Goal: Information Seeking & Learning: Learn about a topic

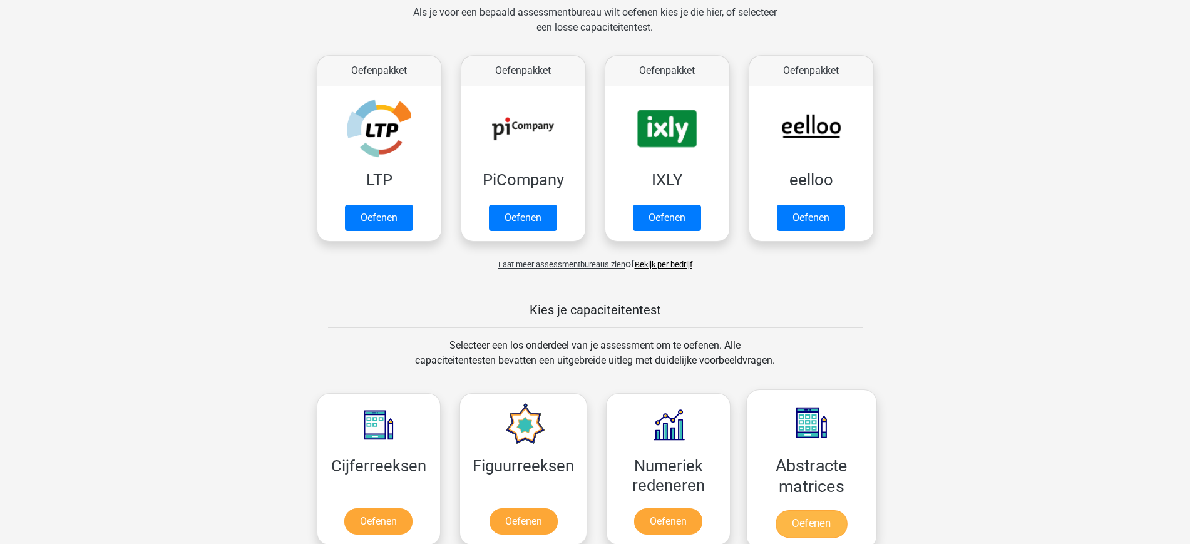
scroll to position [185, 0]
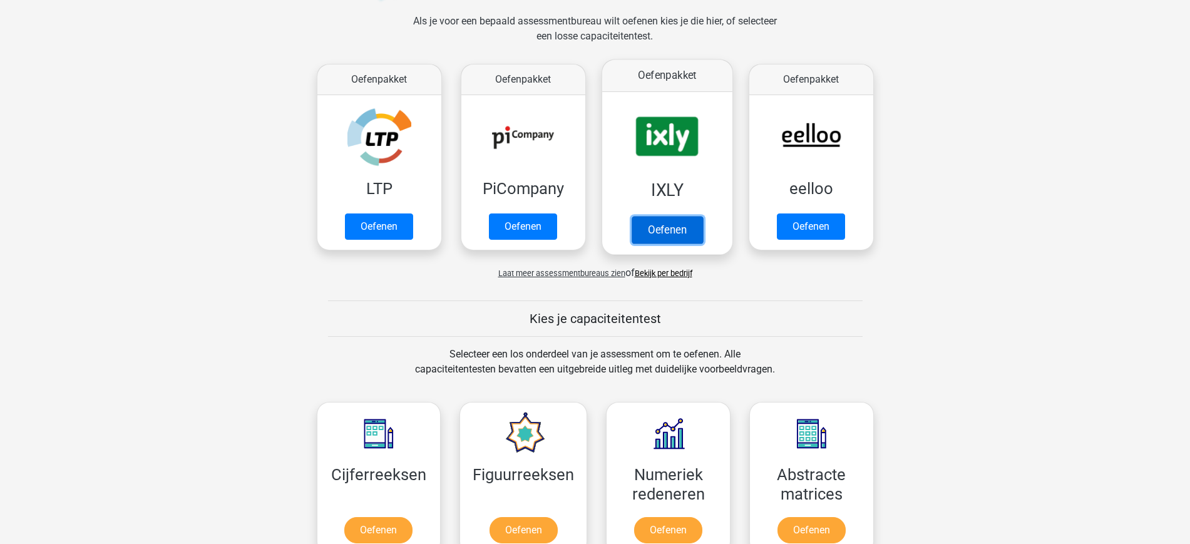
click at [689, 239] on link "Oefenen" at bounding box center [666, 230] width 71 height 28
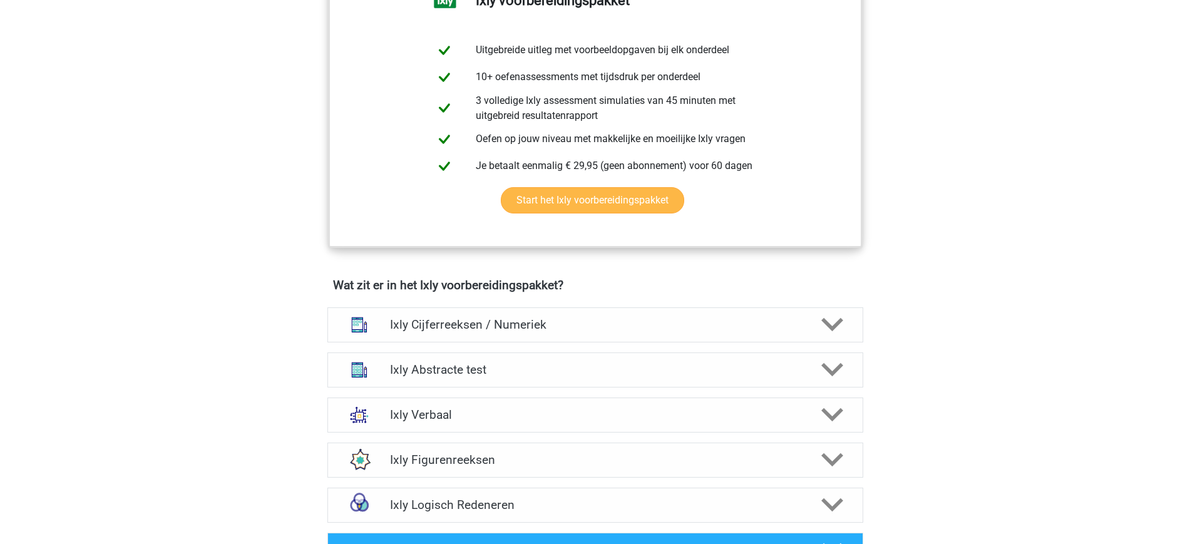
scroll to position [450, 0]
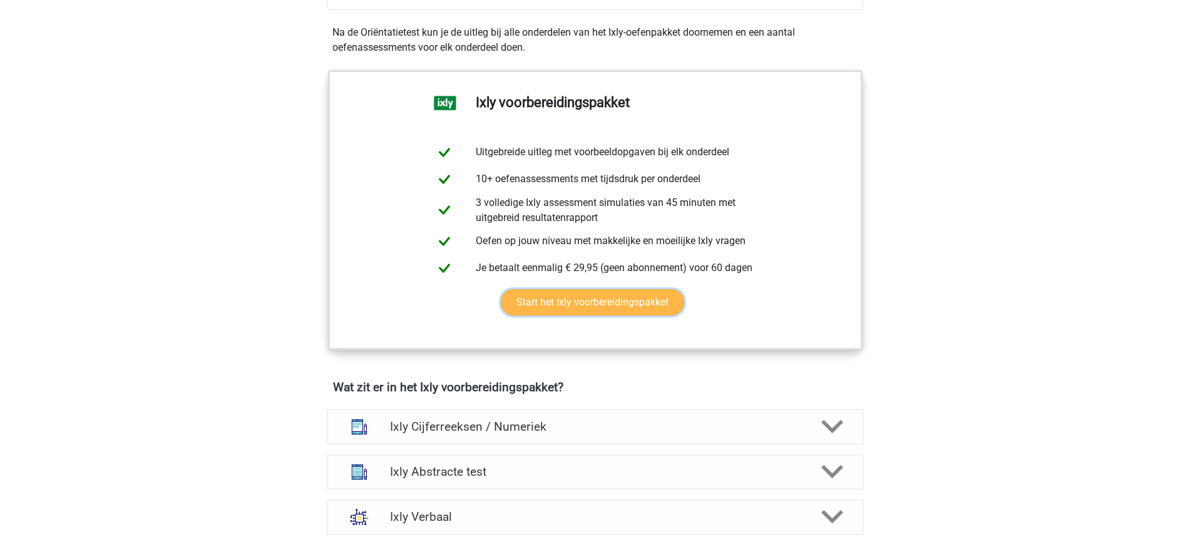
click at [592, 307] on link "Start het Ixly voorbereidingspakket" at bounding box center [592, 302] width 183 height 26
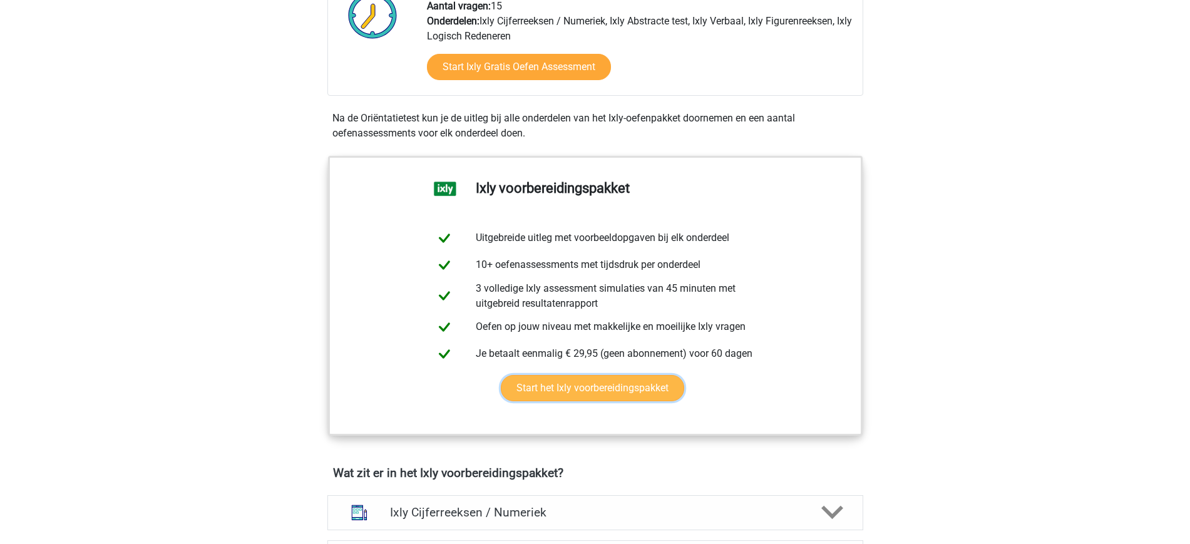
click at [602, 393] on link "Start het Ixly voorbereidingspakket" at bounding box center [592, 388] width 183 height 26
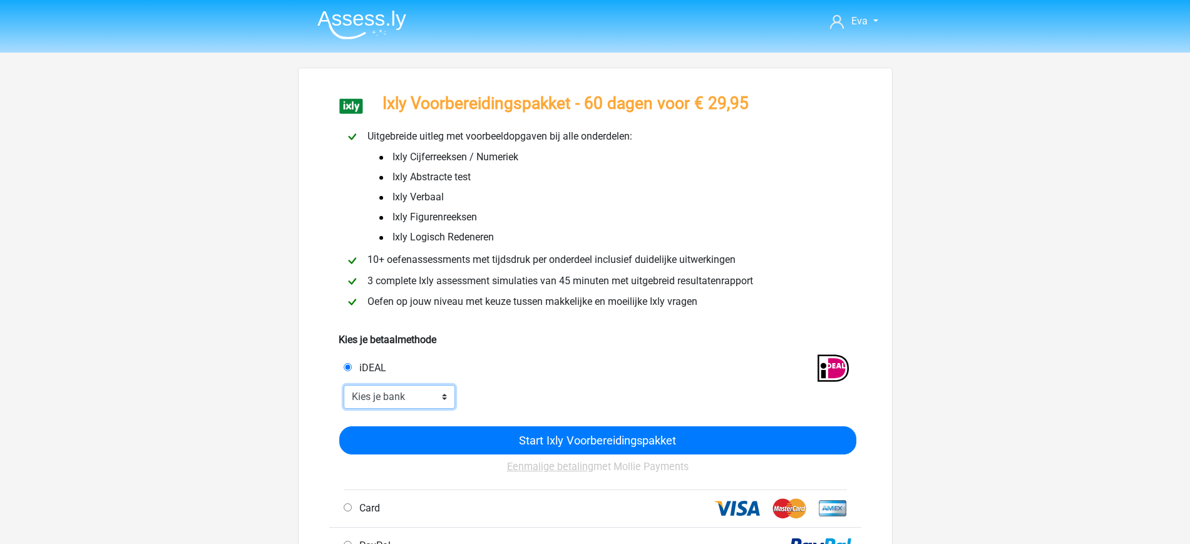
click at [432, 389] on select "Kies je bank ABN AMRO ING Rabobank ASN Bank bunq Knab N26 NN Regiobank Revolut …" at bounding box center [400, 397] width 112 height 24
select select "ideal_INGBNL2A"
click at [344, 385] on select "Kies je bank ABN AMRO ING Rabobank ASN Bank bunq Knab N26 NN Regiobank Revolut …" at bounding box center [400, 397] width 112 height 24
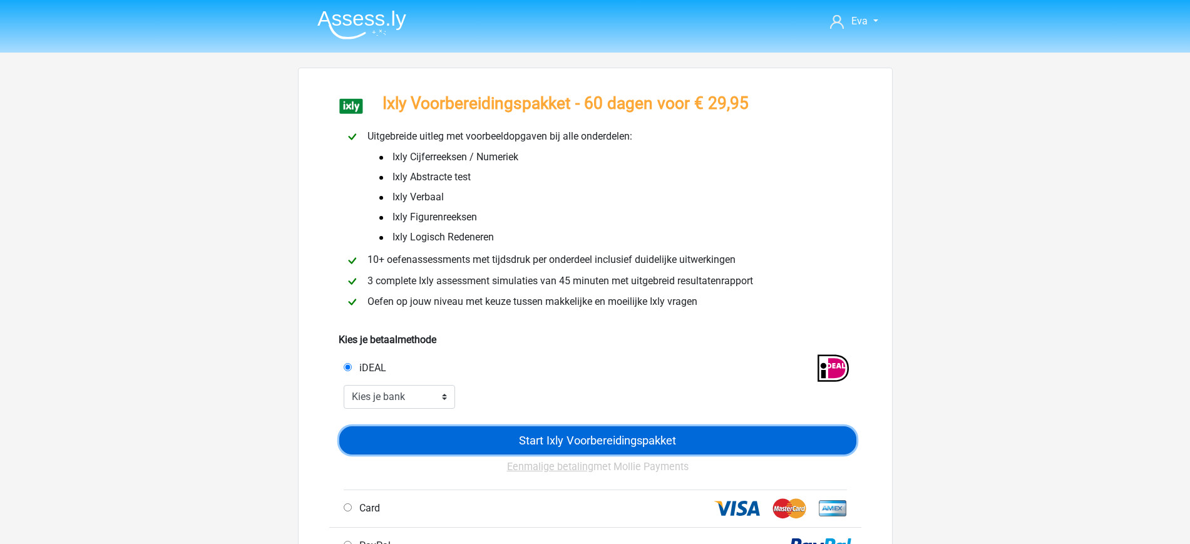
click at [577, 438] on input "Start Ixly Voorbereidingspakket" at bounding box center [597, 440] width 517 height 28
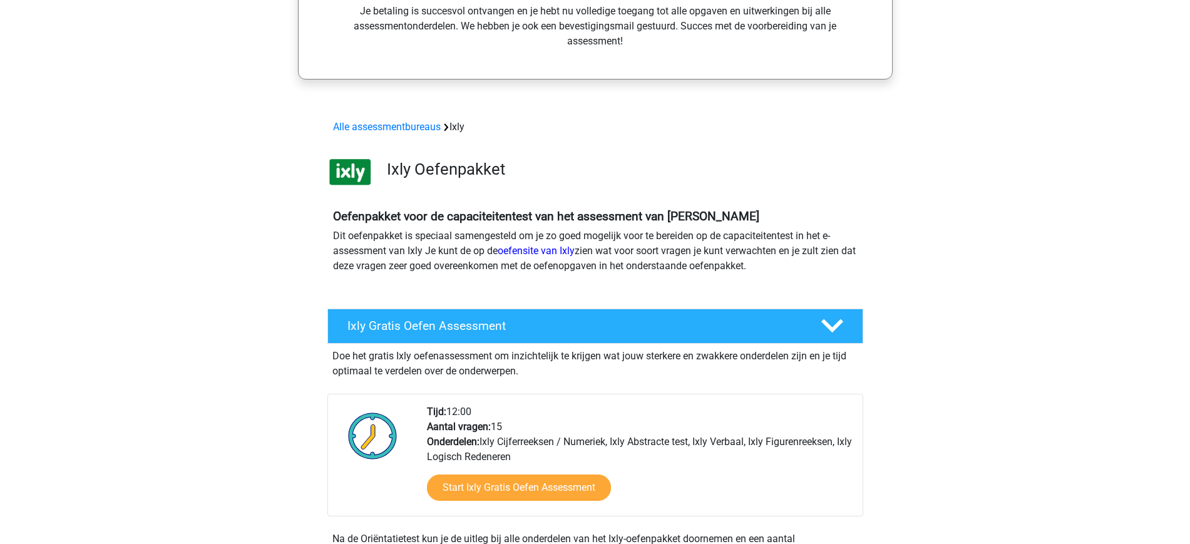
scroll to position [288, 0]
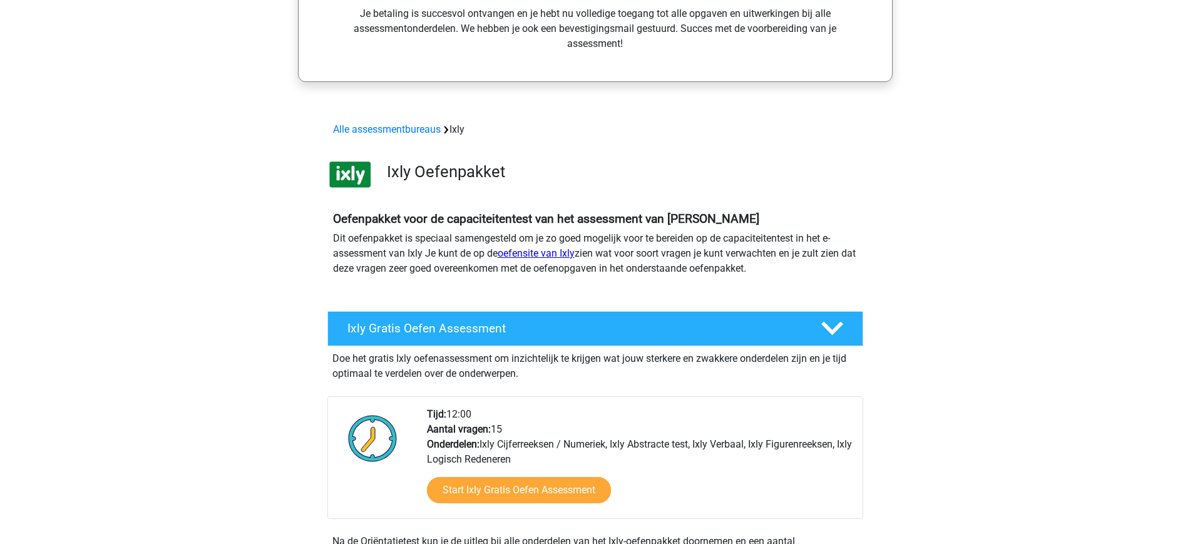
click at [558, 251] on link "oefensite van Ixly" at bounding box center [536, 253] width 77 height 12
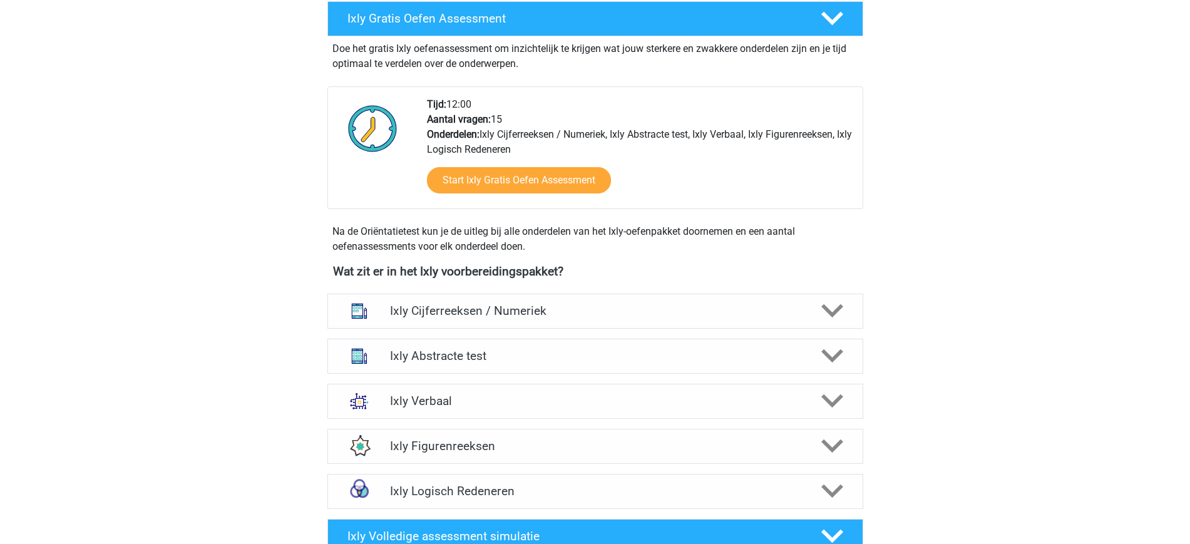
scroll to position [619, 0]
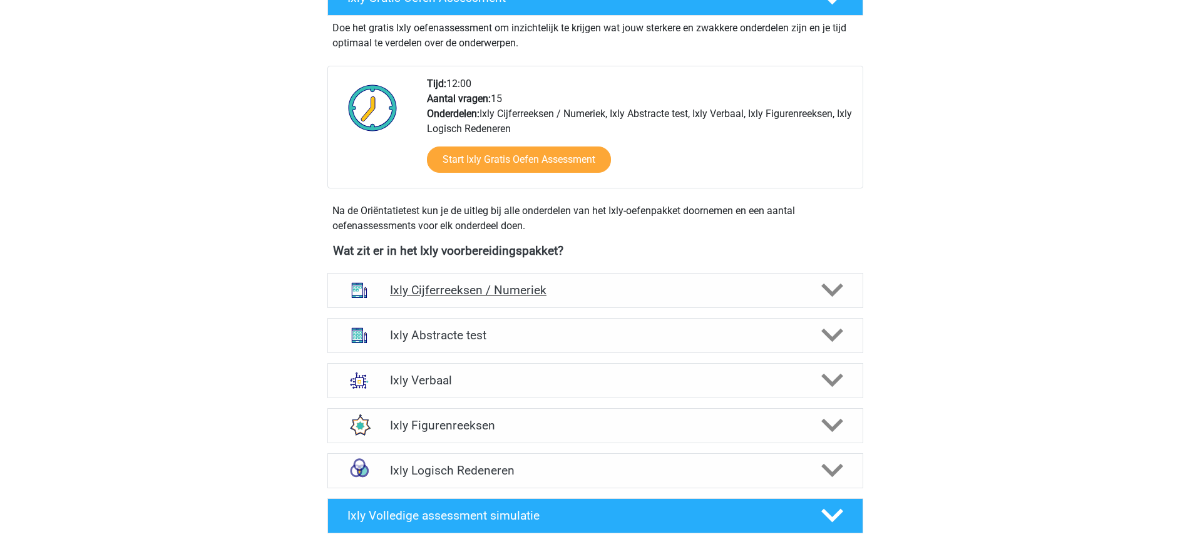
click at [688, 295] on h4 "Ixly Cijferreeksen / Numeriek" at bounding box center [595, 290] width 410 height 14
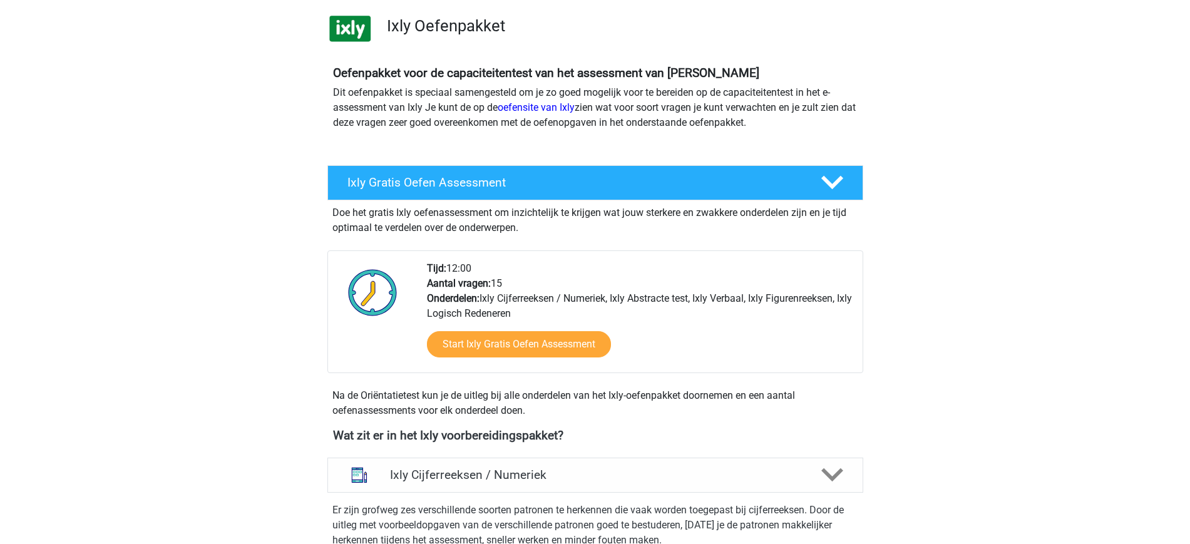
scroll to position [433, 0]
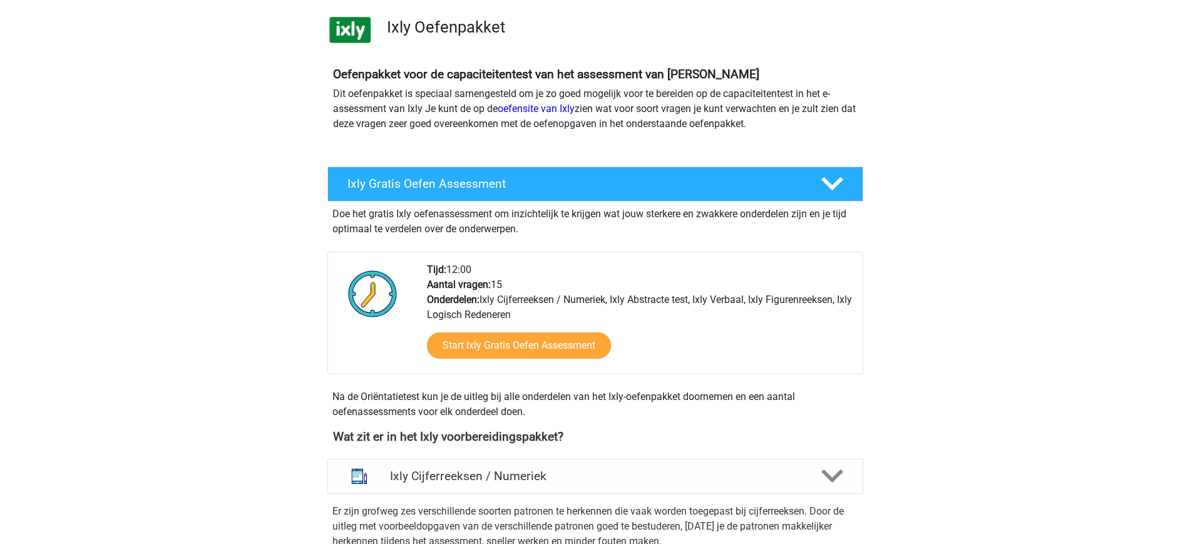
drag, startPoint x: 616, startPoint y: 354, endPoint x: 628, endPoint y: 431, distance: 77.9
click at [628, 431] on h4 "Wat zit er in het Ixly voorbereidingspakket?" at bounding box center [595, 436] width 525 height 14
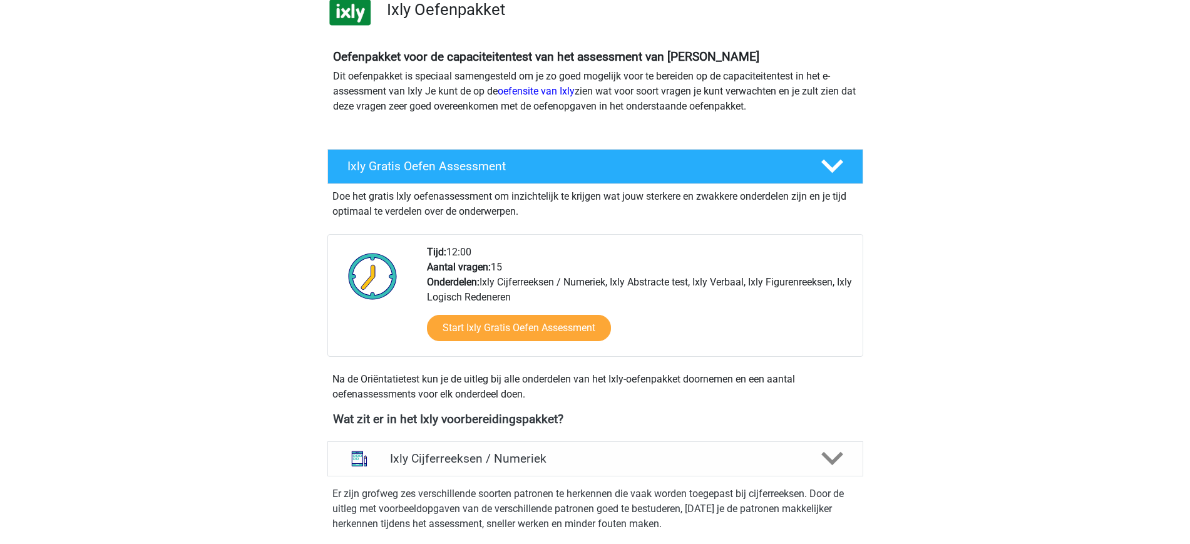
scroll to position [451, 0]
click at [573, 323] on link "Start Ixly Gratis Oefen Assessment" at bounding box center [519, 327] width 212 height 30
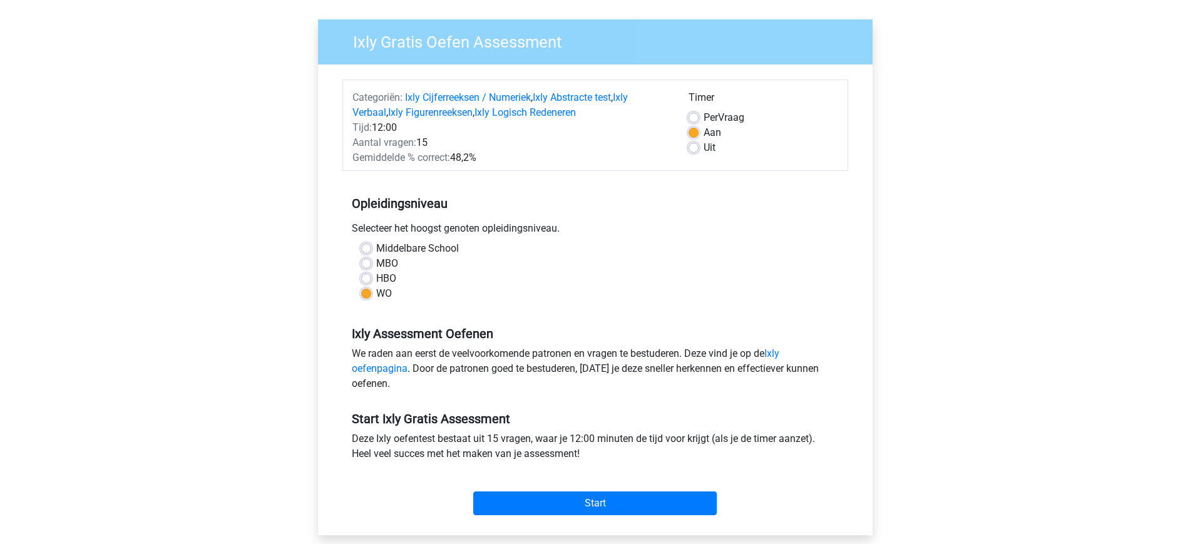
scroll to position [85, 0]
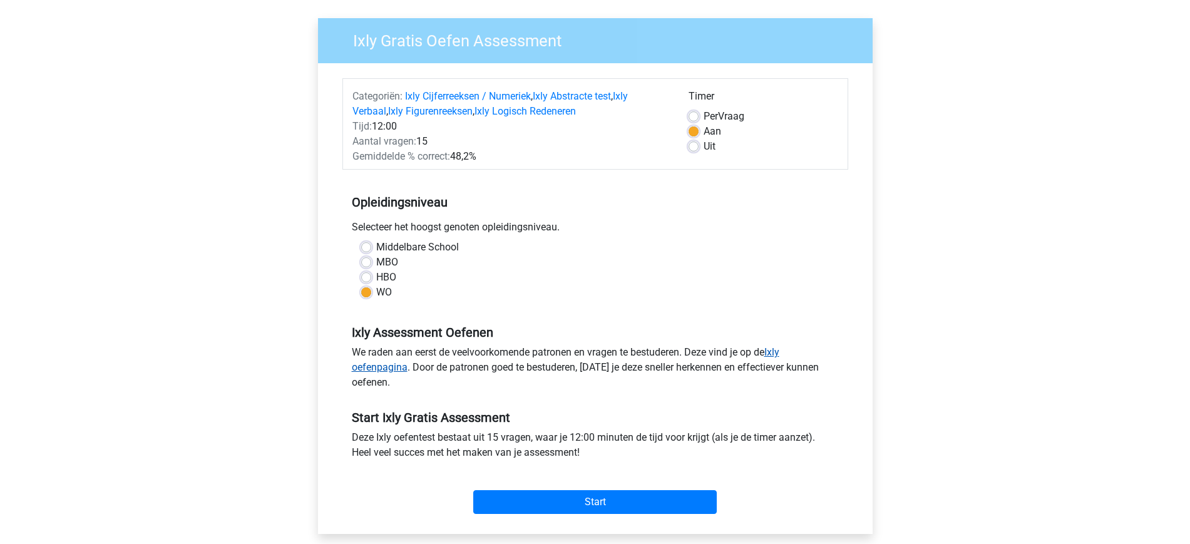
click at [387, 365] on link "Ixly oefenpagina" at bounding box center [566, 359] width 428 height 27
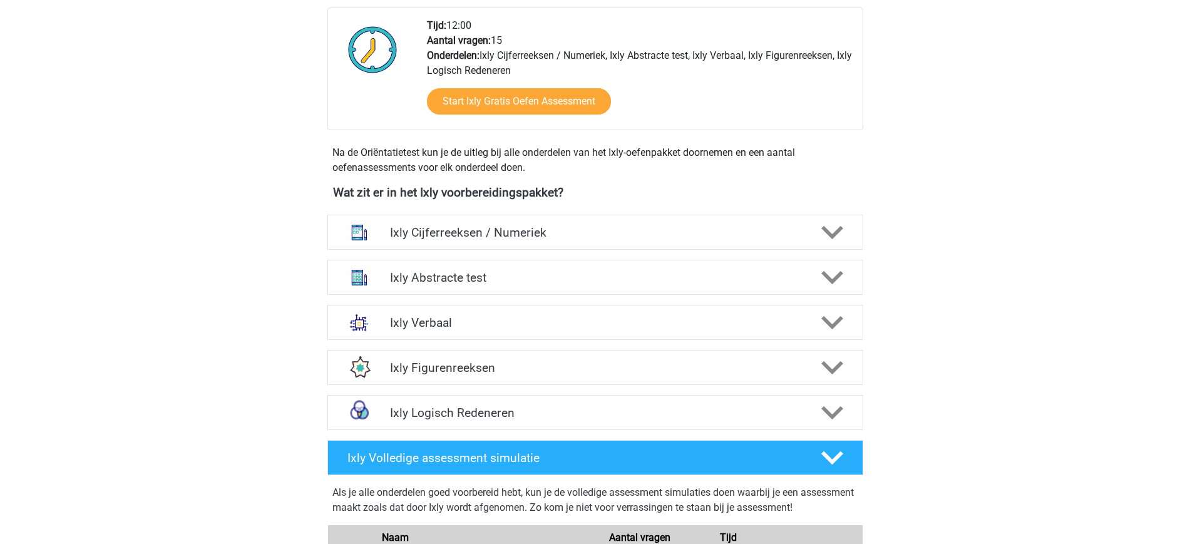
scroll to position [332, 0]
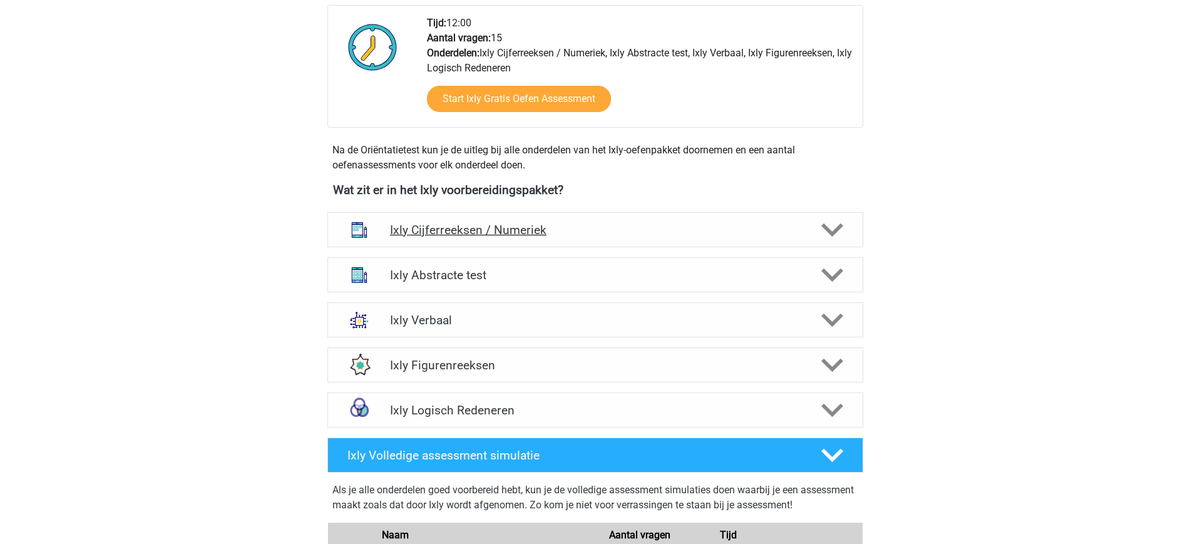
click at [576, 218] on div "Ixly Cijferreeksen / Numeriek" at bounding box center [595, 229] width 536 height 35
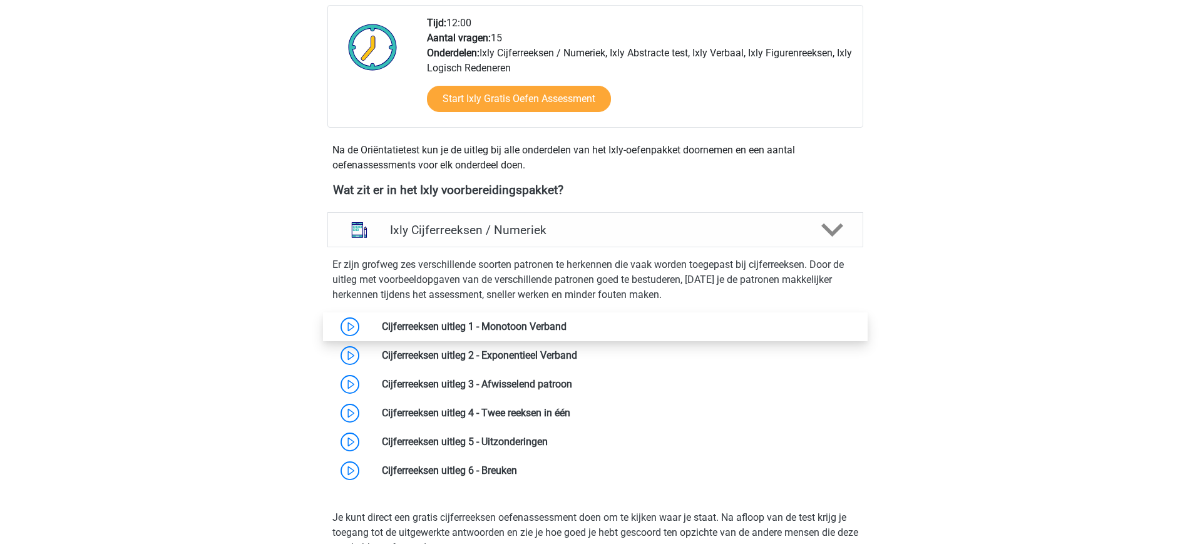
click at [567, 322] on link at bounding box center [567, 327] width 0 height 12
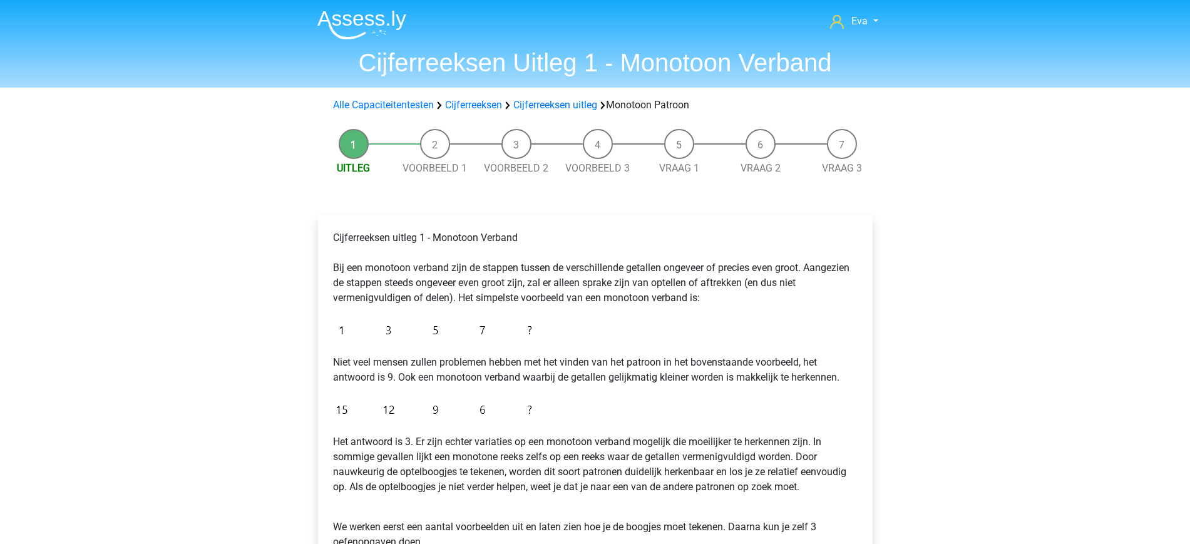
scroll to position [107, 0]
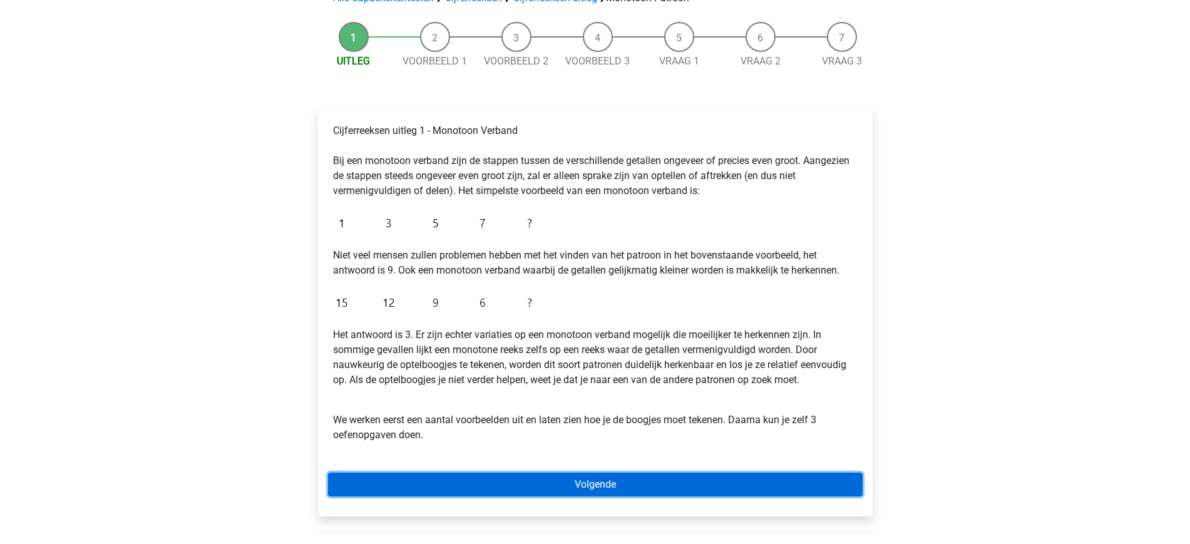
click at [609, 479] on link "Volgende" at bounding box center [595, 485] width 535 height 24
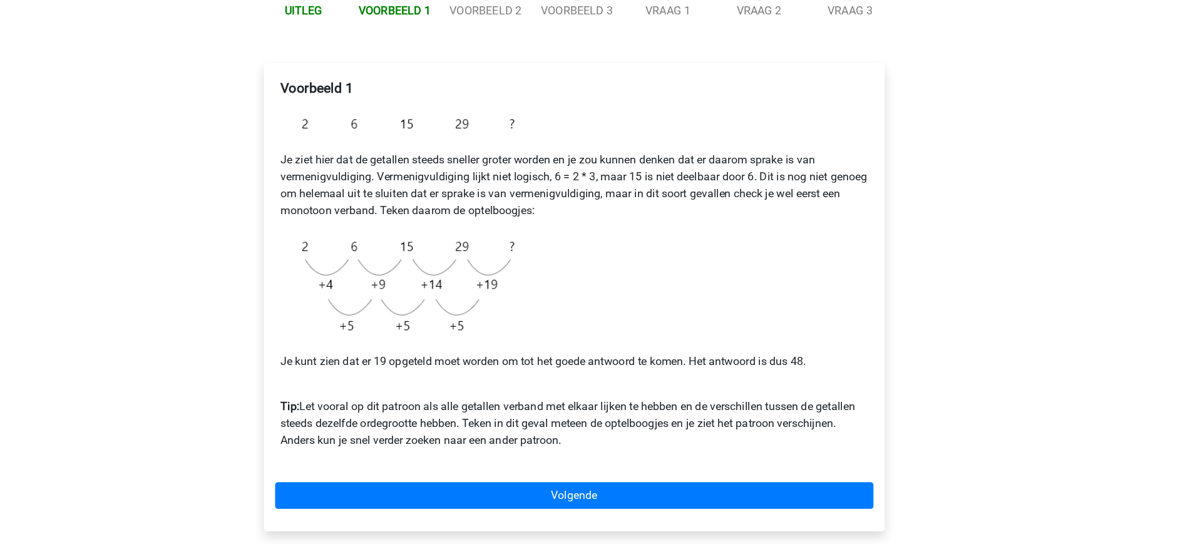
scroll to position [122, 0]
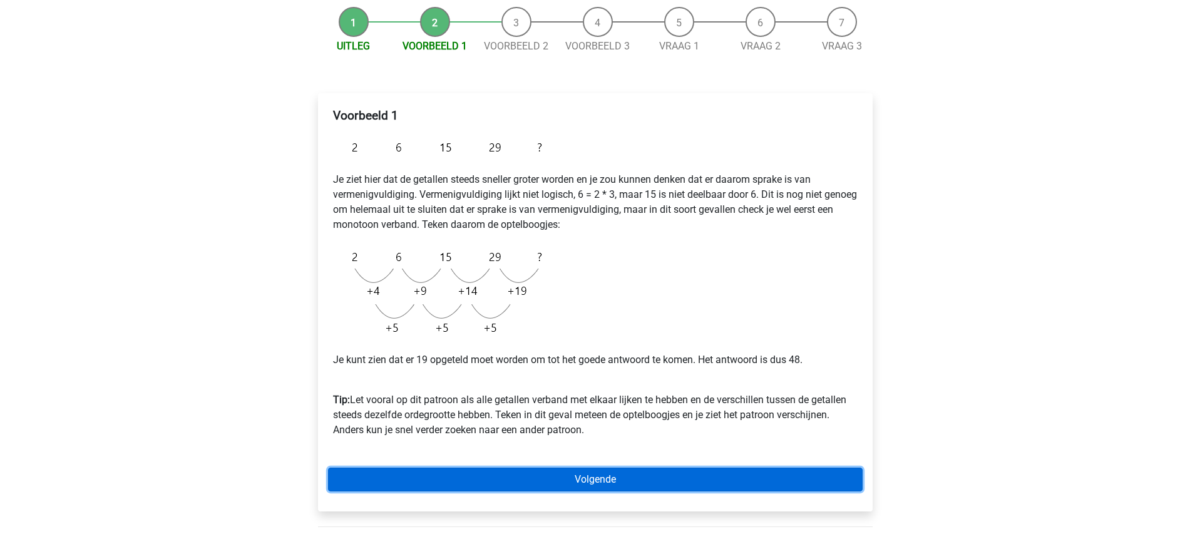
click at [564, 480] on link "Volgende" at bounding box center [595, 480] width 535 height 24
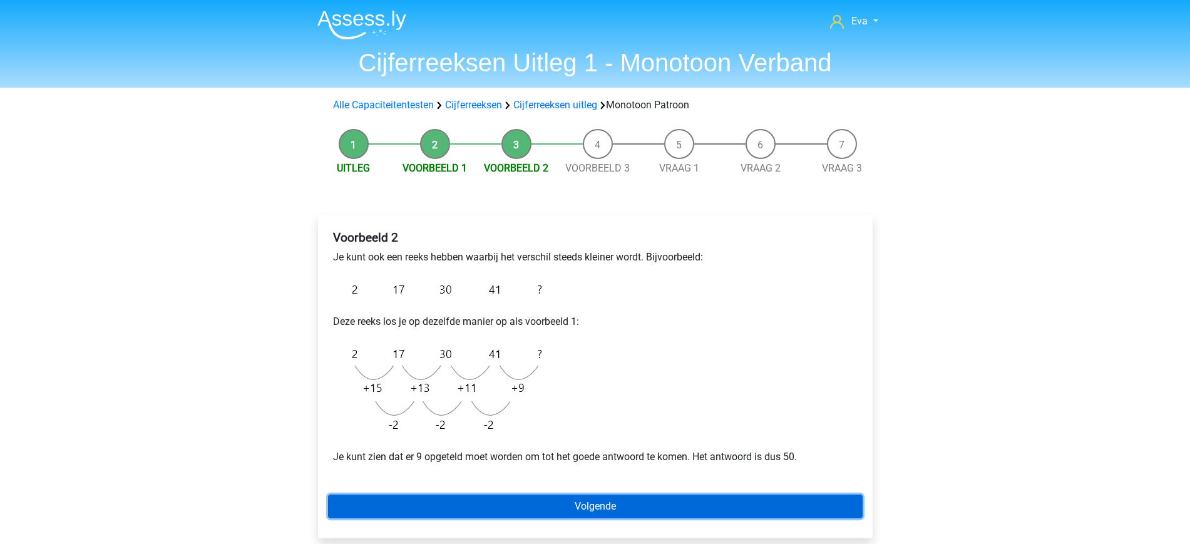
click at [595, 513] on link "Volgende" at bounding box center [595, 507] width 535 height 24
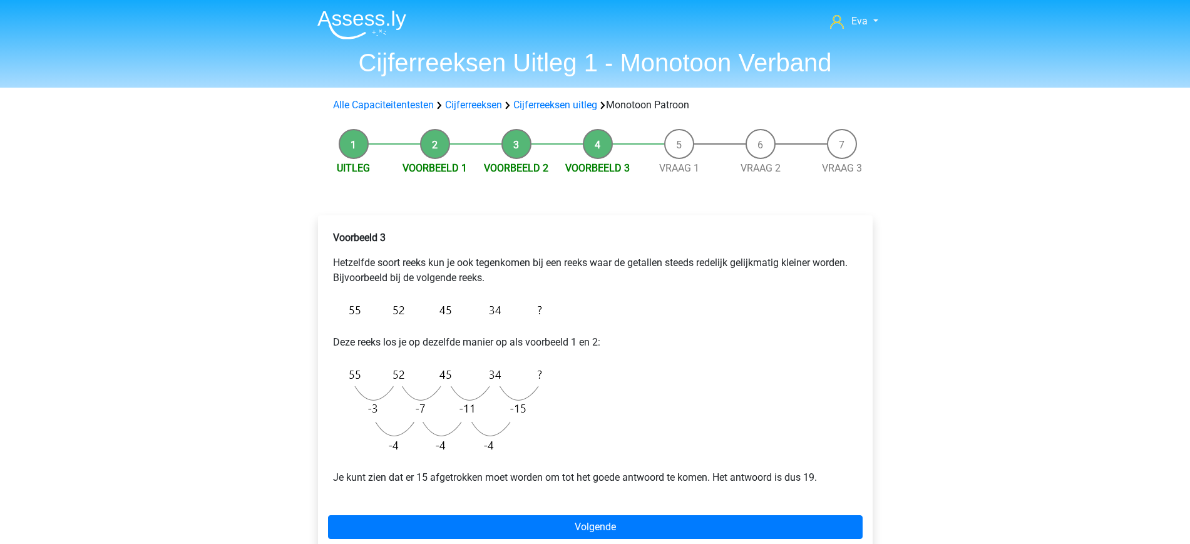
scroll to position [50, 0]
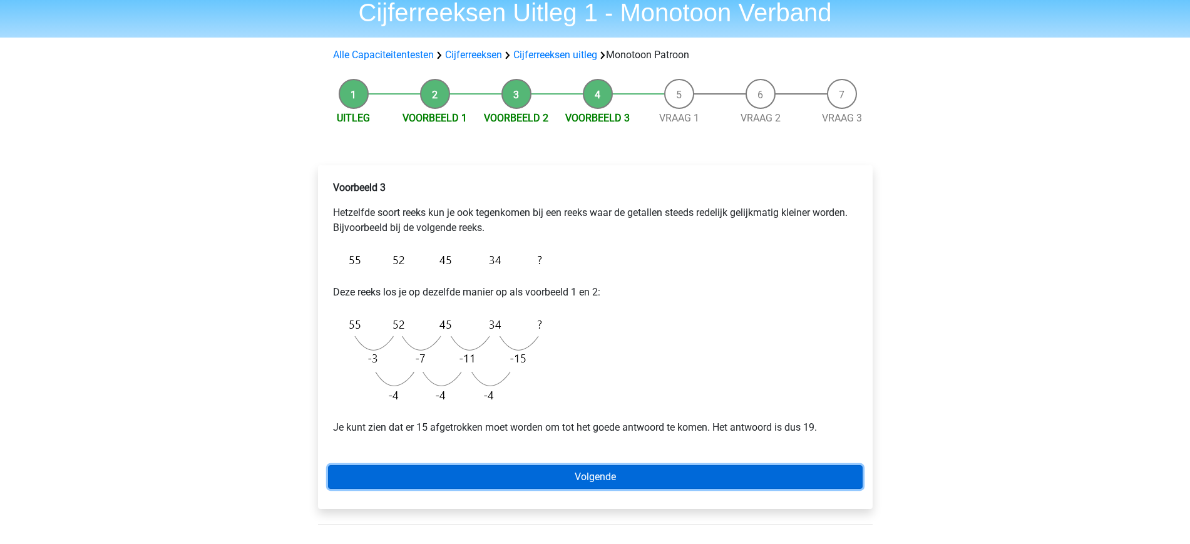
click at [664, 474] on link "Volgende" at bounding box center [595, 477] width 535 height 24
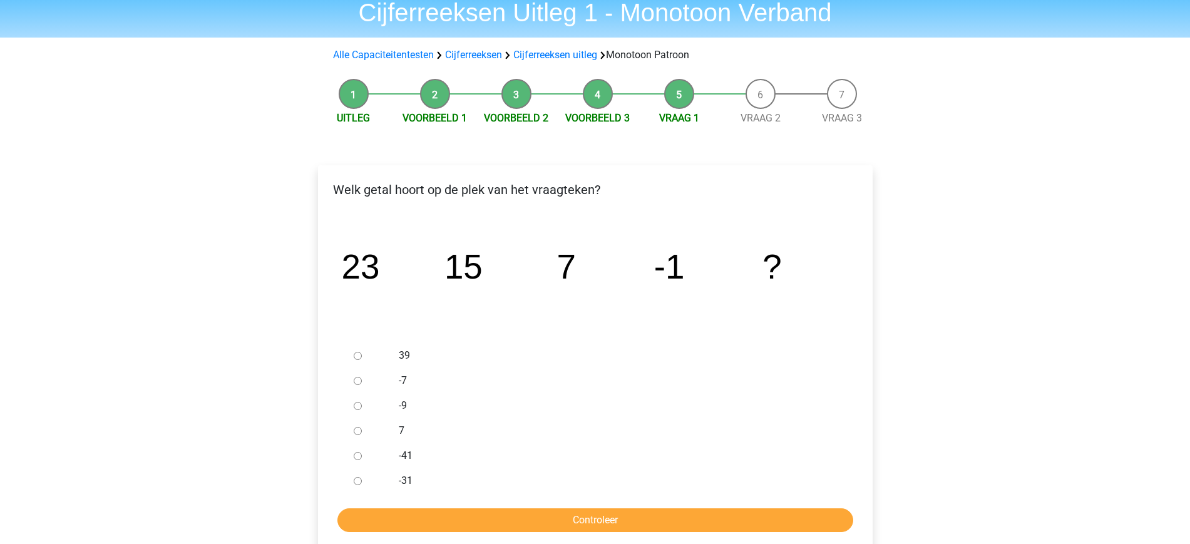
scroll to position [53, 0]
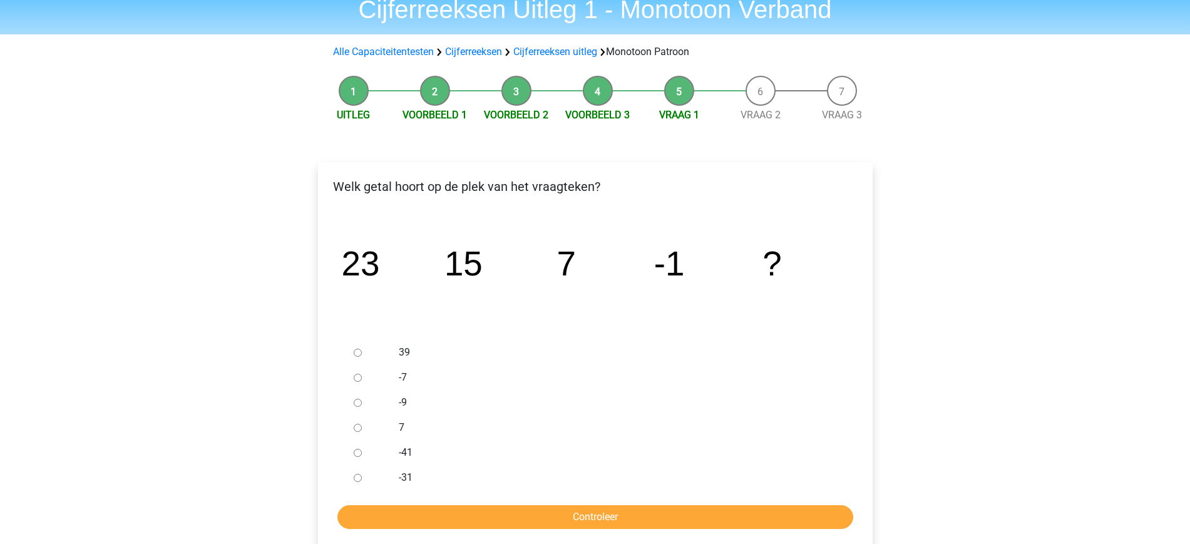
click at [388, 402] on div at bounding box center [369, 402] width 41 height 25
click at [361, 400] on input "-9" at bounding box center [358, 403] width 8 height 8
radio input "true"
click at [558, 524] on input "Controleer" at bounding box center [595, 517] width 516 height 24
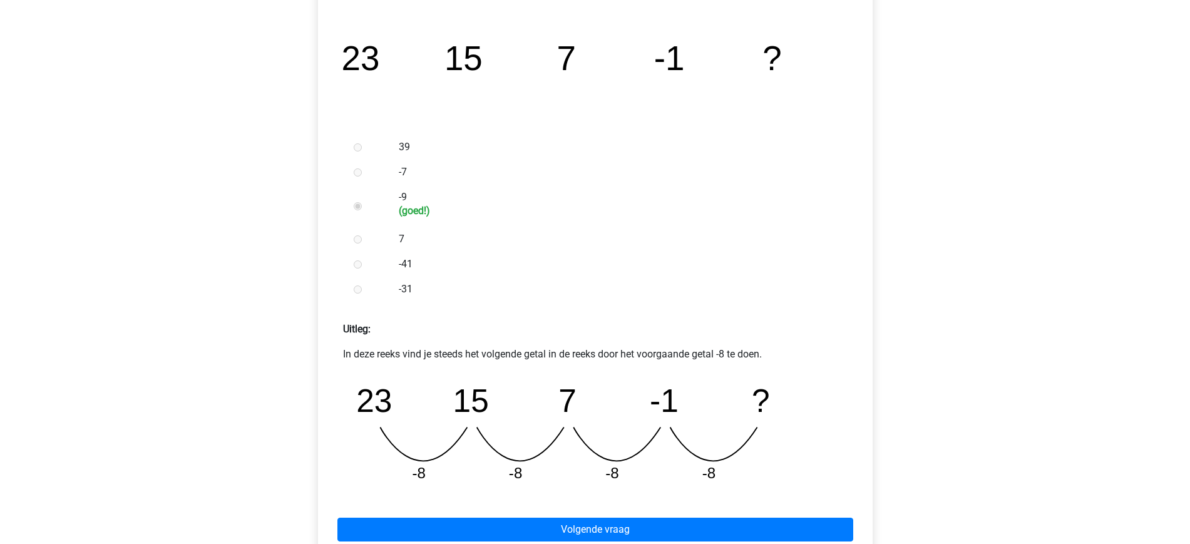
scroll to position [287, 0]
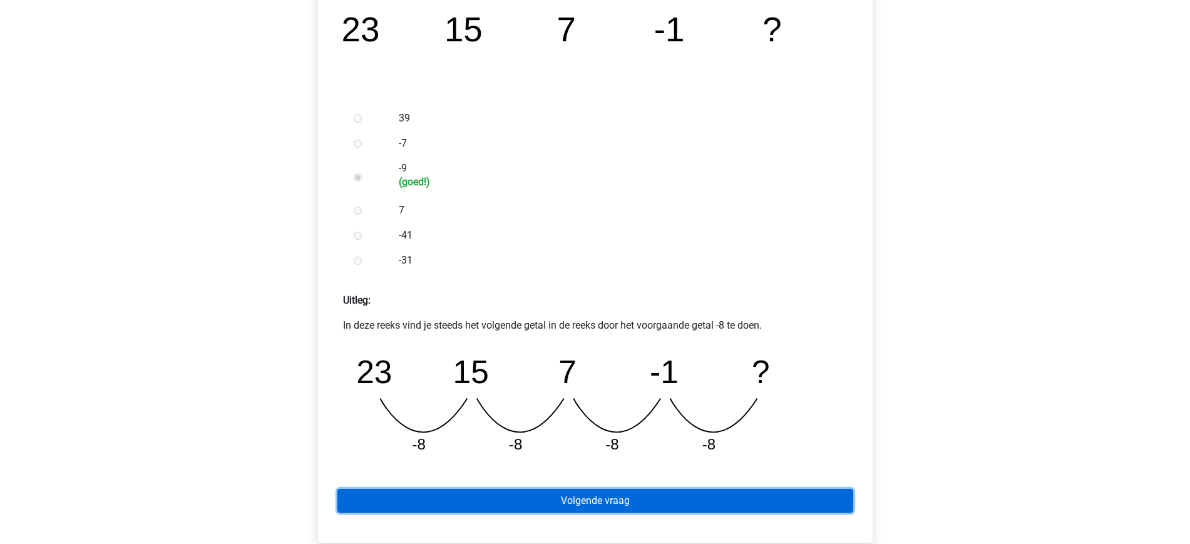
click at [663, 504] on link "Volgende vraag" at bounding box center [595, 501] width 516 height 24
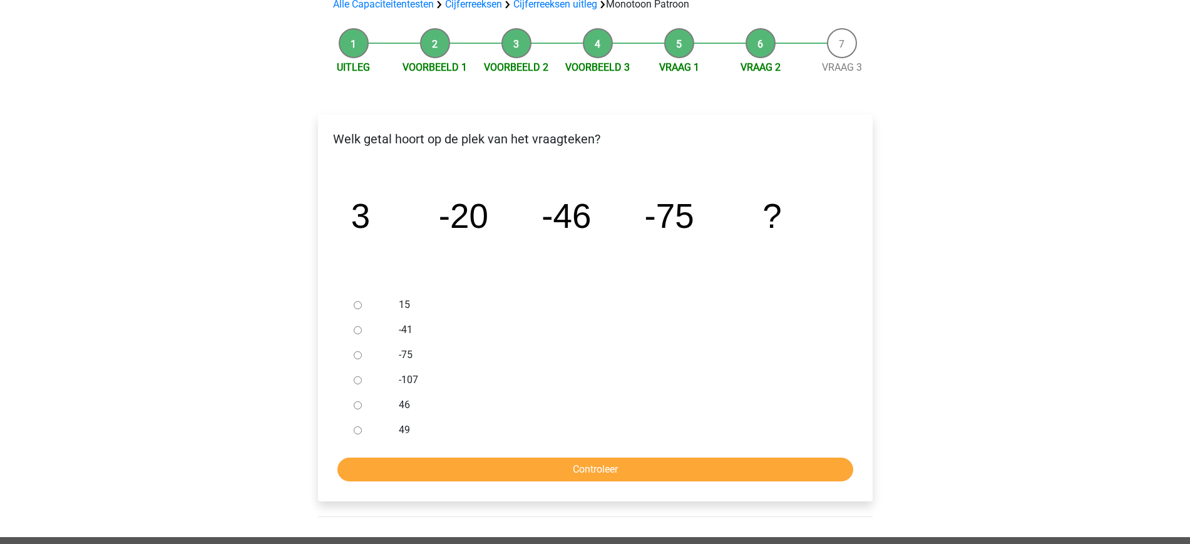
scroll to position [106, 0]
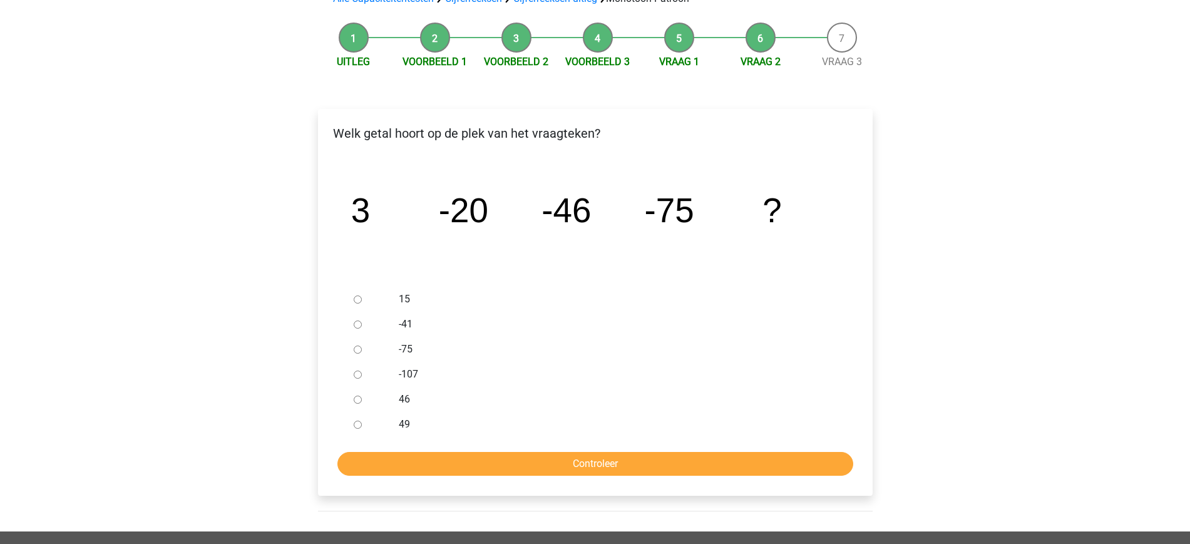
click at [354, 376] on input "-107" at bounding box center [358, 375] width 8 height 8
radio input "true"
click at [647, 473] on input "Controleer" at bounding box center [595, 464] width 516 height 24
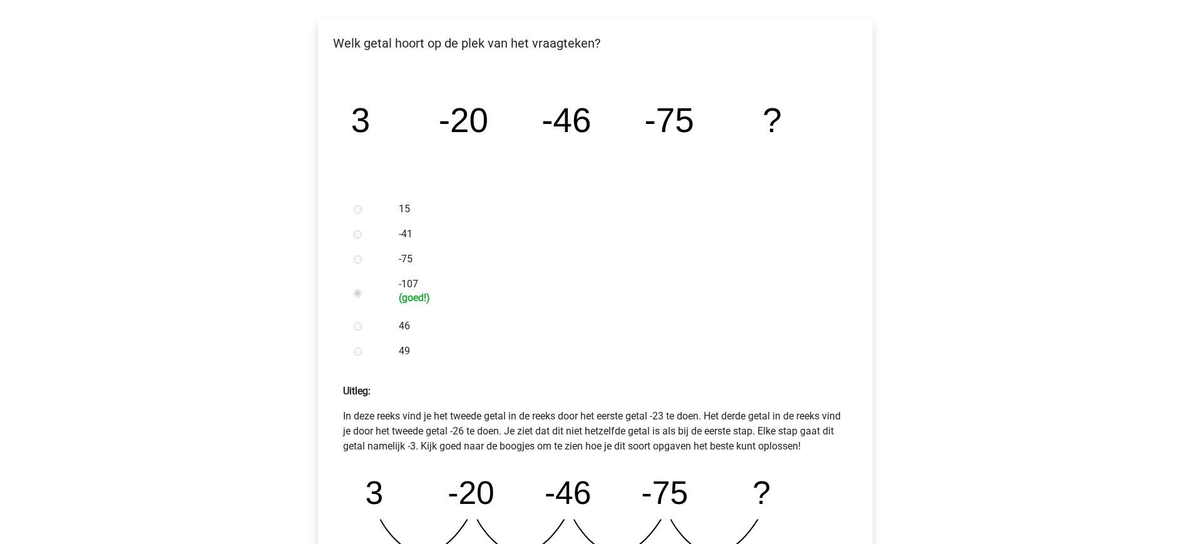
scroll to position [522, 0]
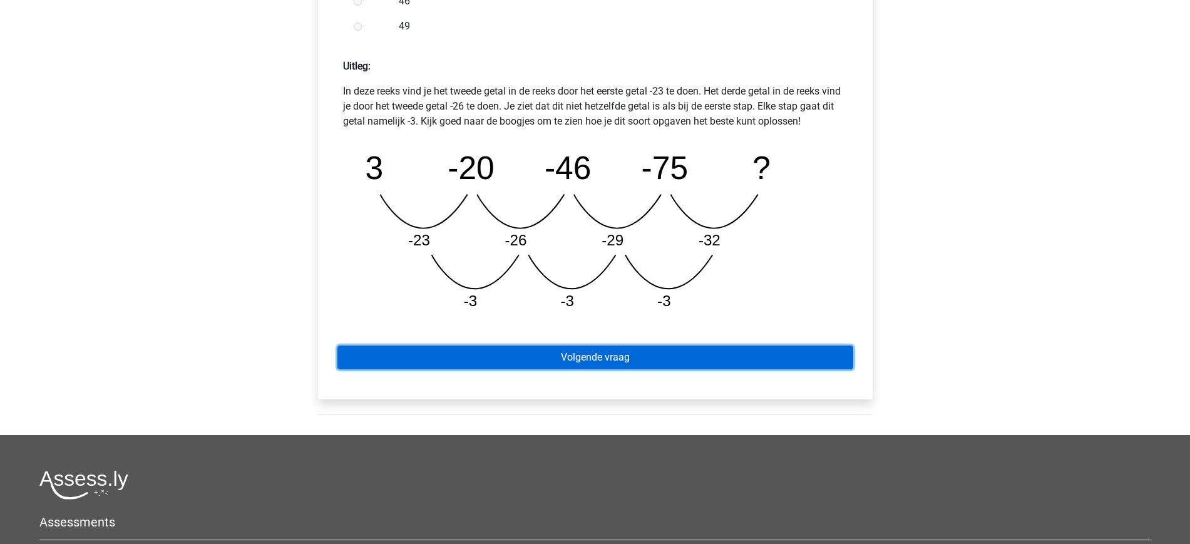
click at [725, 352] on link "Volgende vraag" at bounding box center [595, 358] width 516 height 24
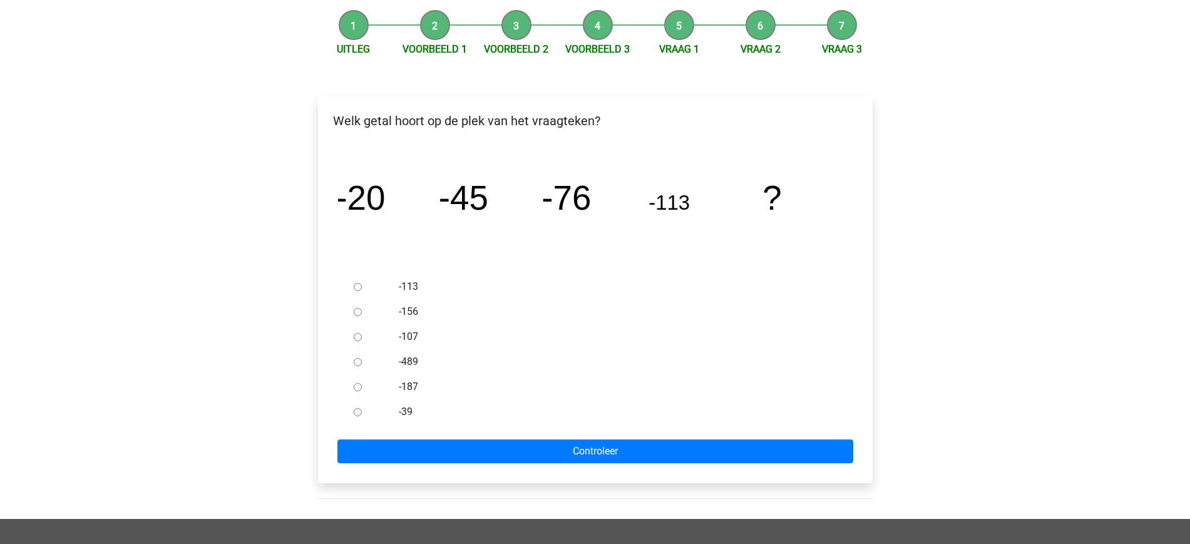
scroll to position [150, 0]
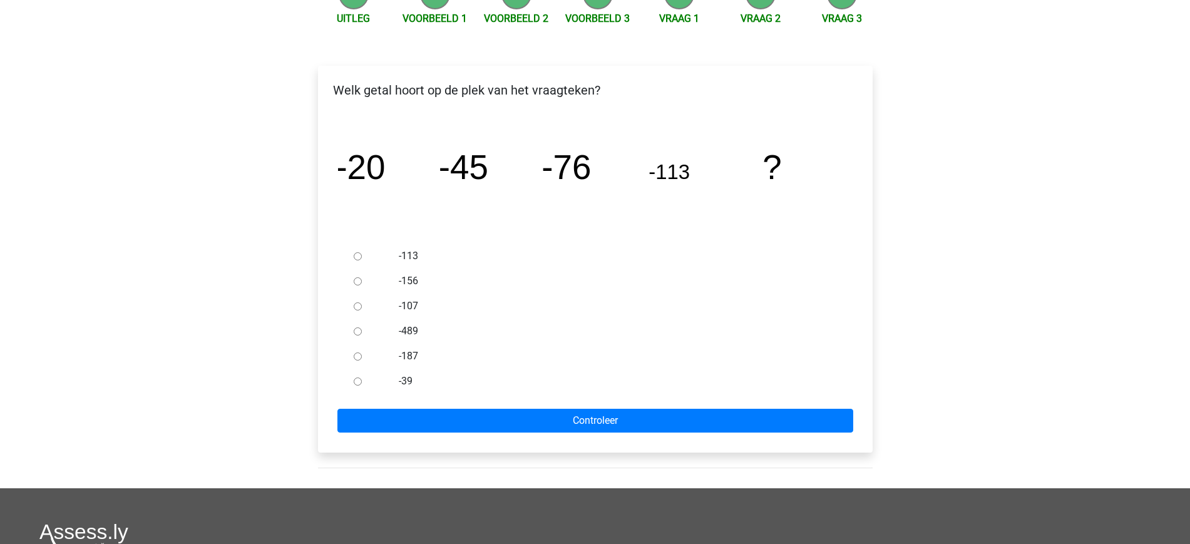
click at [357, 277] on input "-156" at bounding box center [358, 281] width 8 height 8
radio input "true"
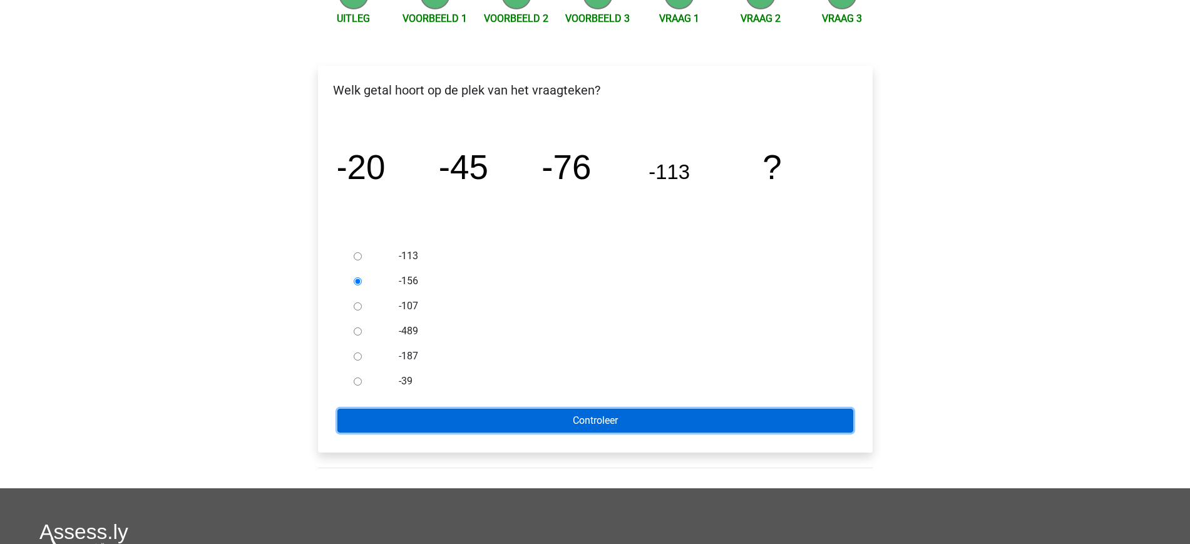
click at [586, 423] on input "Controleer" at bounding box center [595, 421] width 516 height 24
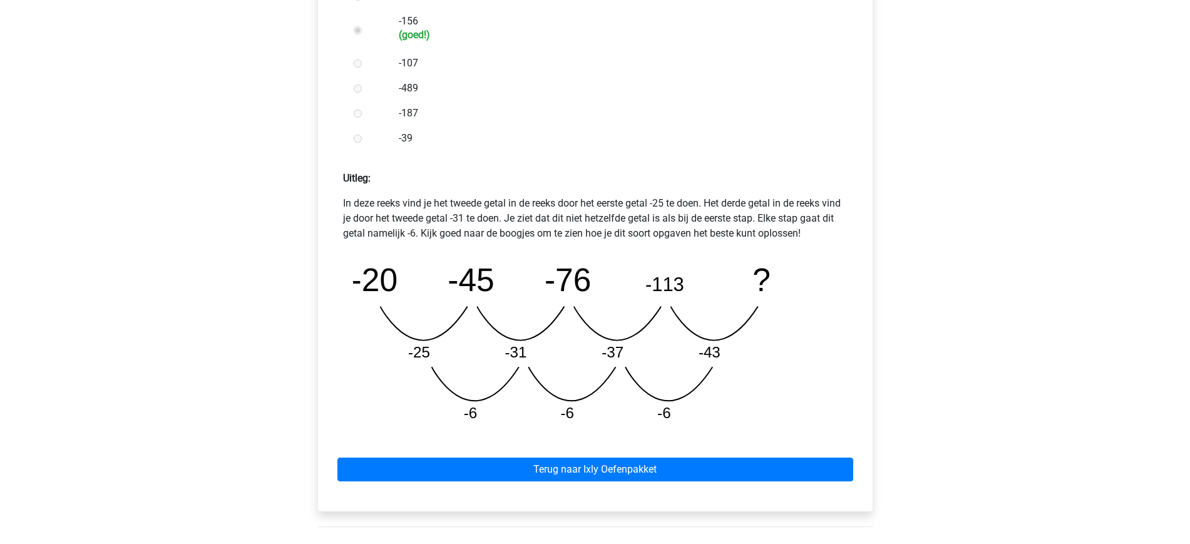
scroll to position [428, 0]
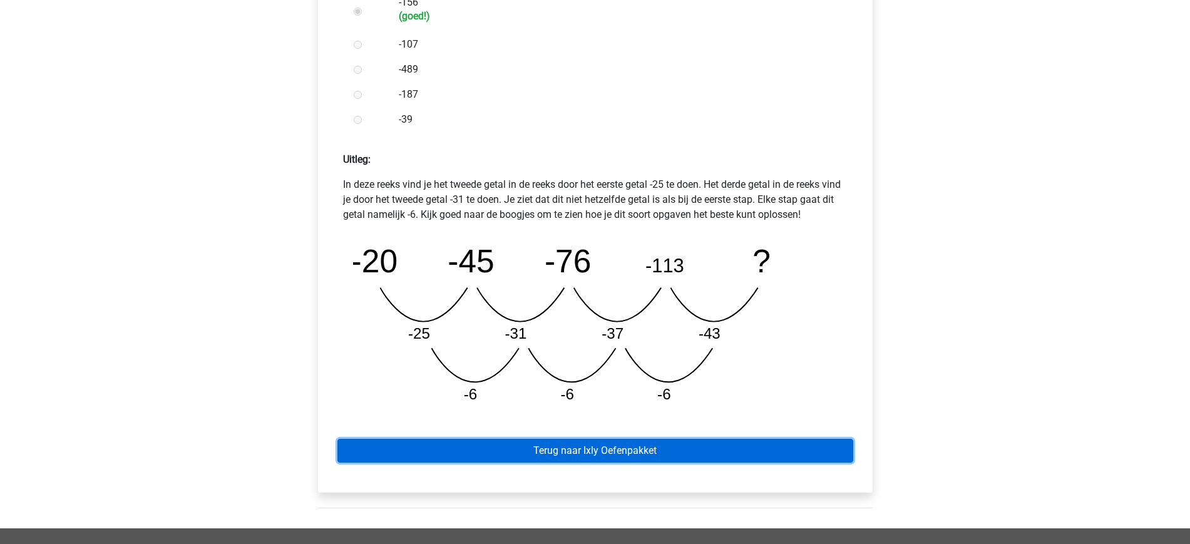
click at [600, 451] on link "Terug naar Ixly Oefenpakket" at bounding box center [595, 451] width 516 height 24
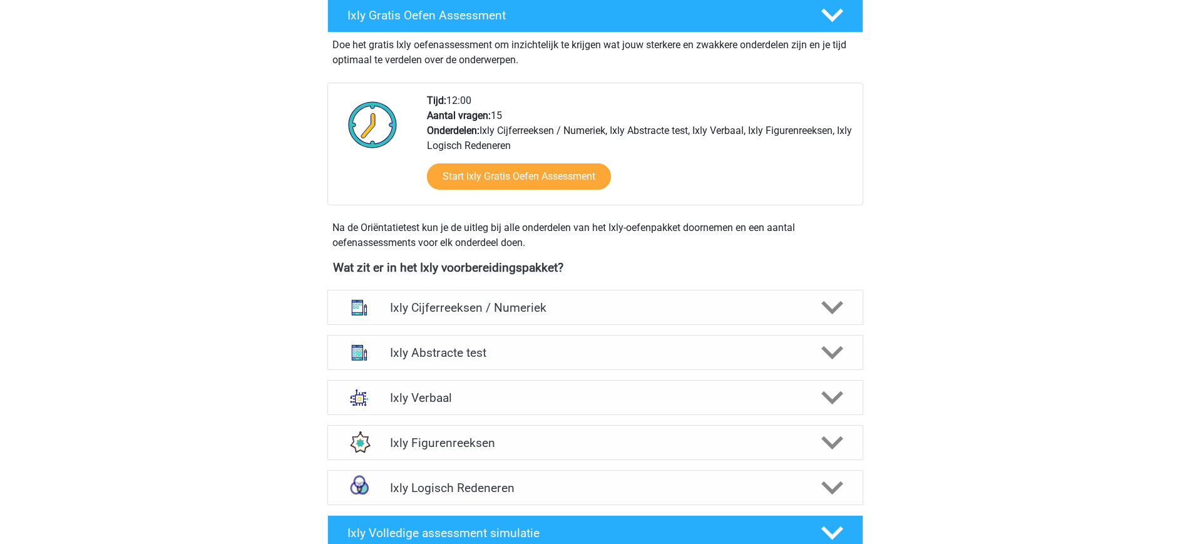
scroll to position [316, 0]
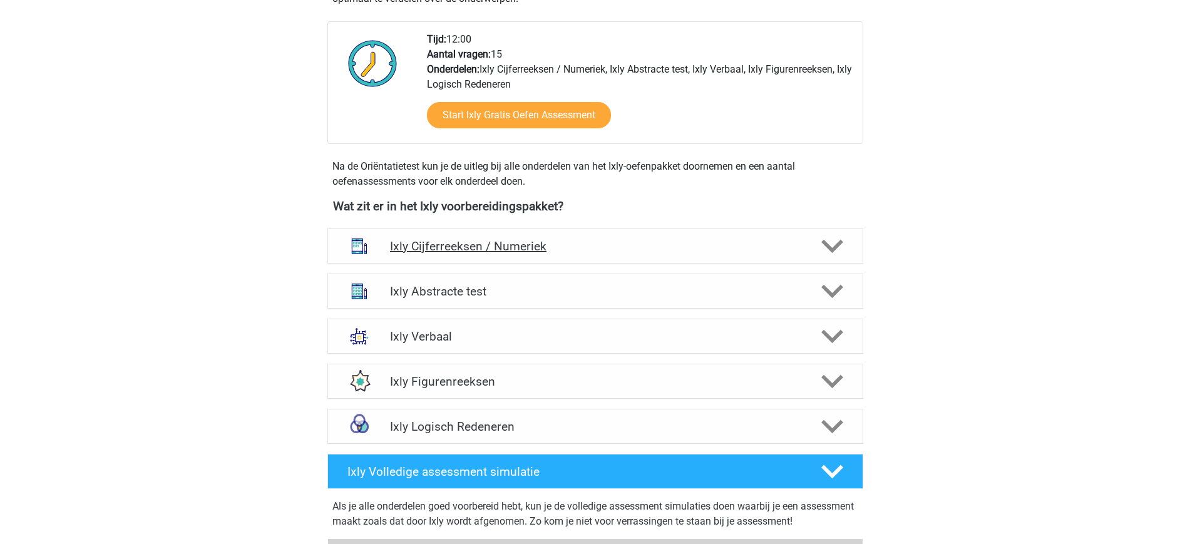
click at [619, 254] on div "Ixly Cijferreeksen / Numeriek" at bounding box center [595, 246] width 536 height 35
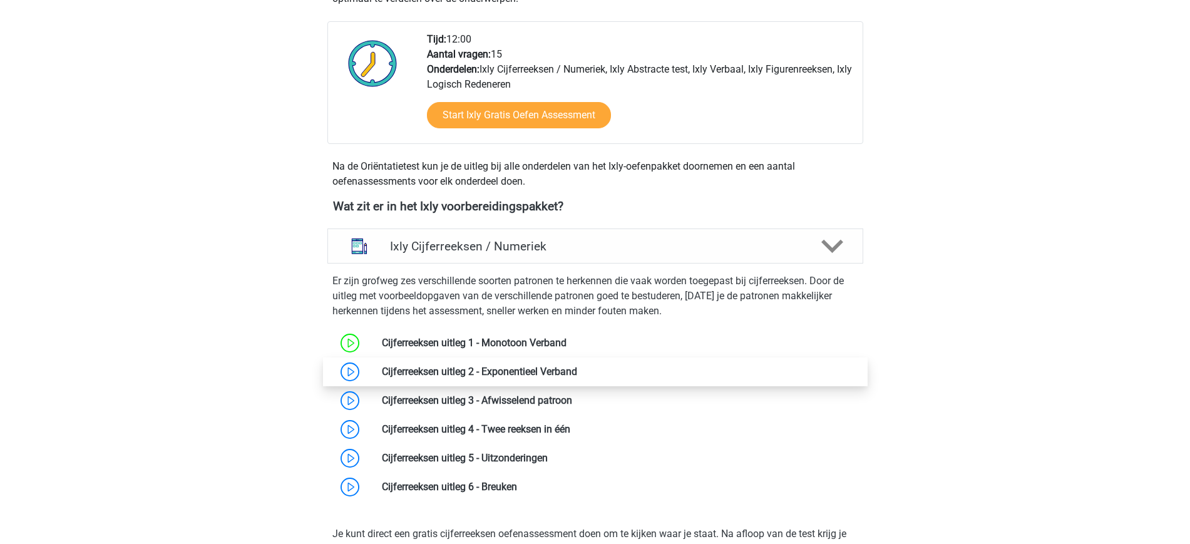
click at [577, 371] on link at bounding box center [577, 372] width 0 height 12
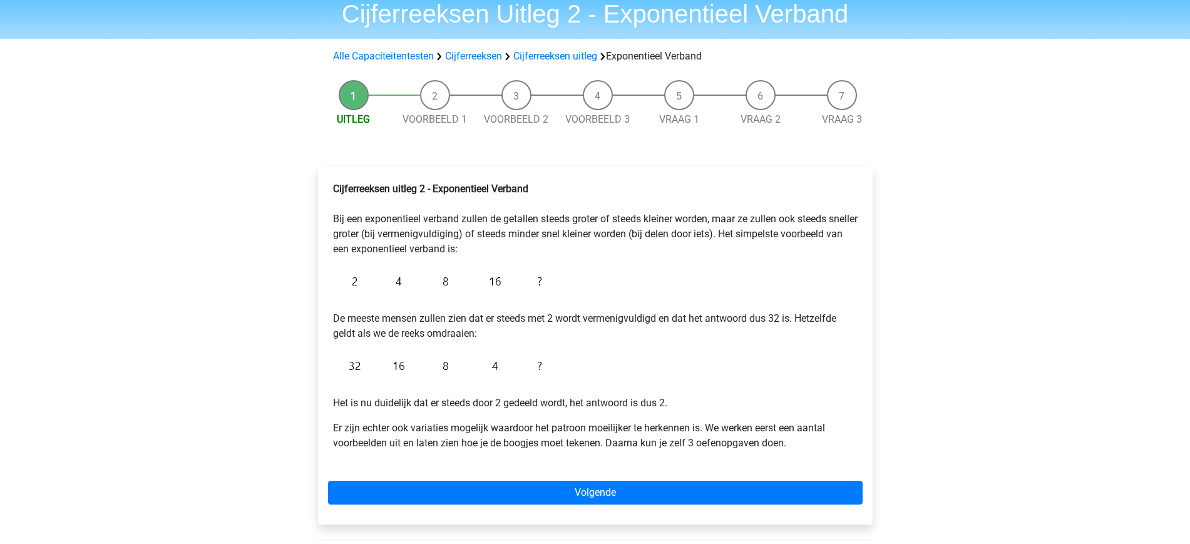
scroll to position [51, 0]
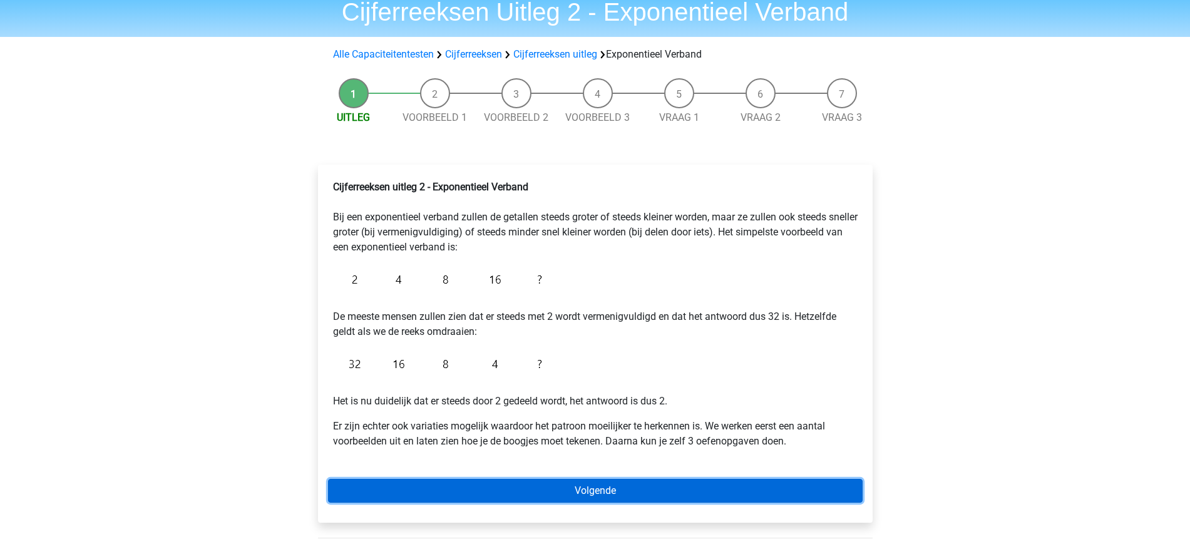
click at [590, 482] on link "Volgende" at bounding box center [595, 491] width 535 height 24
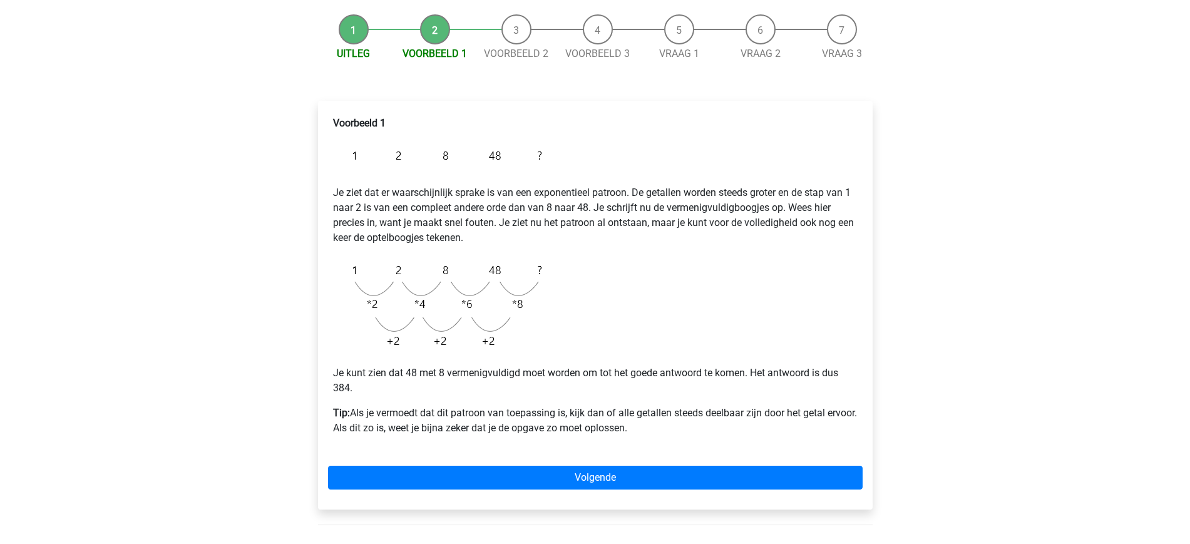
scroll to position [110, 0]
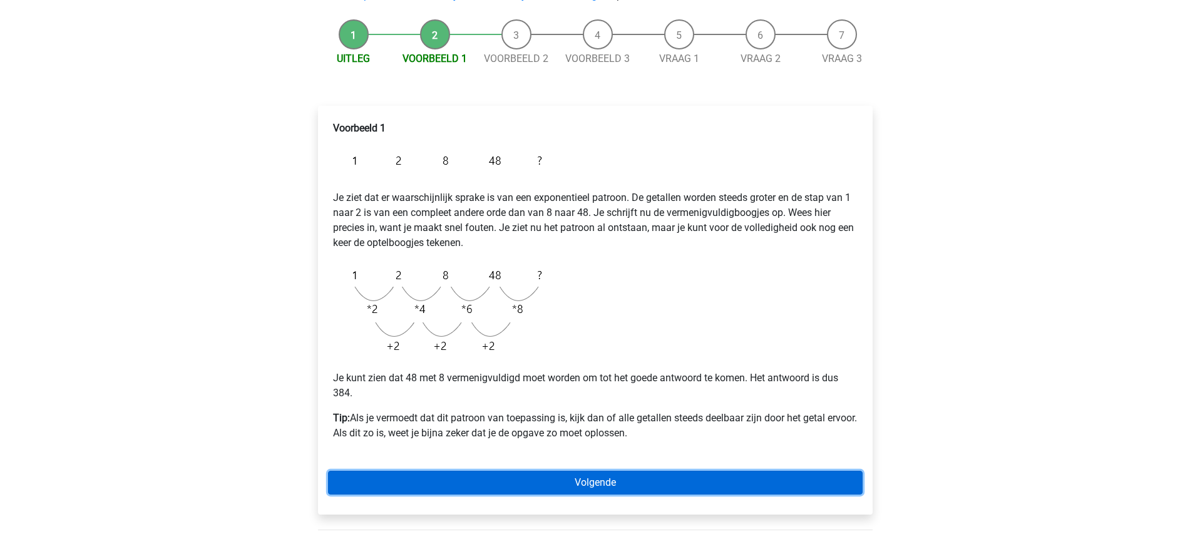
click at [607, 476] on link "Volgende" at bounding box center [595, 483] width 535 height 24
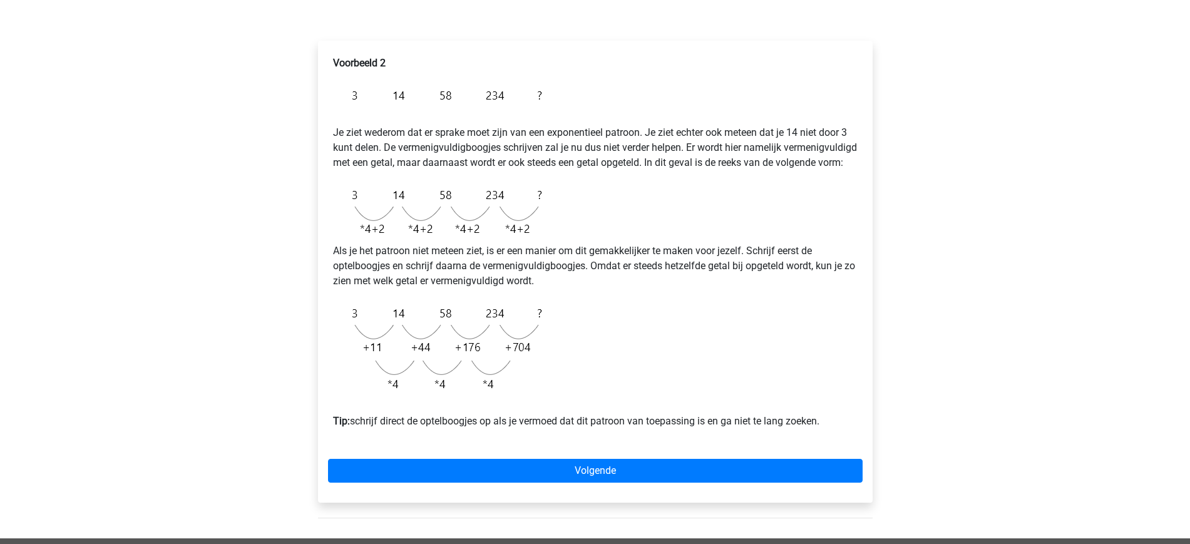
scroll to position [175, 0]
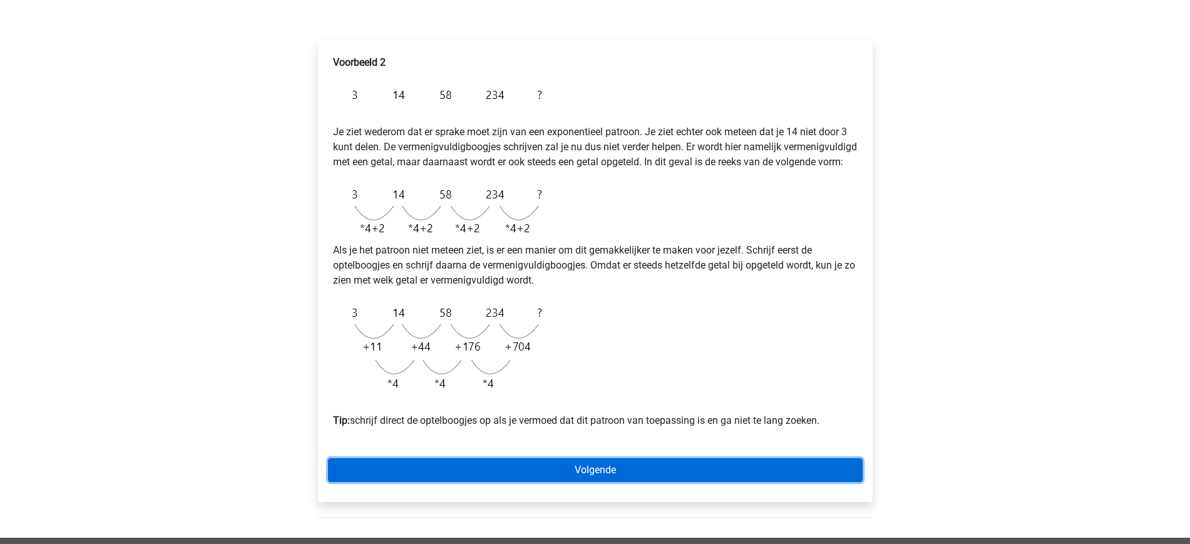
click at [602, 481] on link "Volgende" at bounding box center [595, 470] width 535 height 24
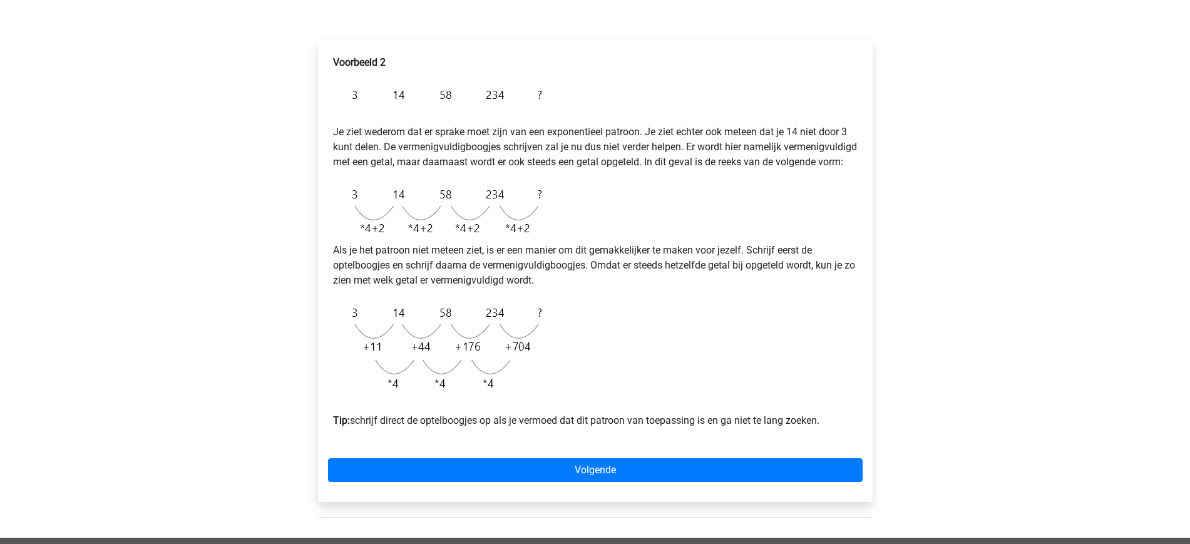
scroll to position [0, 0]
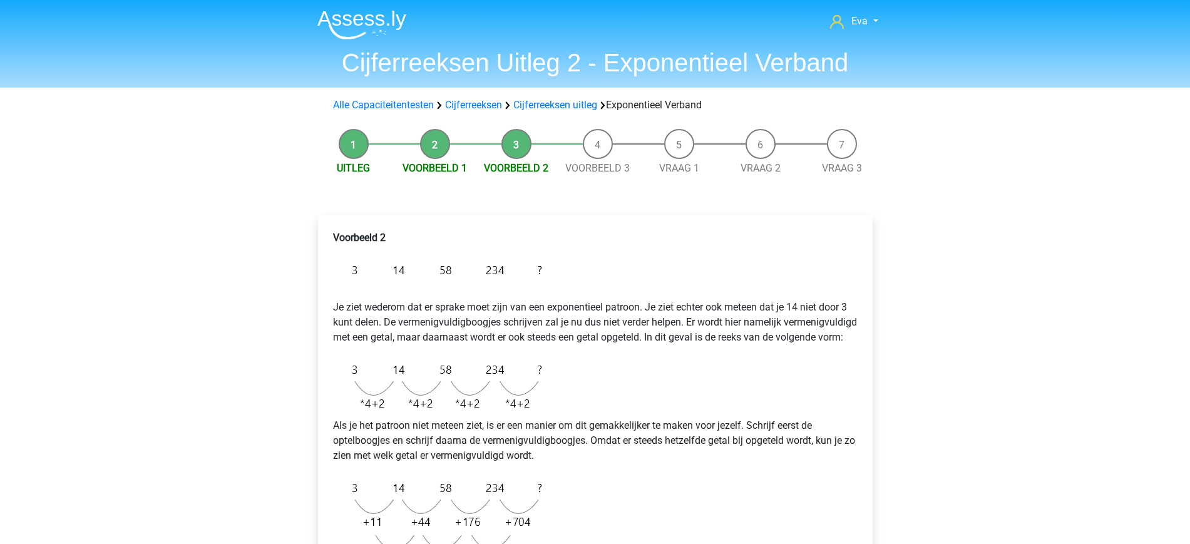
click at [343, 136] on li "Uitleg" at bounding box center [353, 152] width 81 height 47
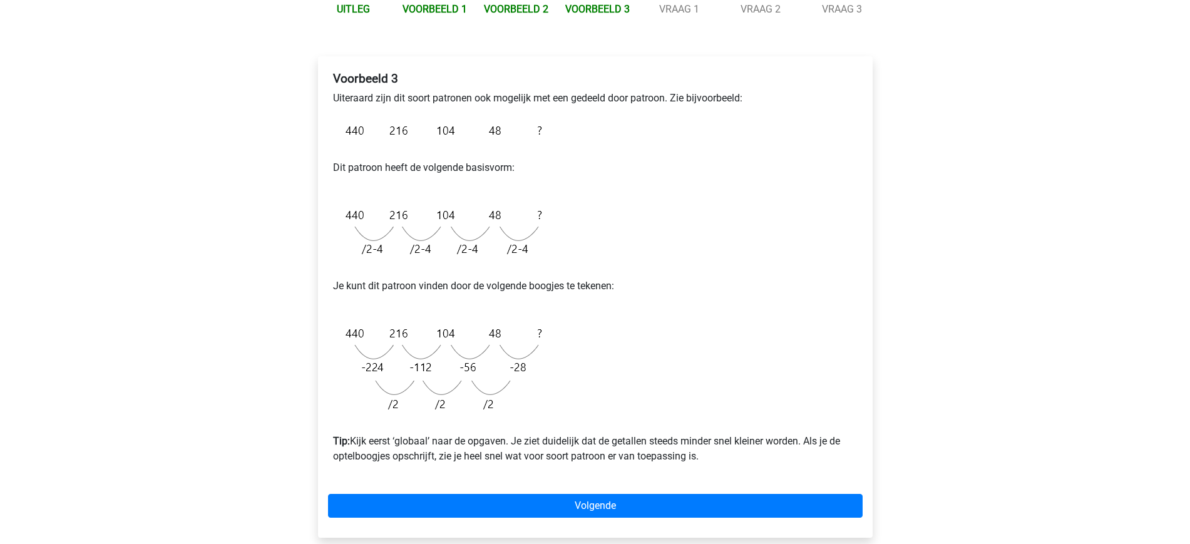
scroll to position [160, 0]
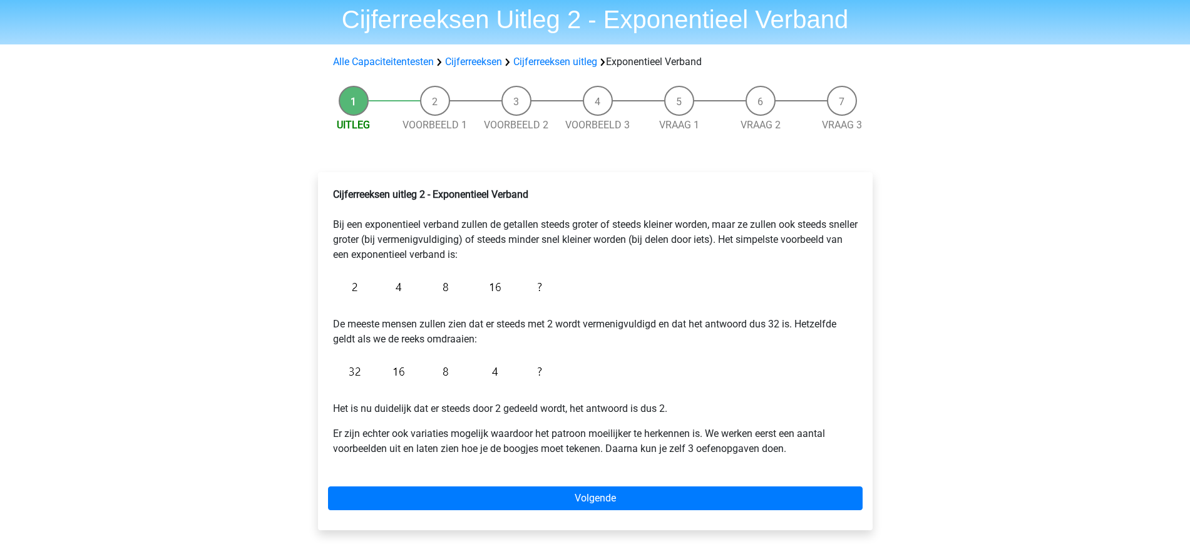
scroll to position [84, 0]
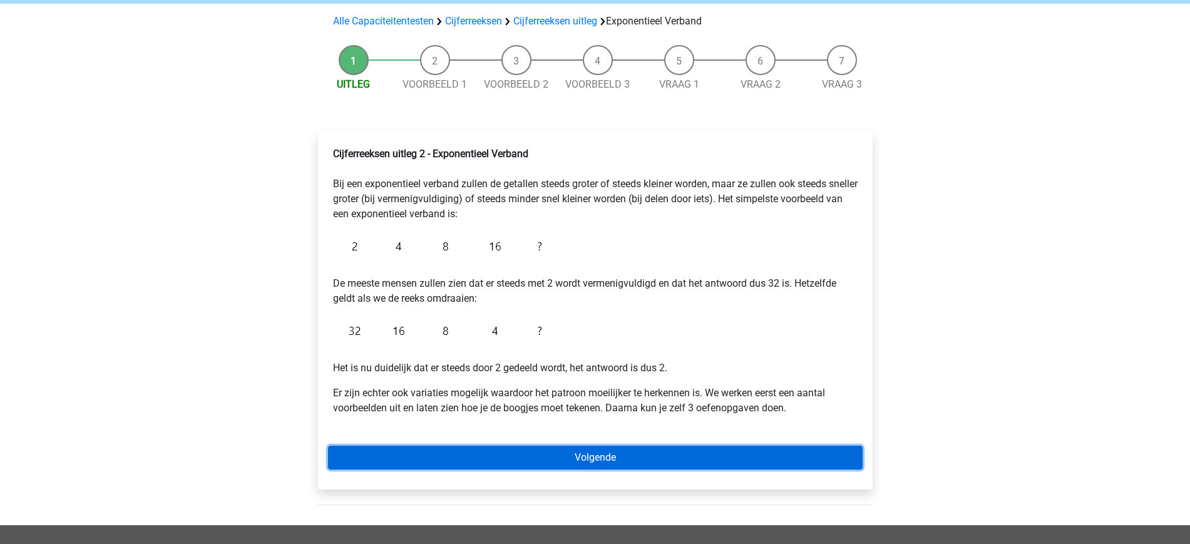
click at [582, 463] on link "Volgende" at bounding box center [595, 458] width 535 height 24
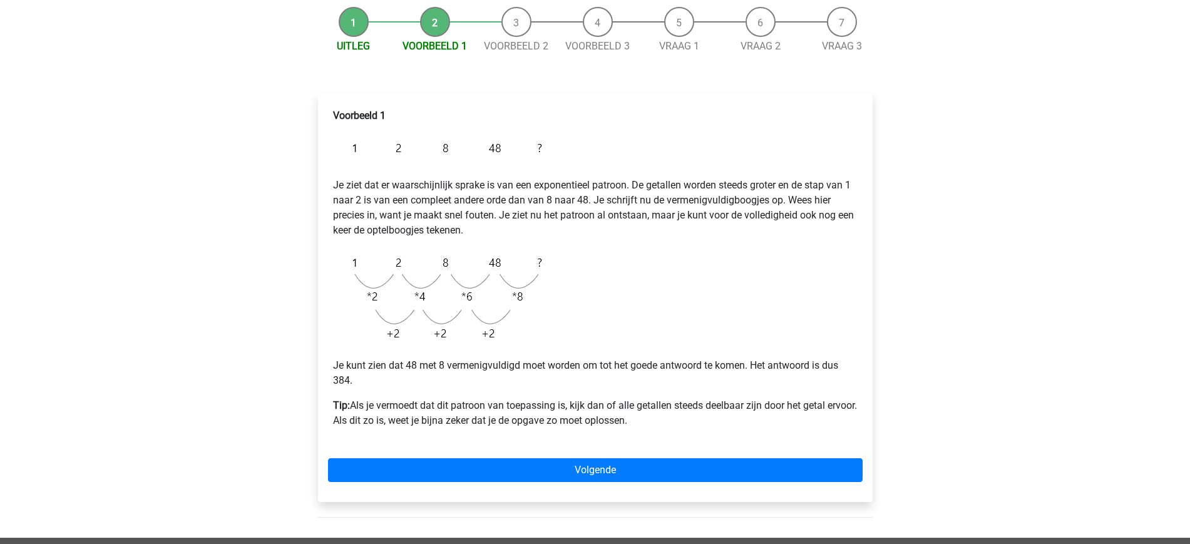
scroll to position [123, 0]
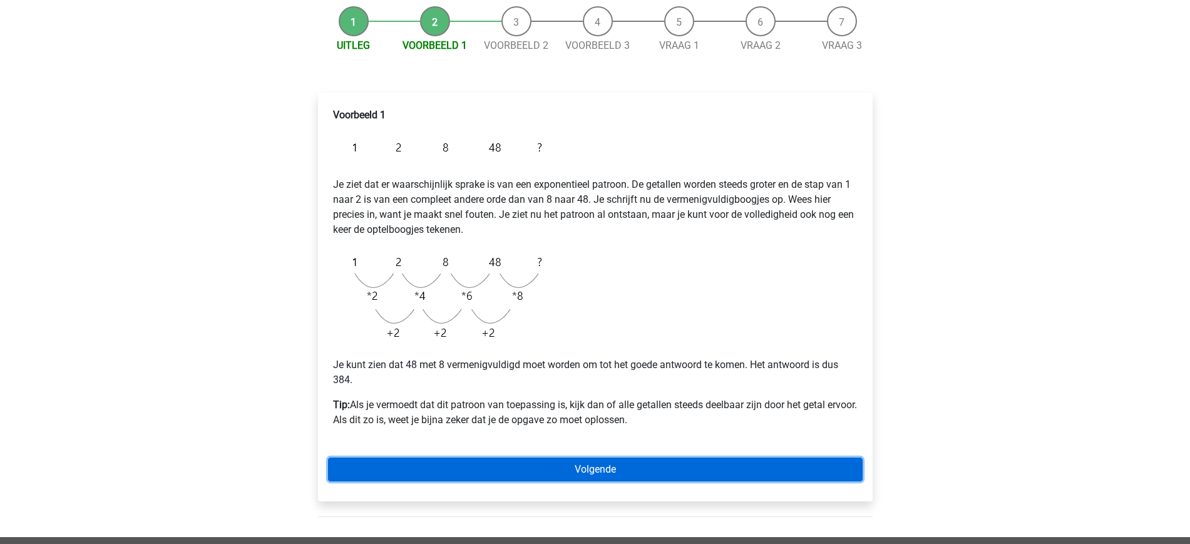
click at [622, 463] on link "Volgende" at bounding box center [595, 470] width 535 height 24
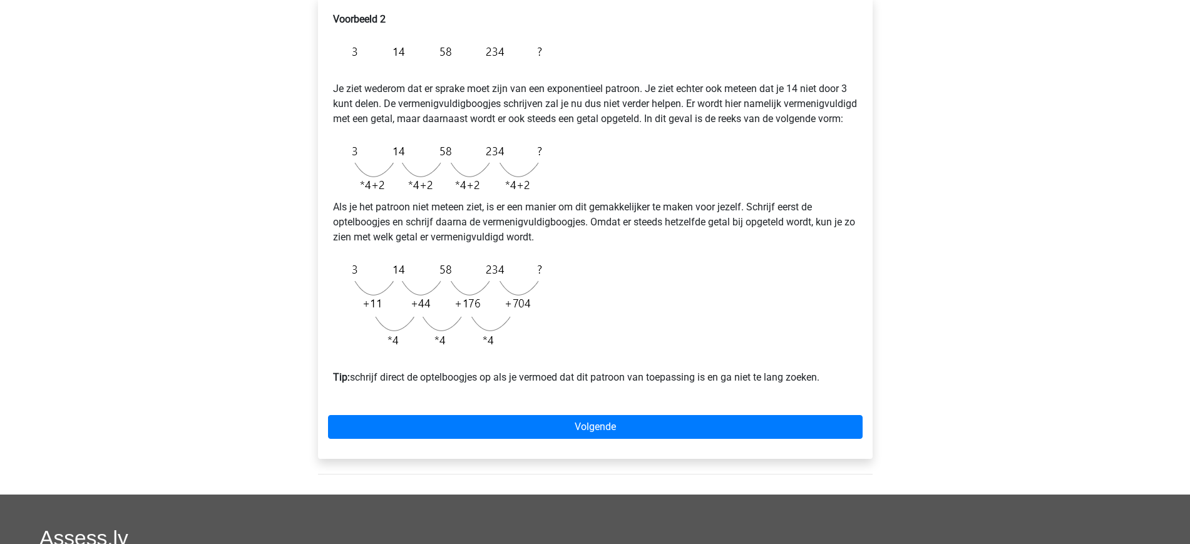
scroll to position [226, 0]
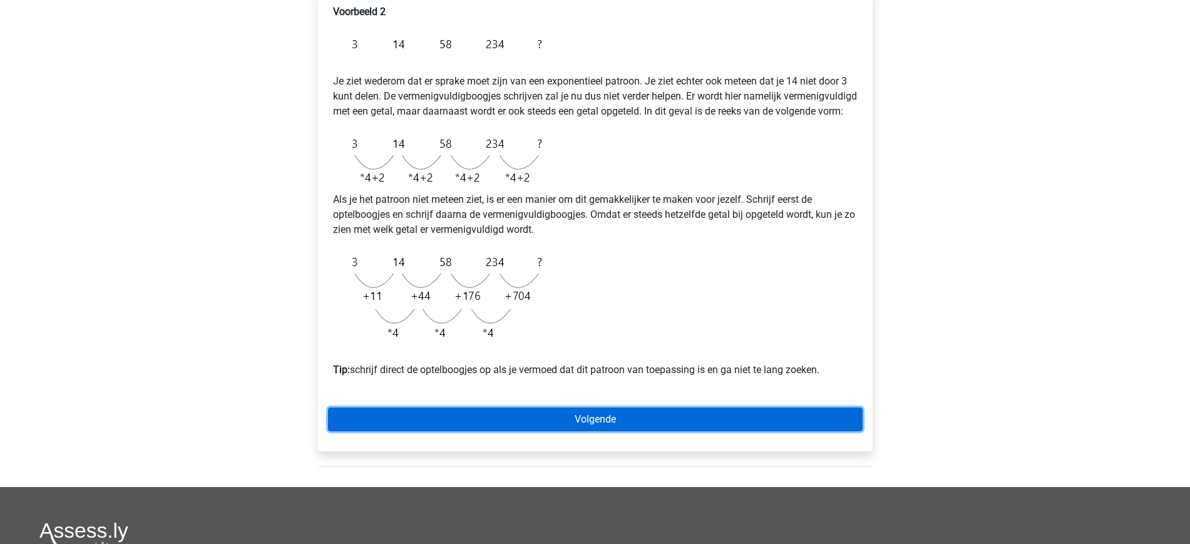
click at [580, 430] on link "Volgende" at bounding box center [595, 420] width 535 height 24
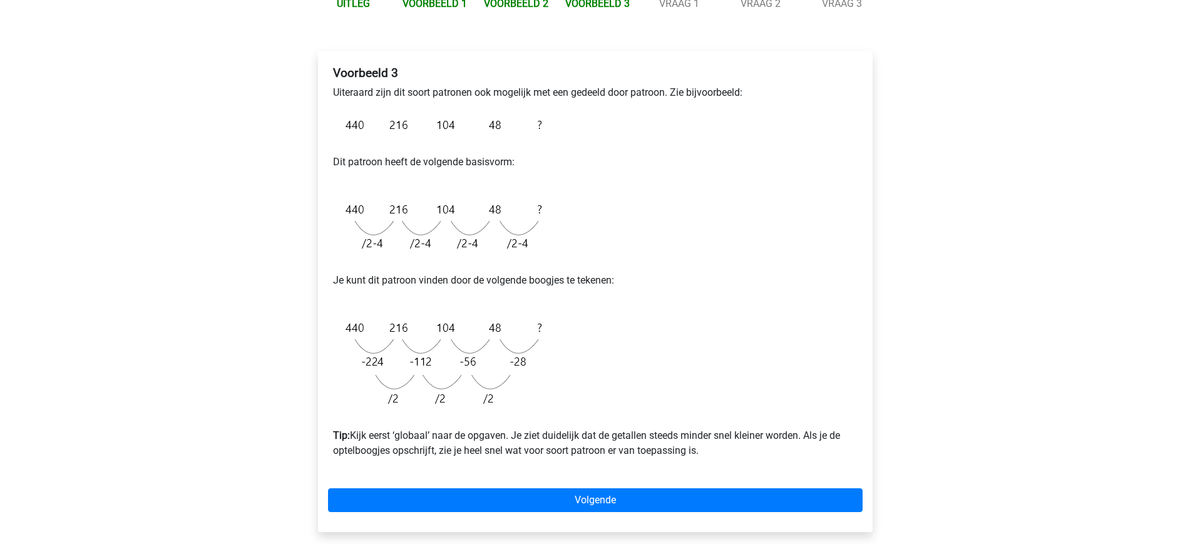
scroll to position [166, 0]
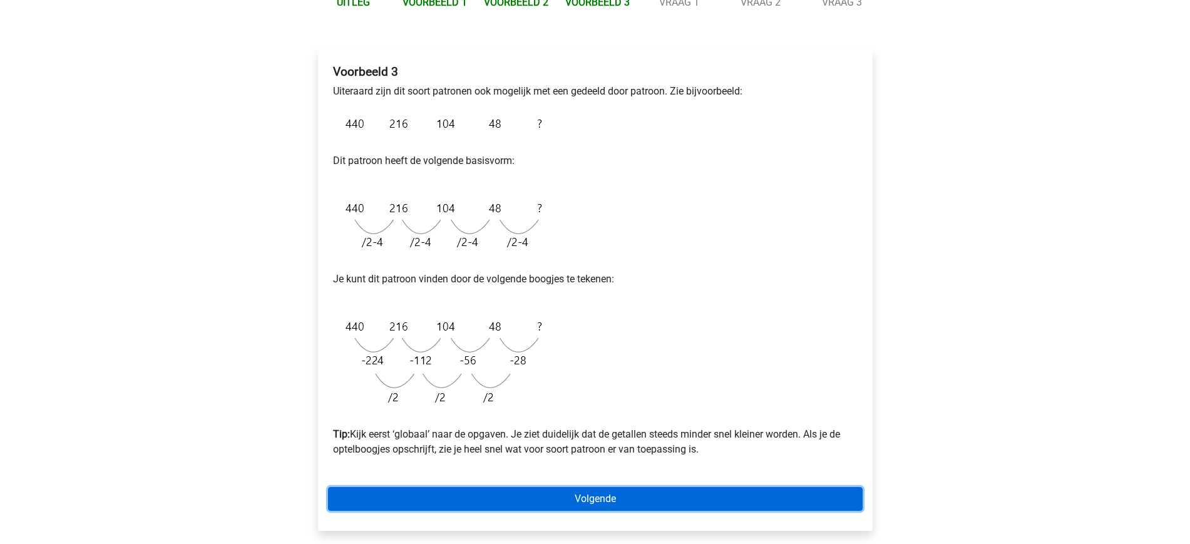
click at [540, 500] on link "Volgende" at bounding box center [595, 499] width 535 height 24
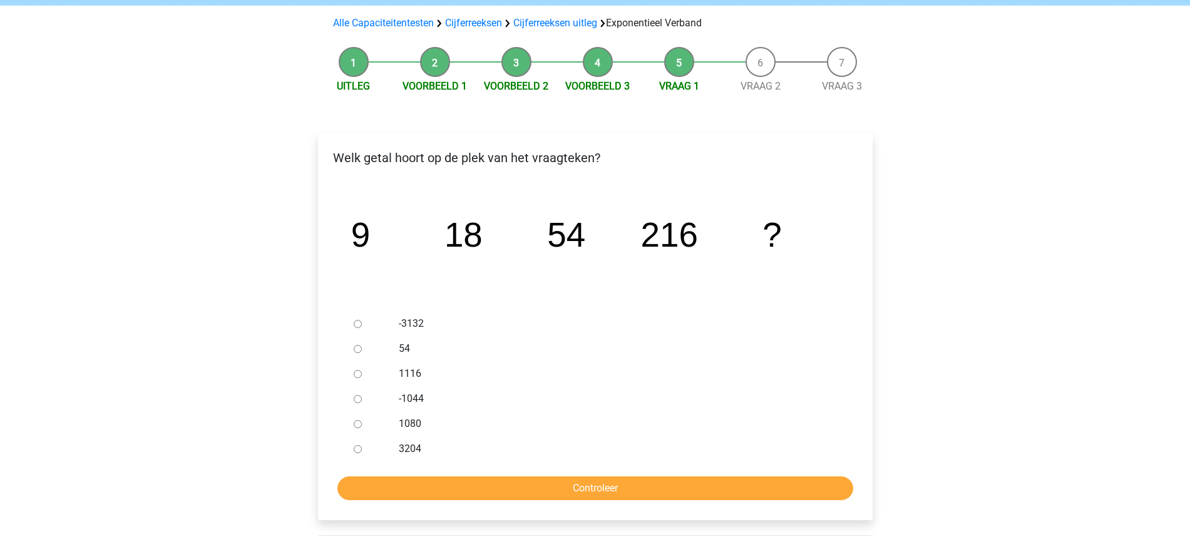
scroll to position [85, 0]
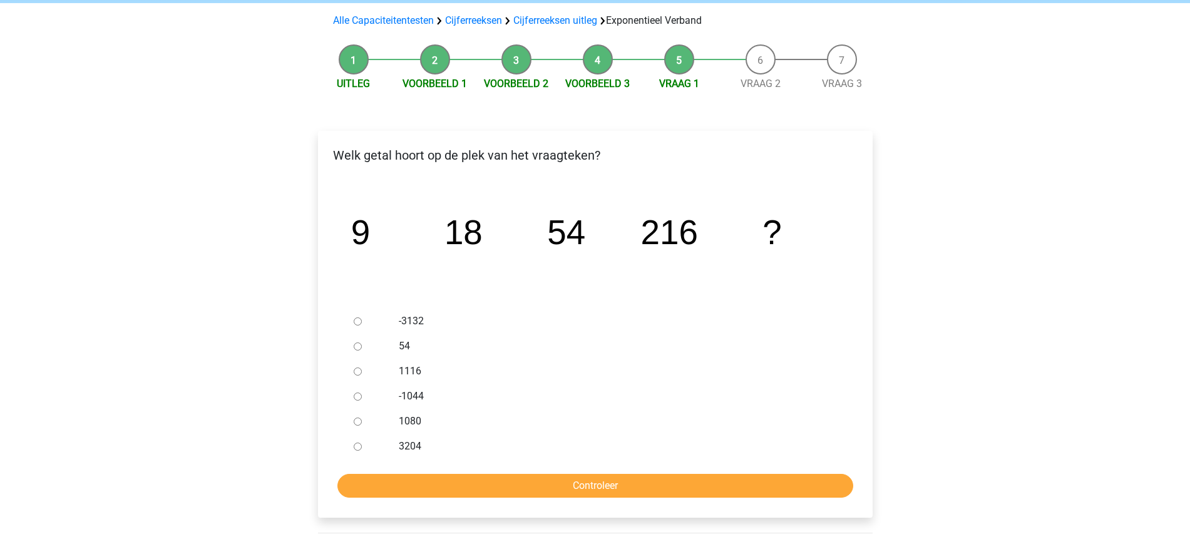
click at [354, 423] on input "1080" at bounding box center [358, 422] width 8 height 8
radio input "true"
click at [490, 486] on input "Controleer" at bounding box center [595, 486] width 516 height 24
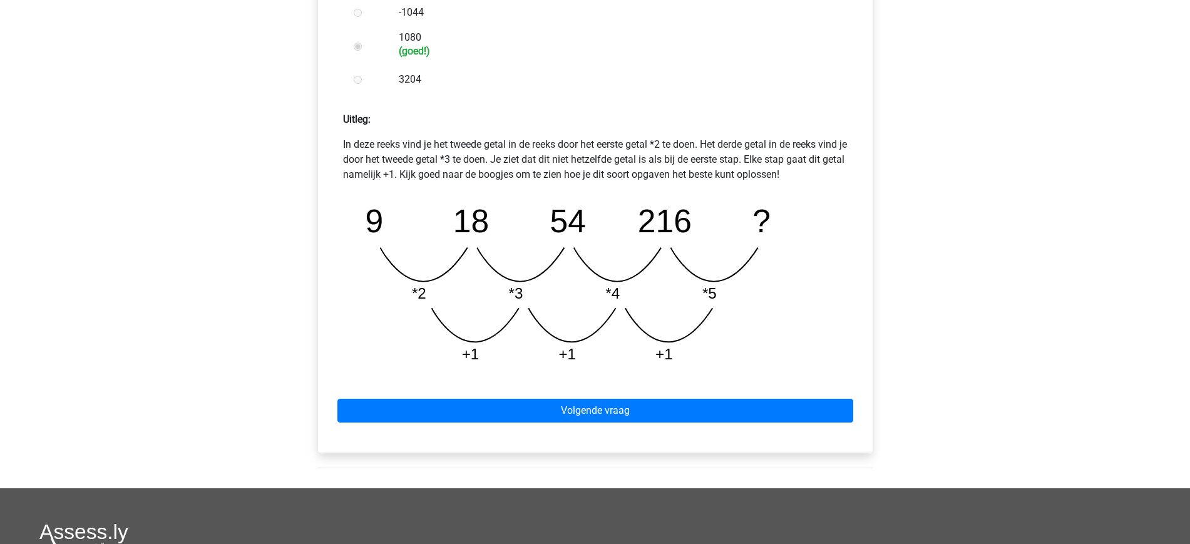
scroll to position [469, 0]
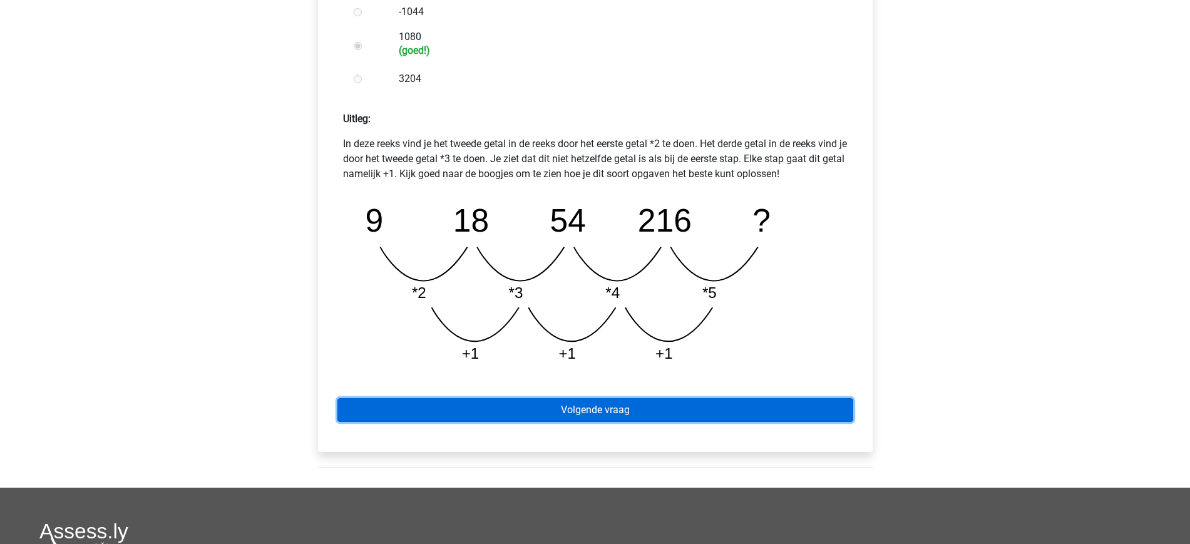
click at [623, 406] on link "Volgende vraag" at bounding box center [595, 410] width 516 height 24
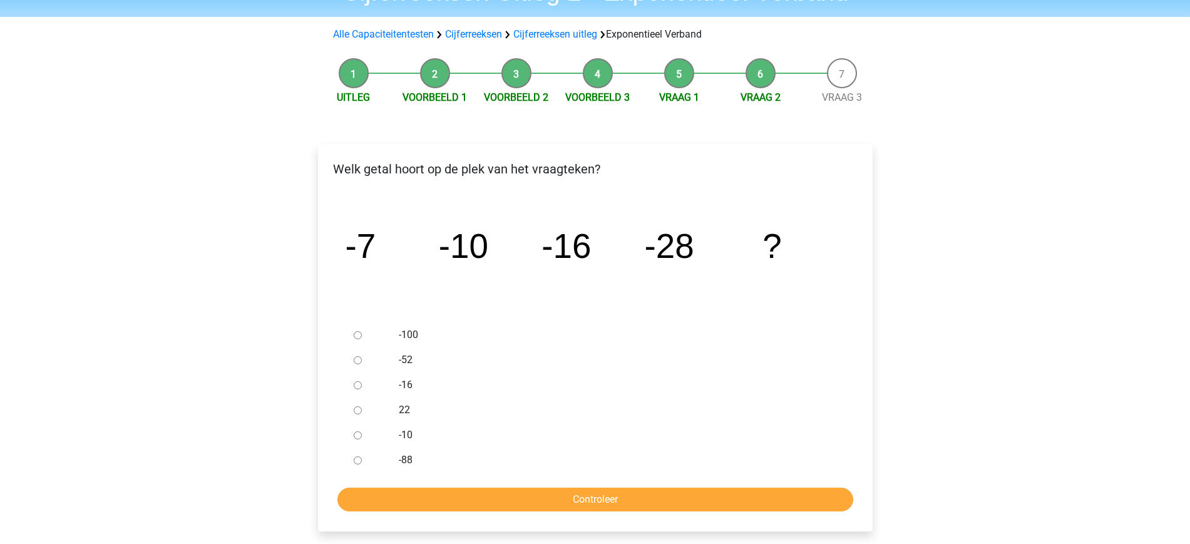
scroll to position [77, 0]
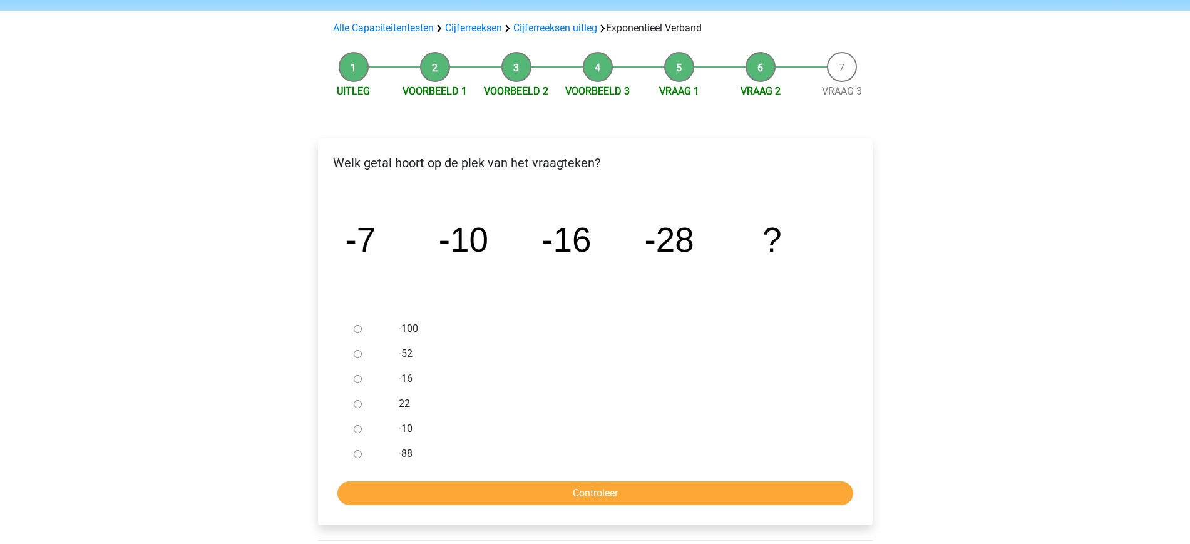
click at [357, 350] on input "-52" at bounding box center [358, 354] width 8 height 8
radio input "true"
click at [567, 510] on div "Welk getal hoort op de plek van het vraagteken? image/svg+xml -7 -10 -16 -28 ? …" at bounding box center [595, 331] width 555 height 387
click at [564, 496] on input "Controleer" at bounding box center [595, 493] width 516 height 24
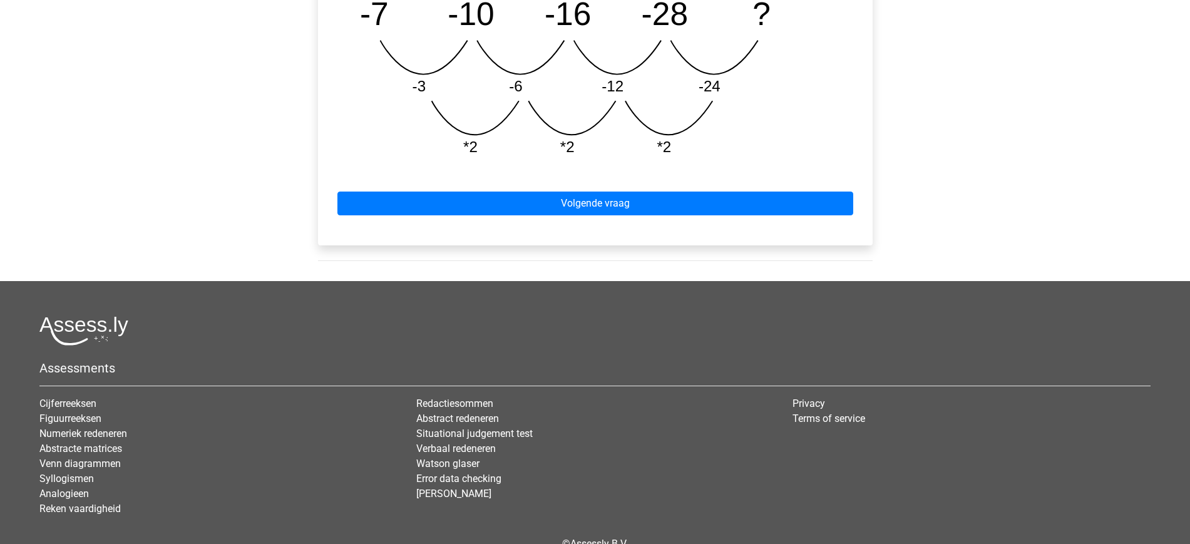
scroll to position [675, 0]
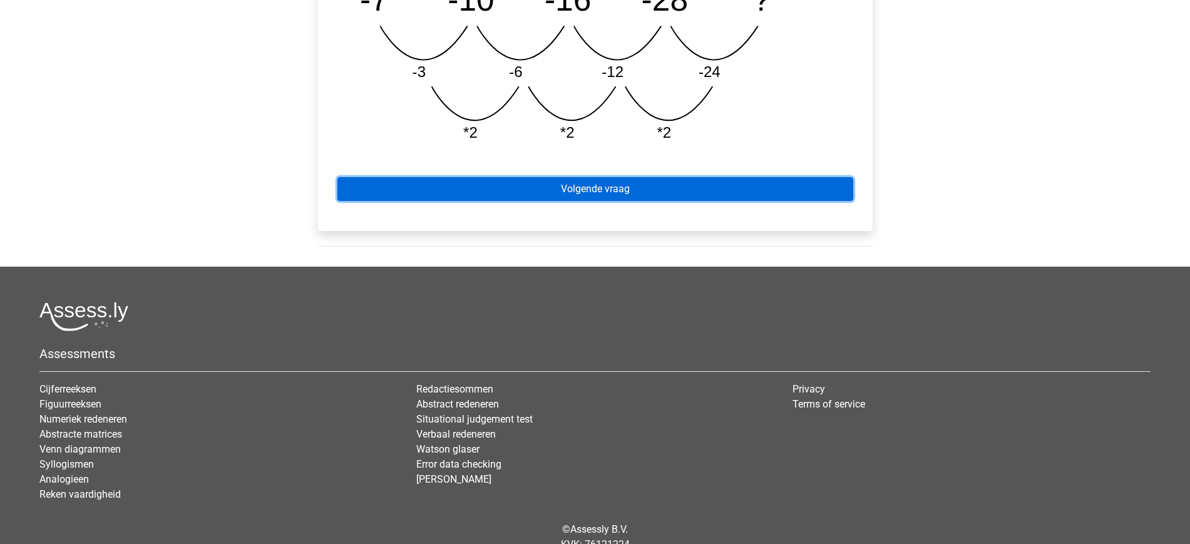
click at [640, 199] on link "Volgende vraag" at bounding box center [595, 189] width 516 height 24
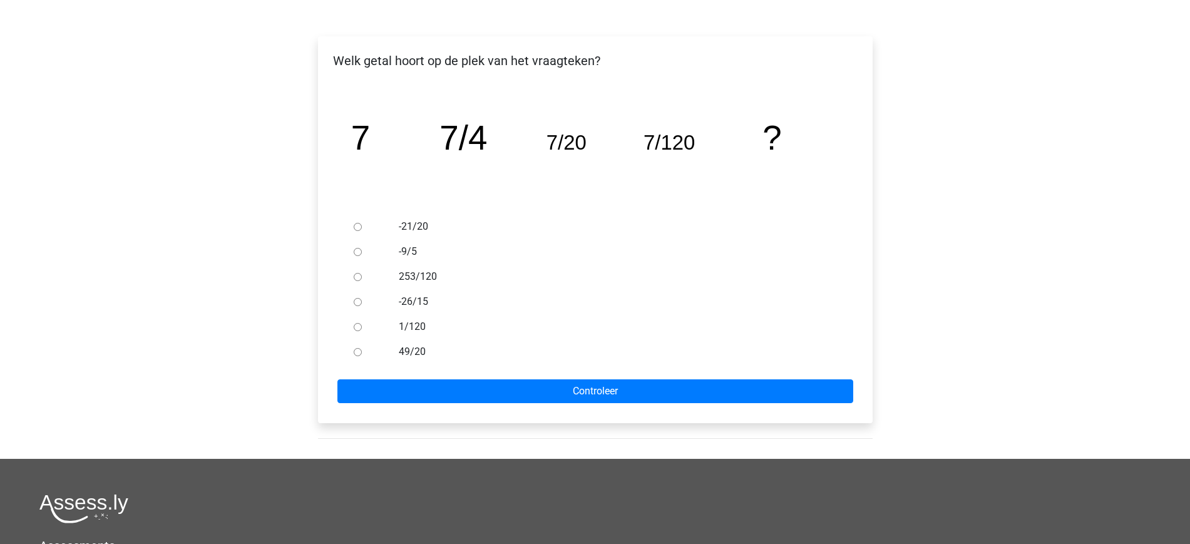
scroll to position [182, 0]
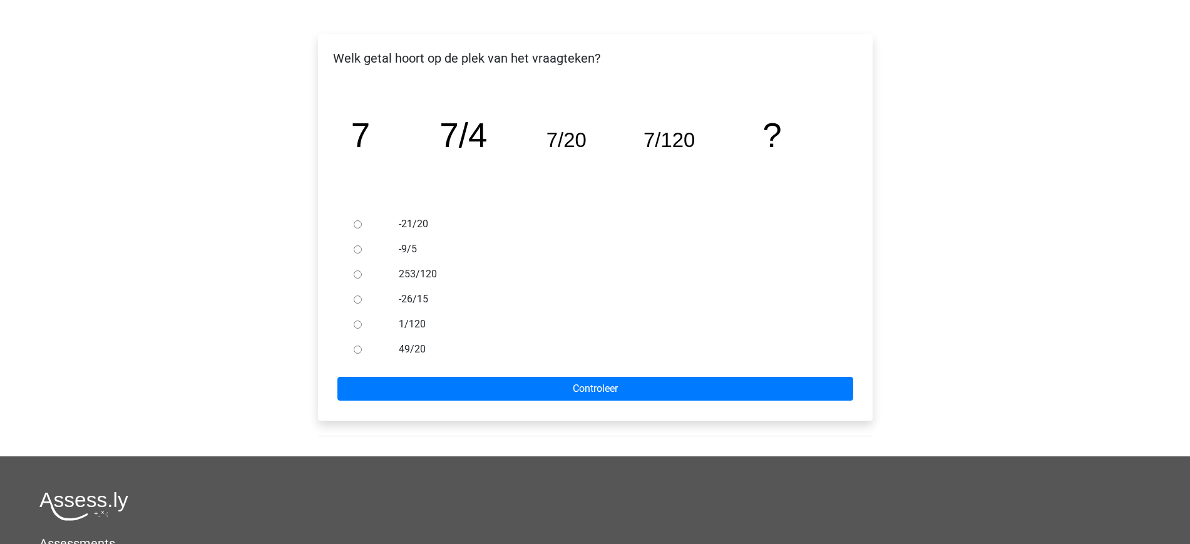
click at [398, 349] on div "49/20" at bounding box center [615, 349] width 452 height 25
click at [356, 351] on input "49/20" at bounding box center [358, 350] width 8 height 8
radio input "true"
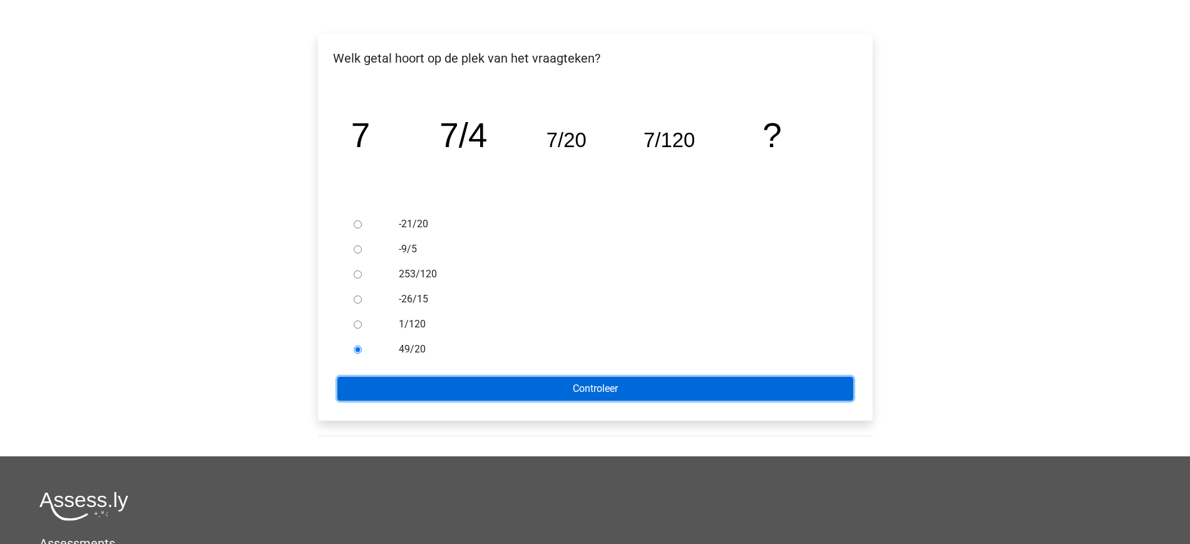
click at [440, 379] on input "Controleer" at bounding box center [595, 389] width 516 height 24
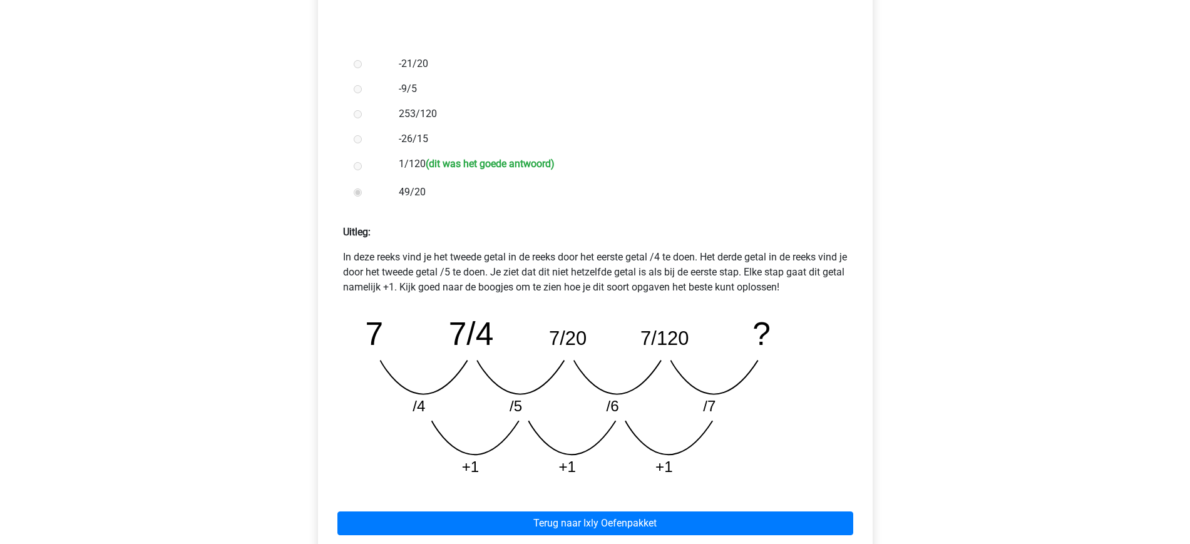
scroll to position [347, 0]
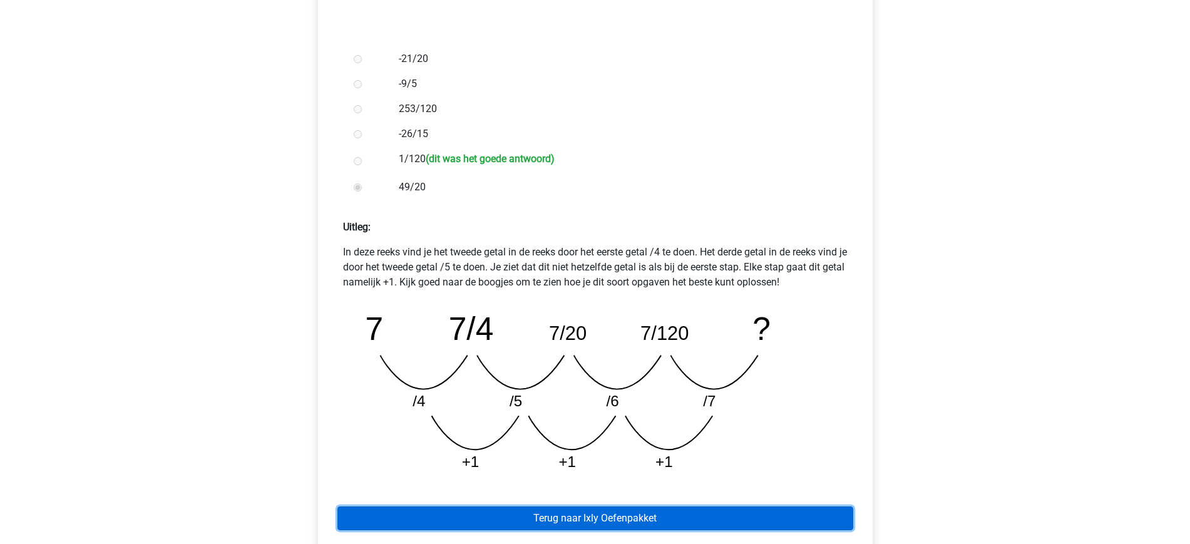
click at [596, 511] on link "Terug naar Ixly Oefenpakket" at bounding box center [595, 518] width 516 height 24
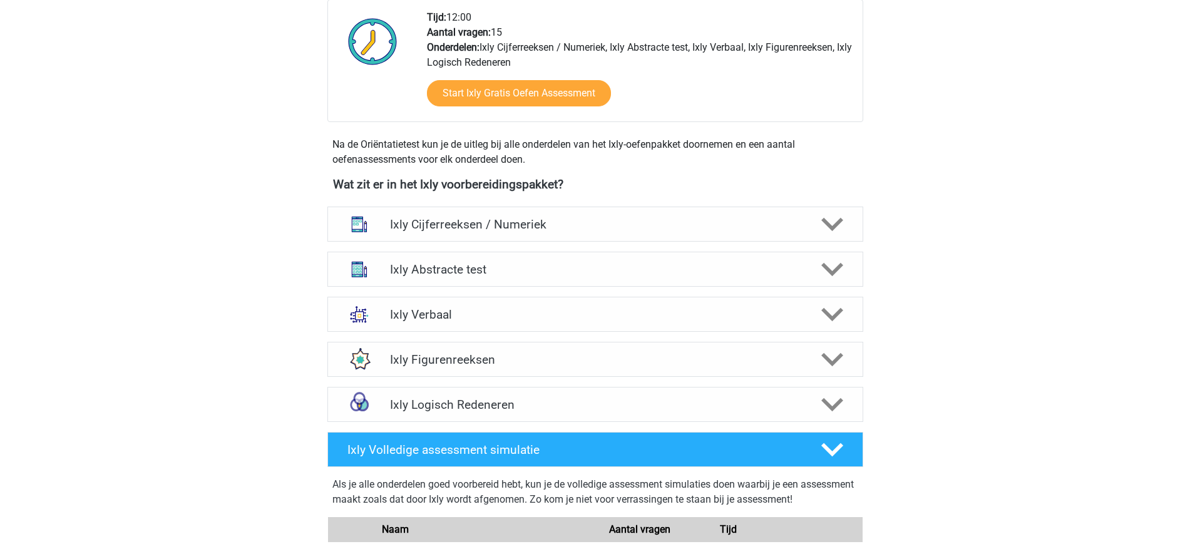
scroll to position [347, 0]
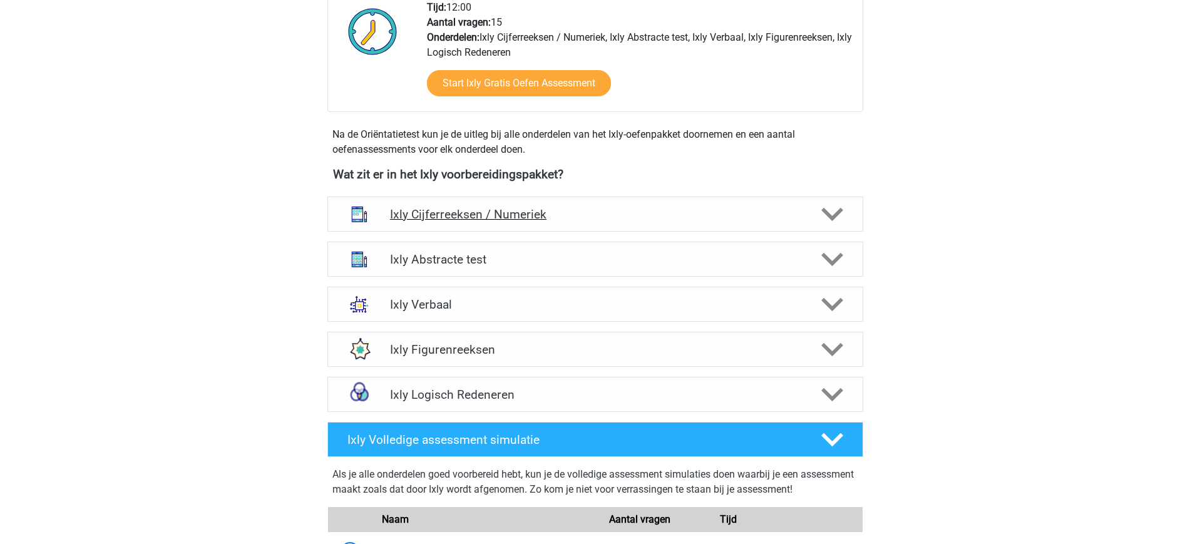
click at [679, 213] on h4 "Ixly Cijferreeksen / Numeriek" at bounding box center [595, 214] width 410 height 14
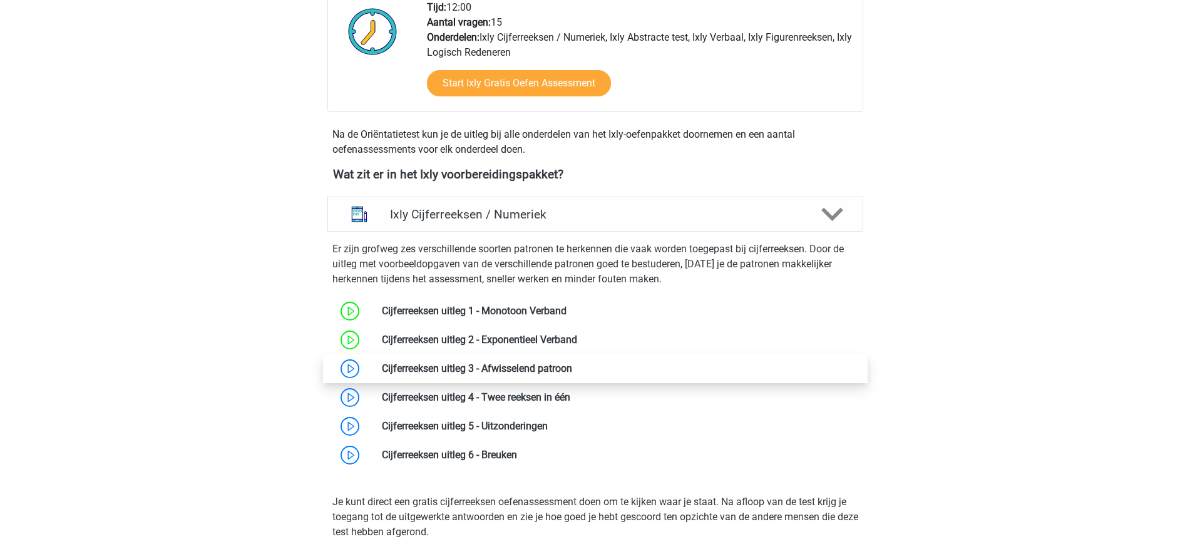
click at [572, 368] on link at bounding box center [572, 368] width 0 height 12
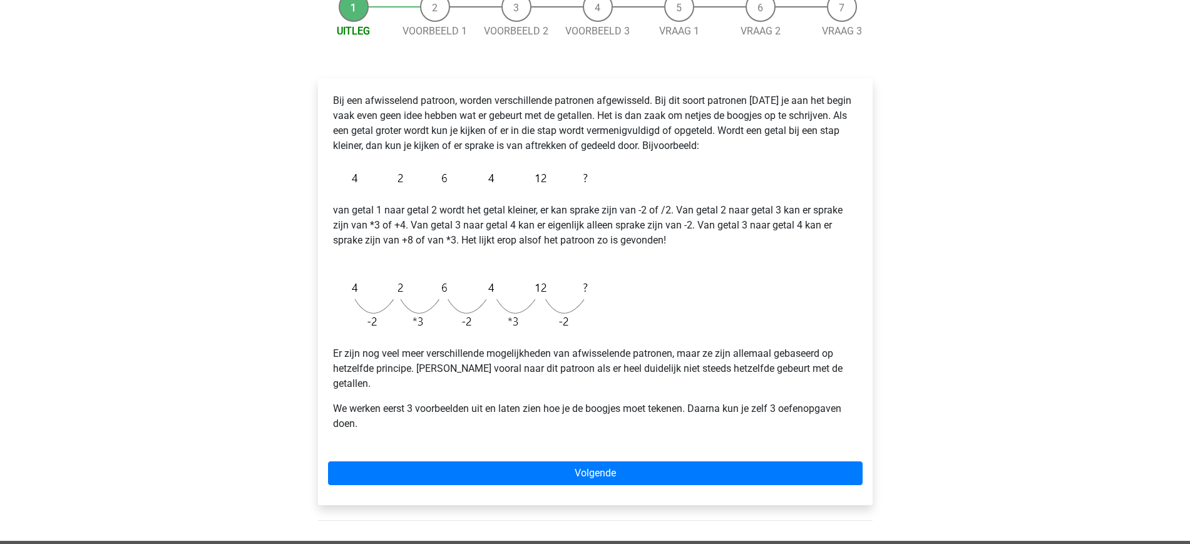
scroll to position [138, 0]
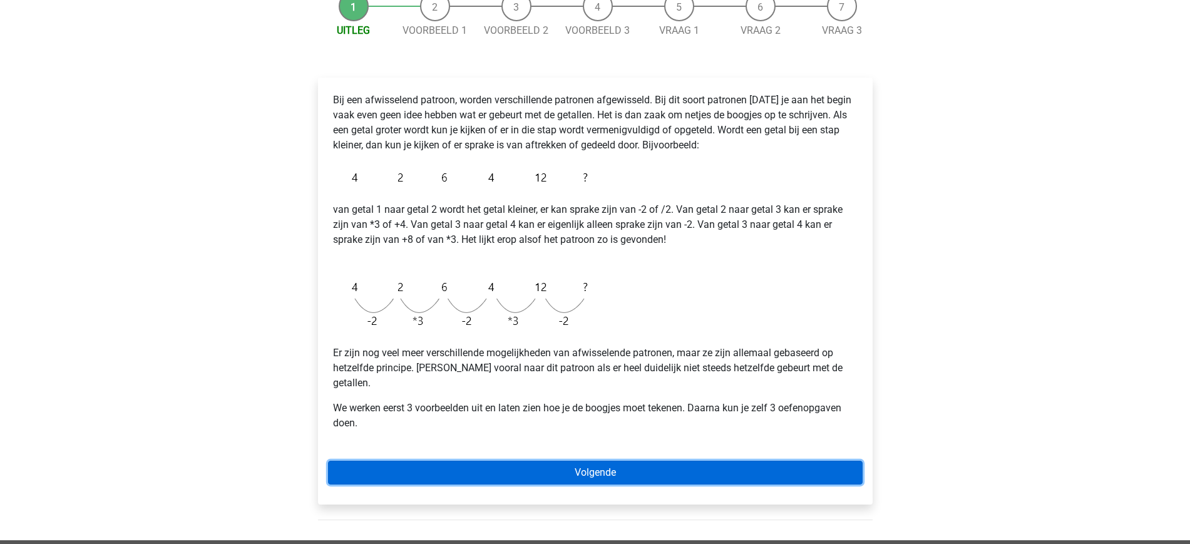
click at [617, 461] on link "Volgende" at bounding box center [595, 473] width 535 height 24
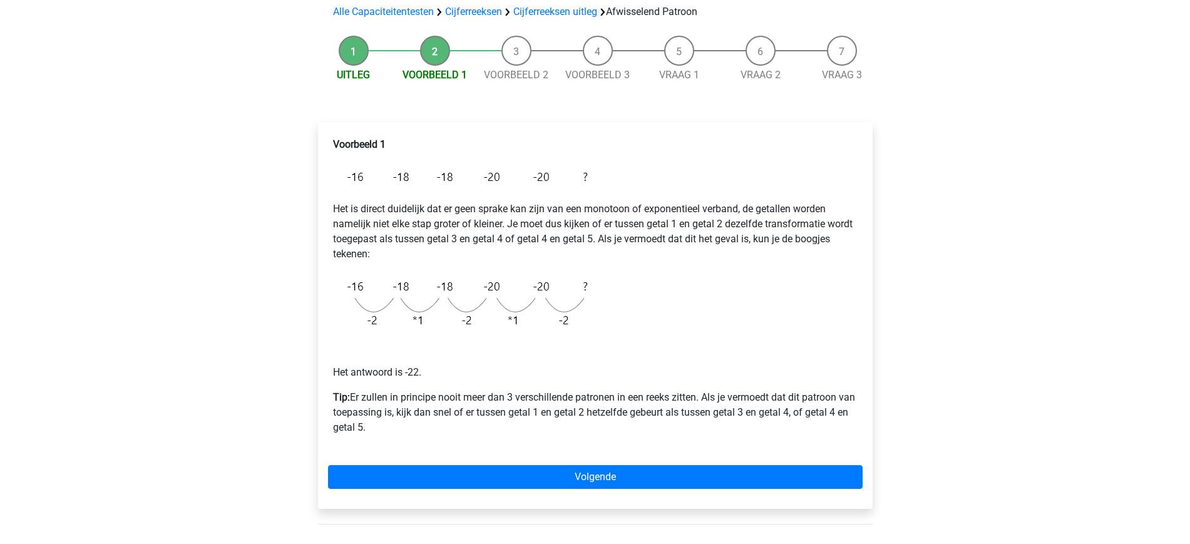
scroll to position [94, 0]
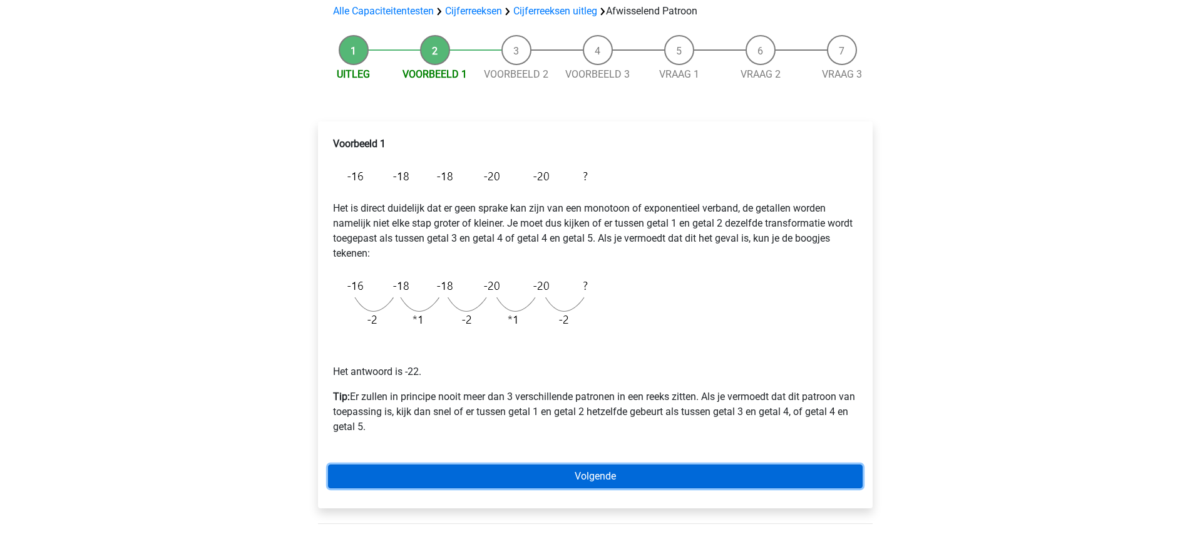
click at [572, 468] on link "Volgende" at bounding box center [595, 477] width 535 height 24
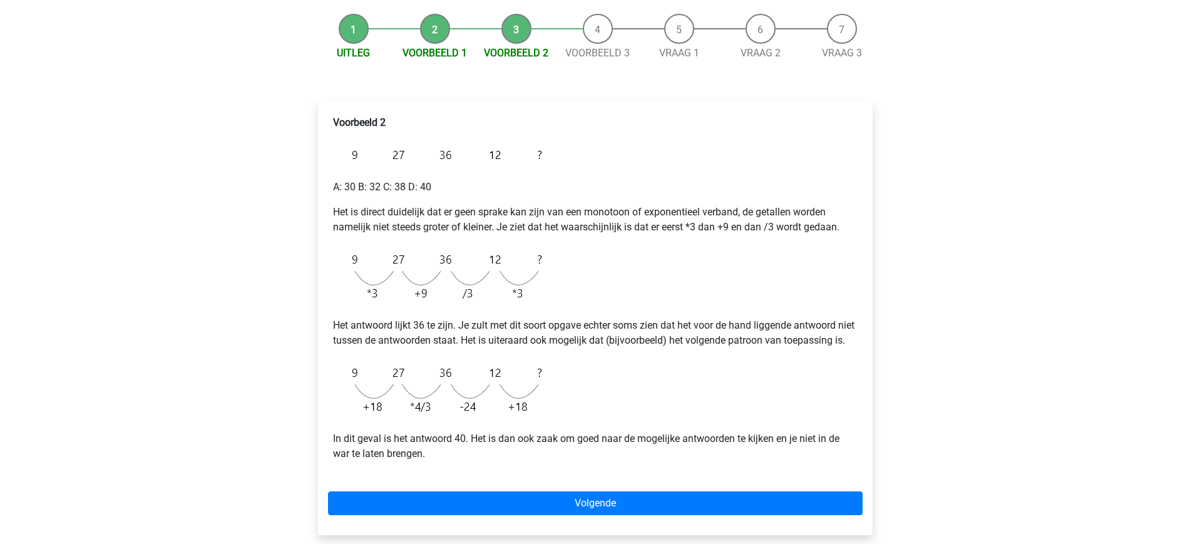
scroll to position [116, 0]
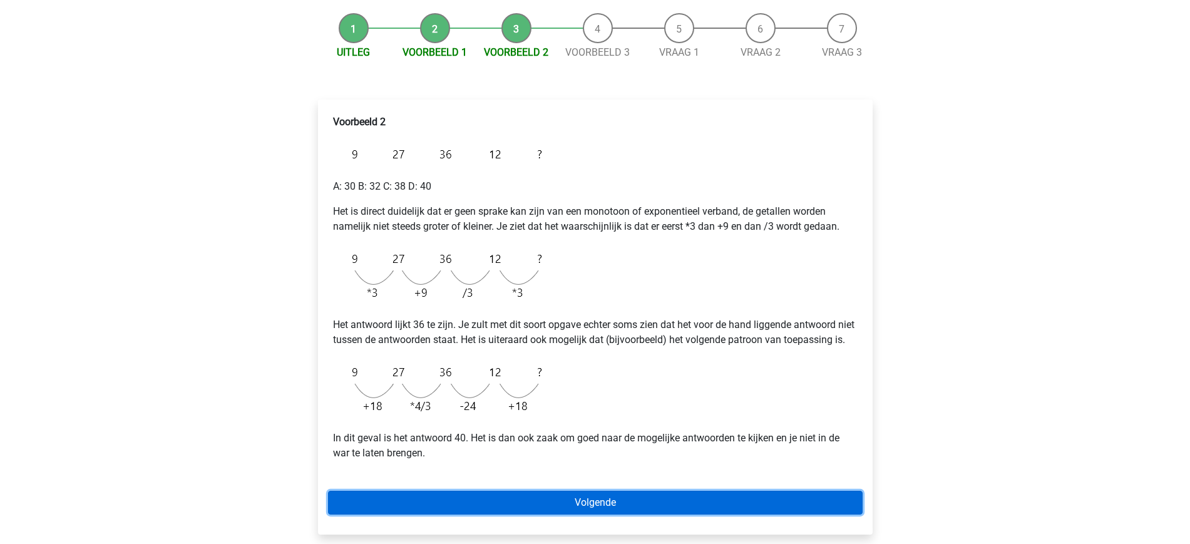
click at [610, 510] on link "Volgende" at bounding box center [595, 503] width 535 height 24
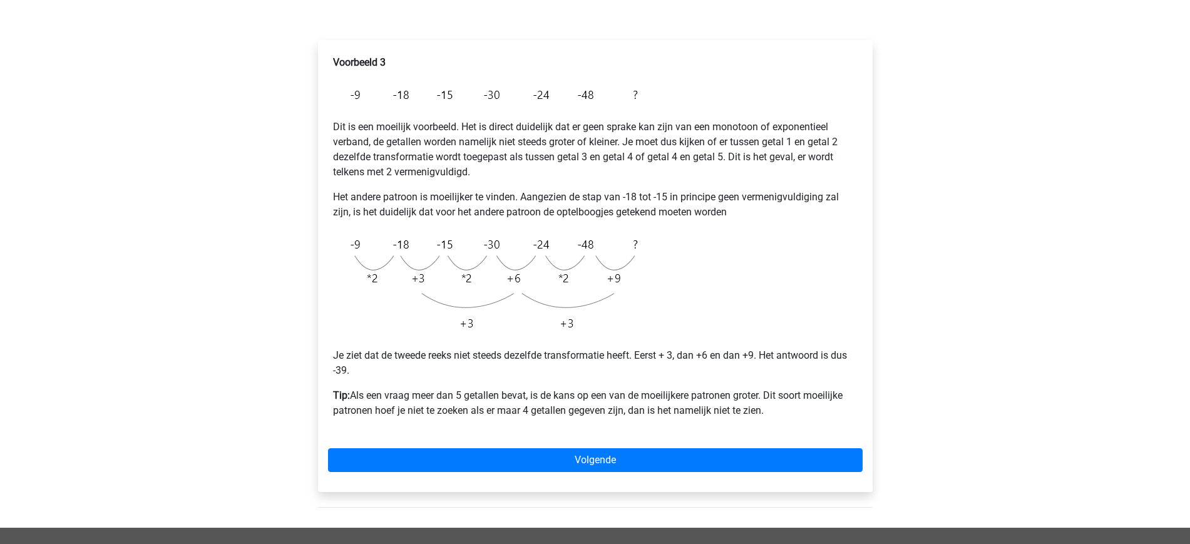
scroll to position [183, 0]
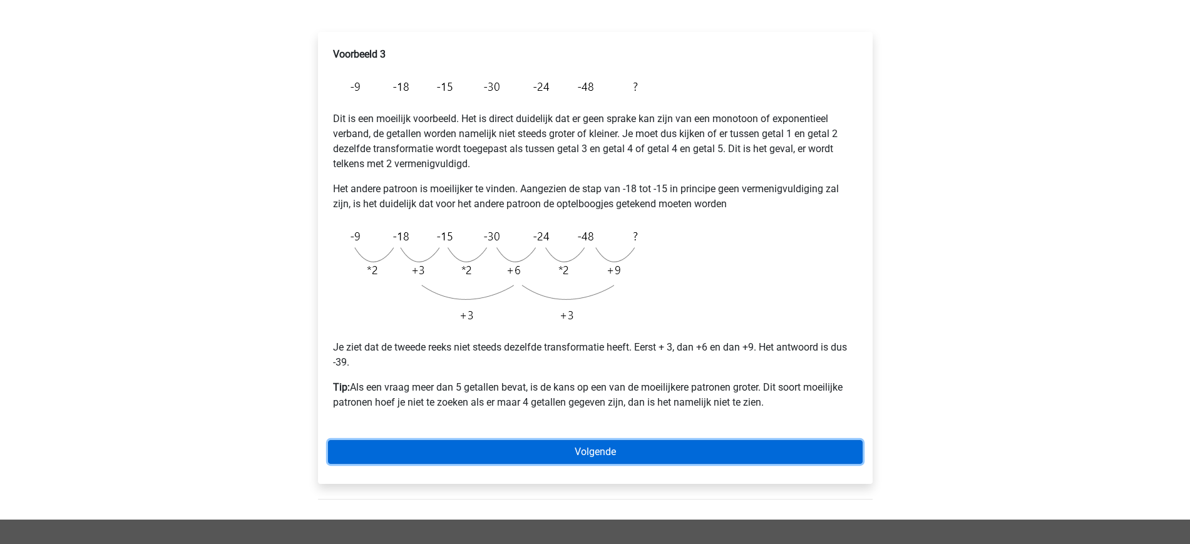
click at [597, 444] on link "Volgende" at bounding box center [595, 452] width 535 height 24
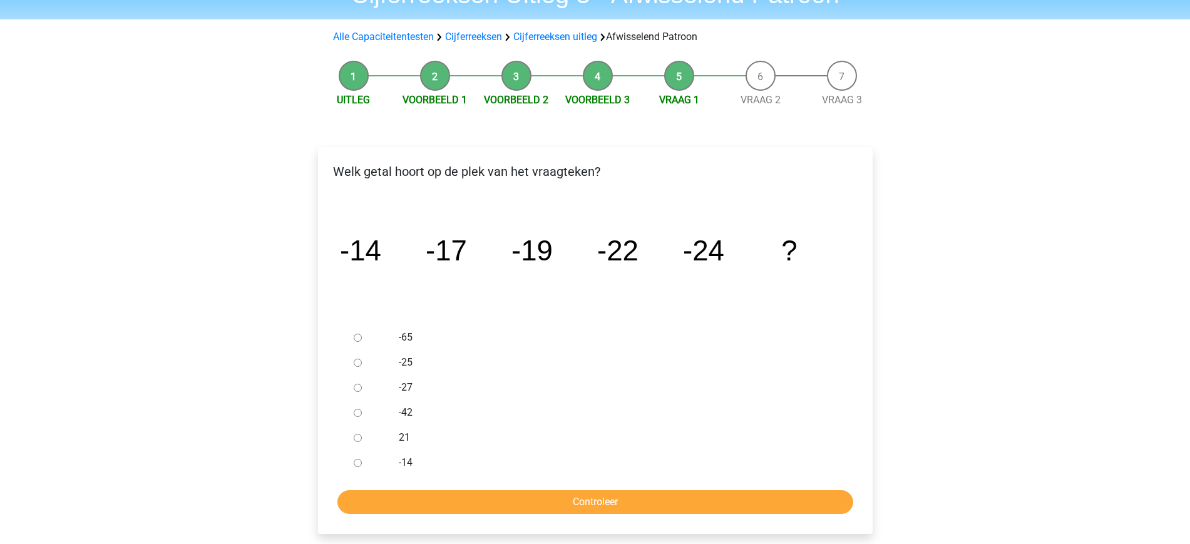
scroll to position [75, 0]
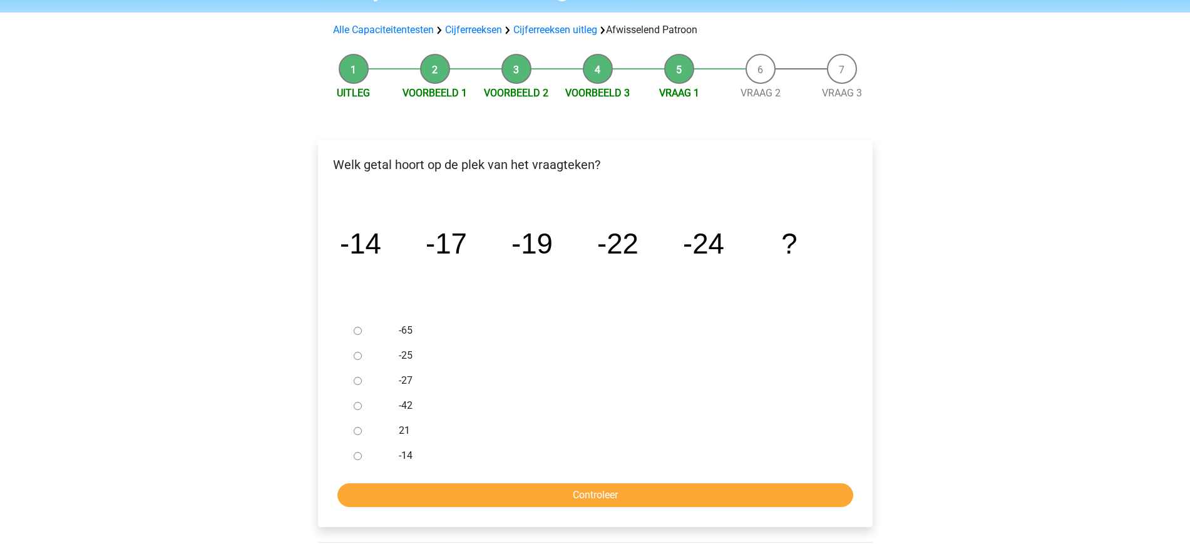
click at [357, 381] on input "-27" at bounding box center [358, 381] width 8 height 8
radio input "true"
click at [617, 493] on input "Controleer" at bounding box center [595, 495] width 516 height 24
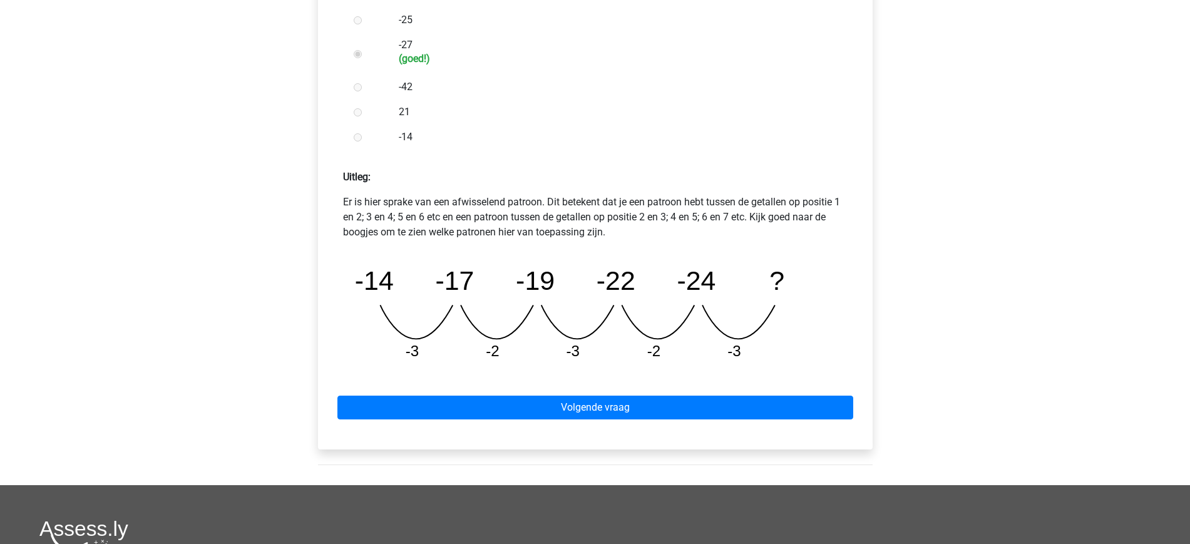
scroll to position [420, 0]
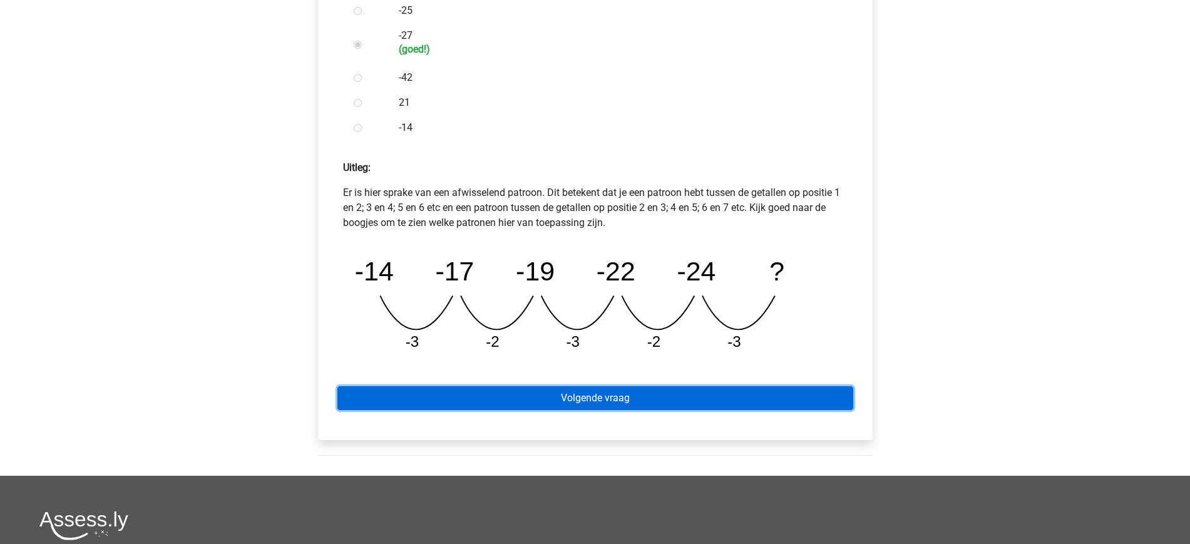
click at [614, 386] on link "Volgende vraag" at bounding box center [595, 398] width 516 height 24
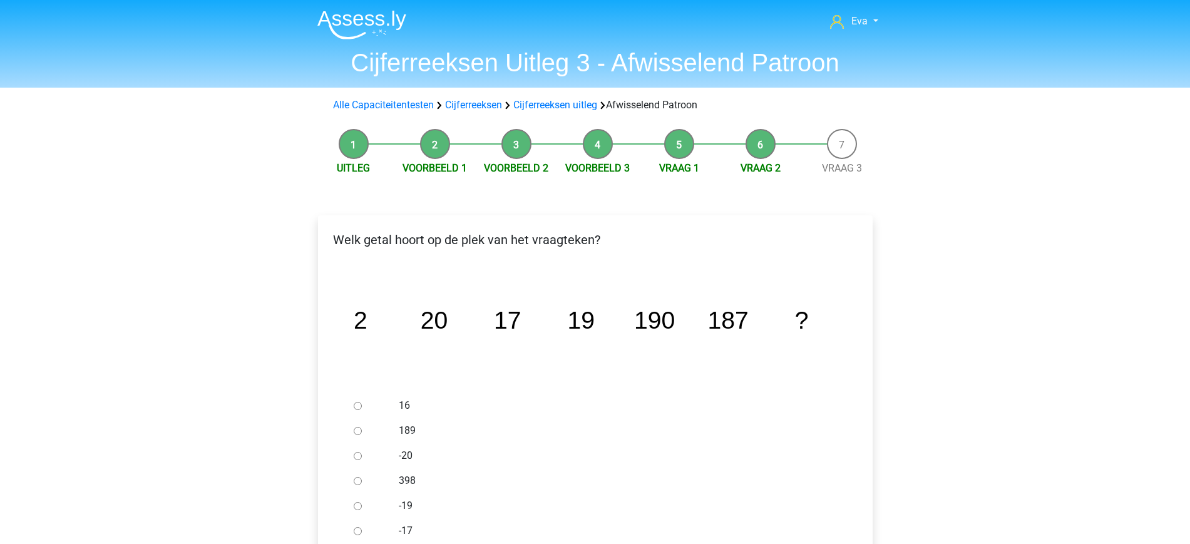
scroll to position [104, 0]
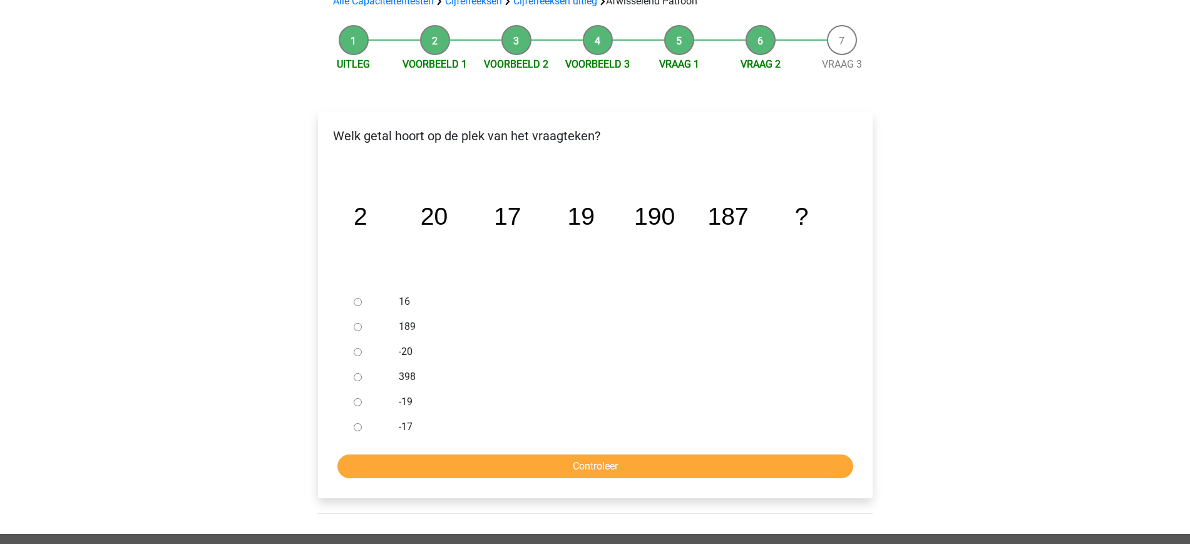
click at [359, 325] on input "189" at bounding box center [358, 327] width 8 height 8
radio input "true"
click at [637, 471] on input "Controleer" at bounding box center [595, 467] width 516 height 24
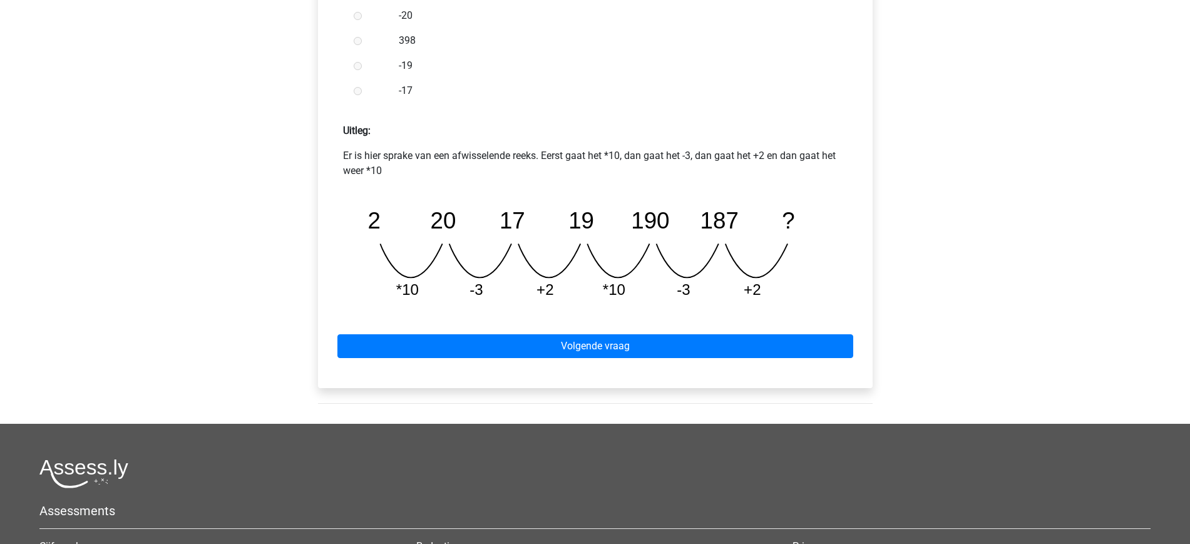
scroll to position [475, 0]
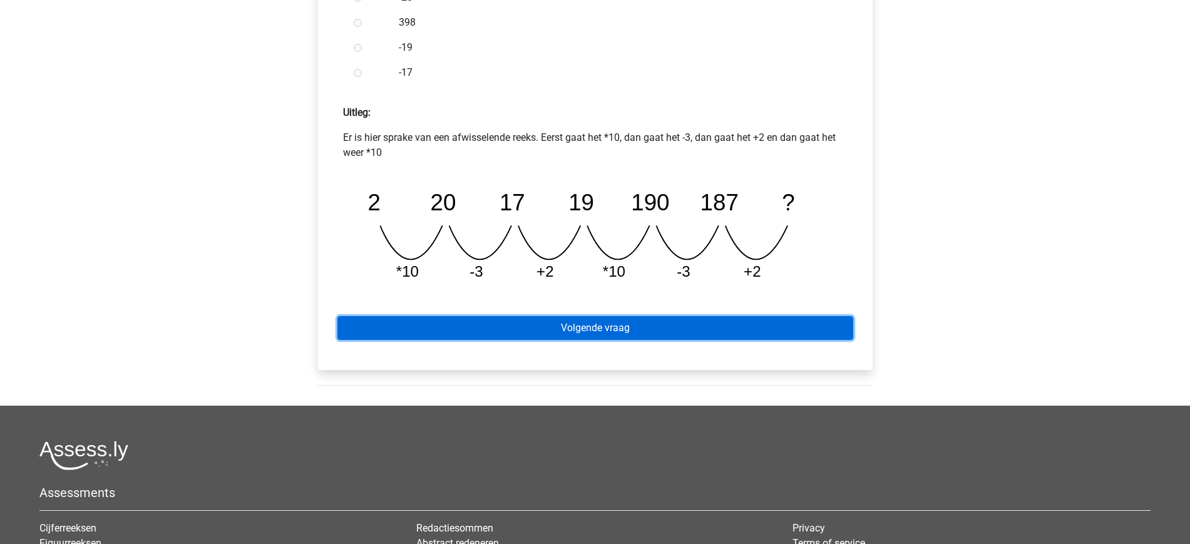
click at [634, 330] on link "Volgende vraag" at bounding box center [595, 328] width 516 height 24
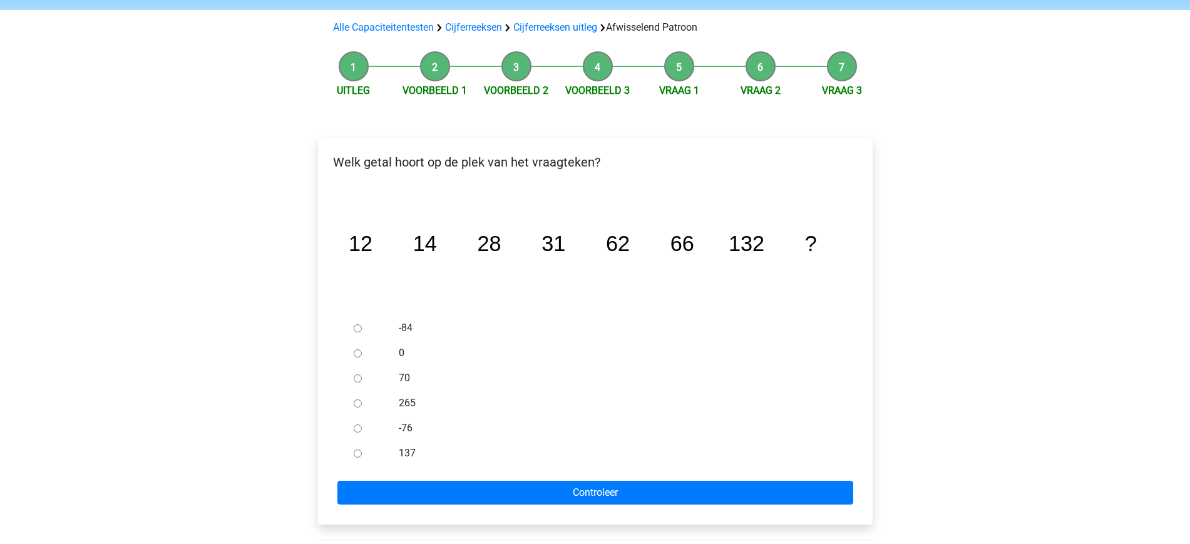
scroll to position [115, 0]
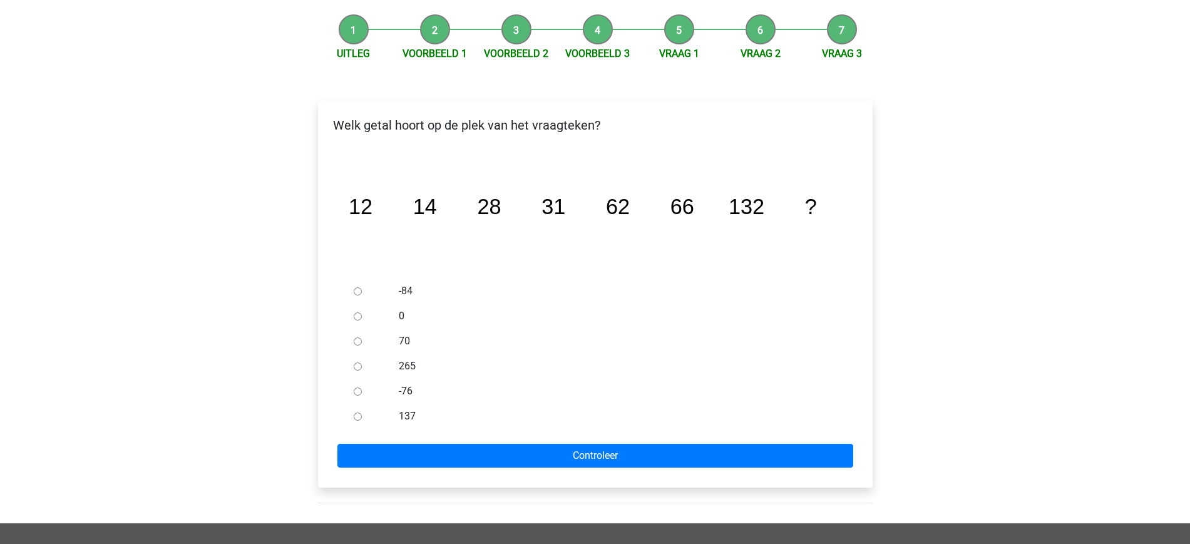
click at [362, 418] on div at bounding box center [369, 416] width 41 height 25
click at [357, 419] on input "137" at bounding box center [358, 417] width 8 height 8
radio input "true"
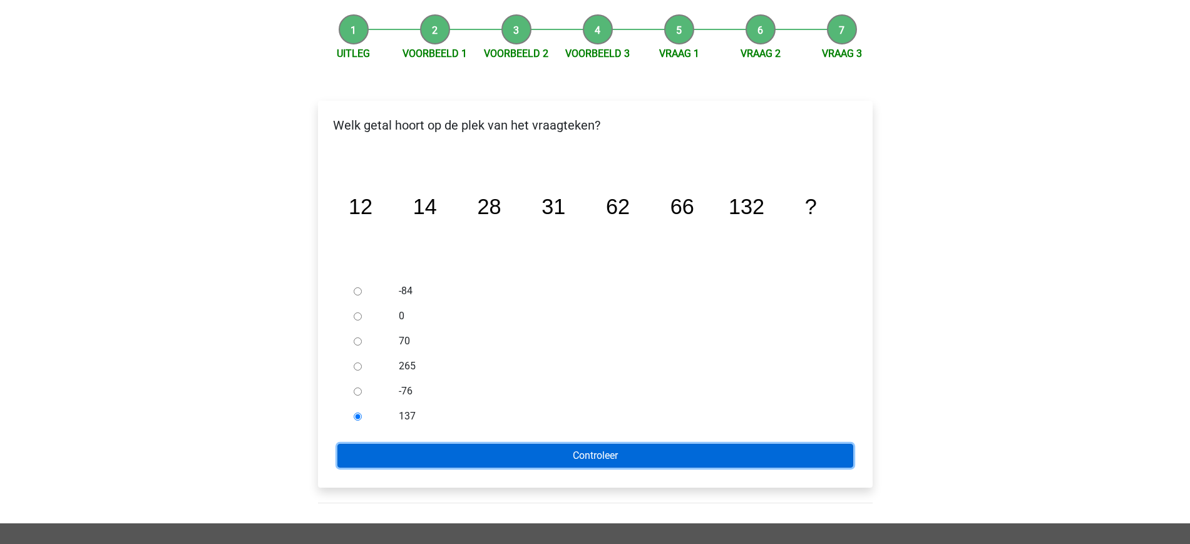
click at [523, 449] on input "Controleer" at bounding box center [595, 456] width 516 height 24
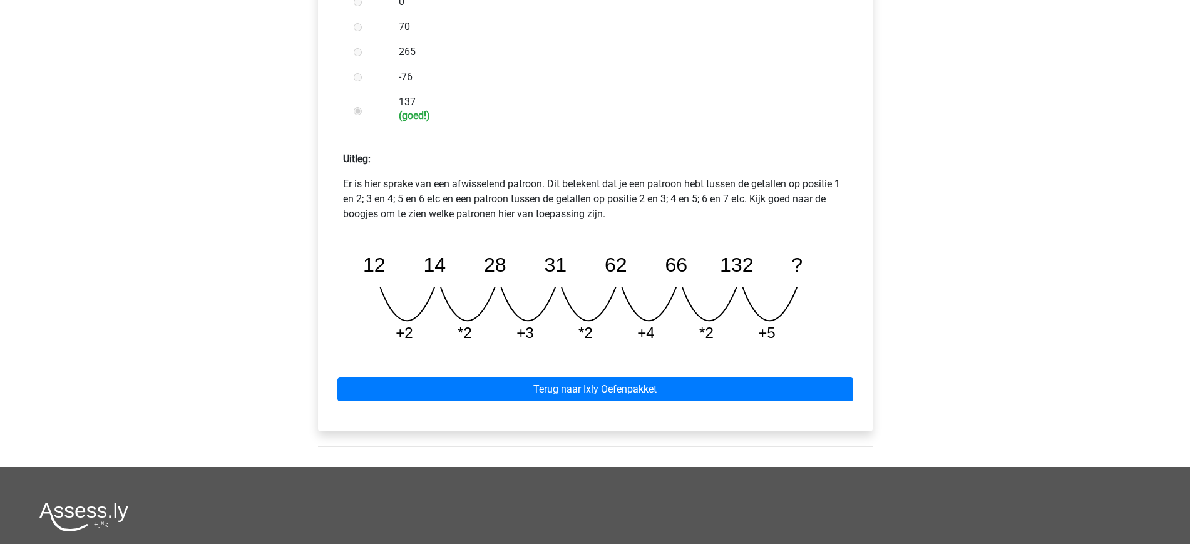
scroll to position [447, 0]
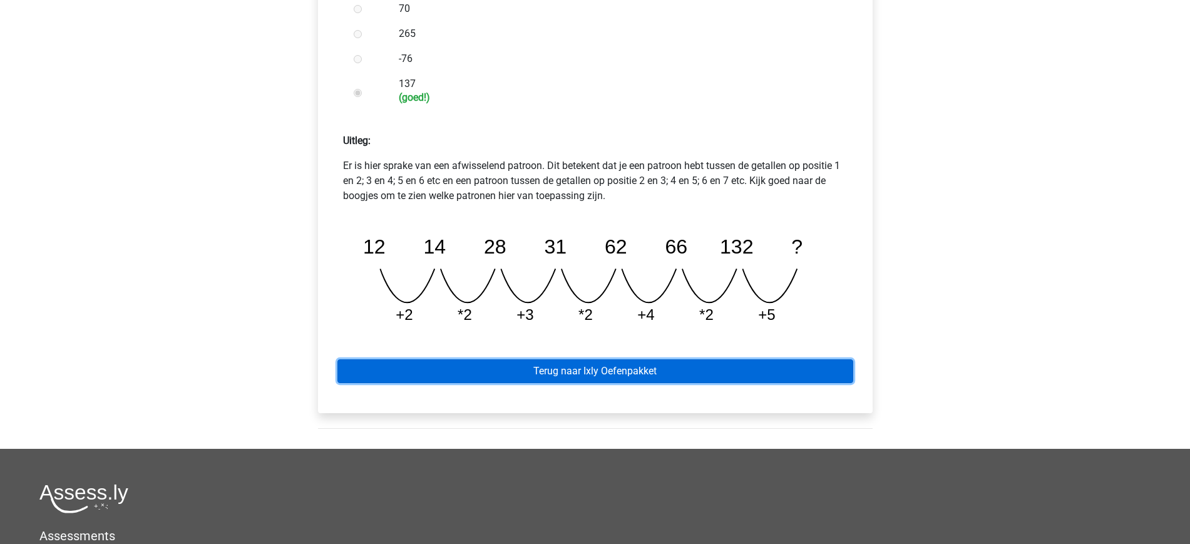
click at [646, 368] on link "Terug naar Ixly Oefenpakket" at bounding box center [595, 371] width 516 height 24
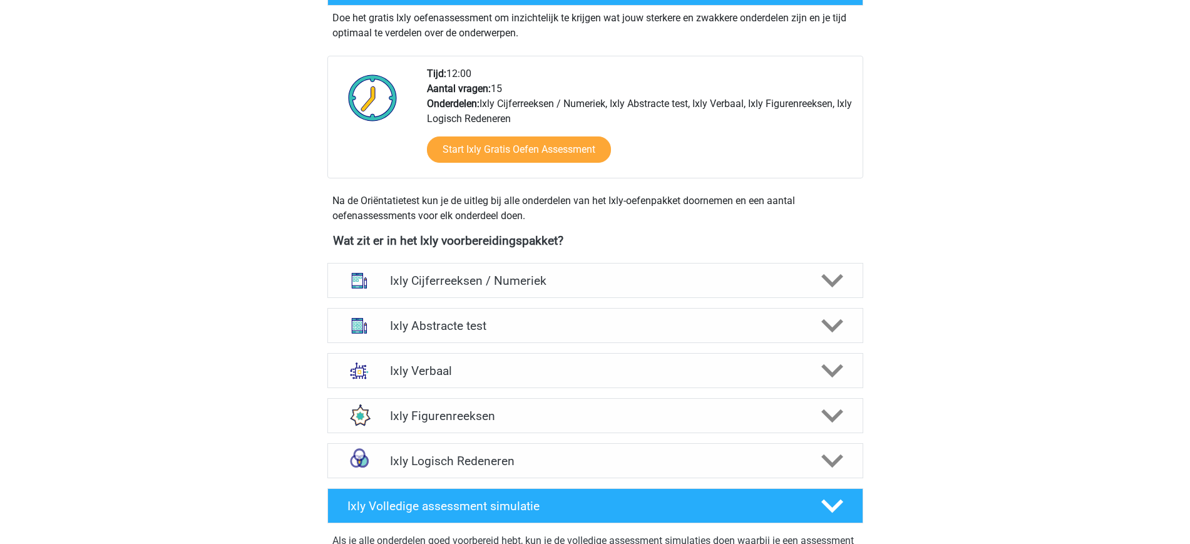
scroll to position [282, 0]
click at [632, 275] on h4 "Ixly Cijferreeksen / Numeriek" at bounding box center [595, 280] width 410 height 14
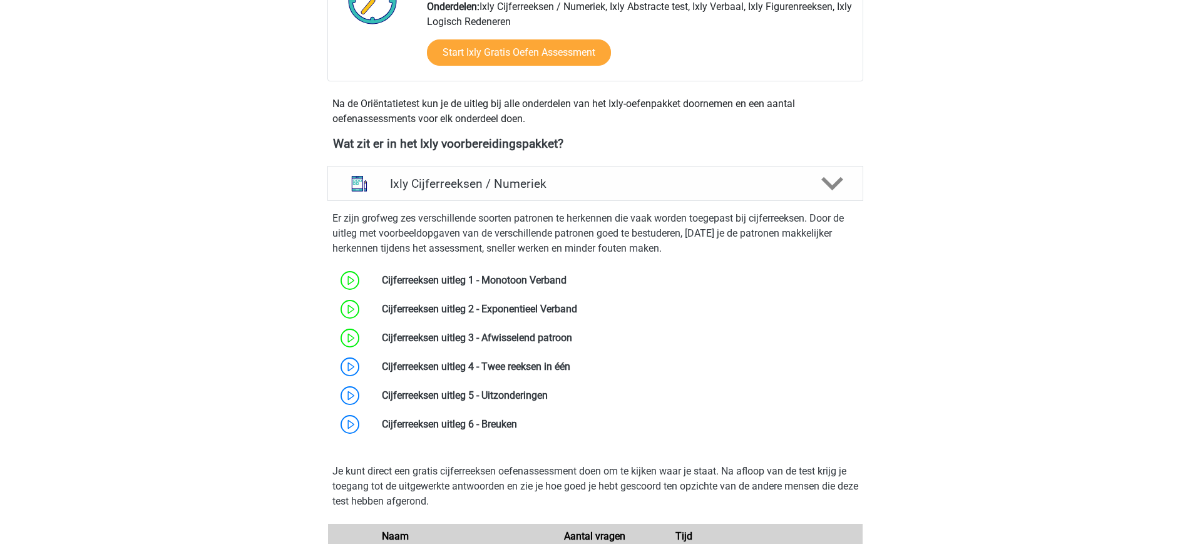
scroll to position [381, 0]
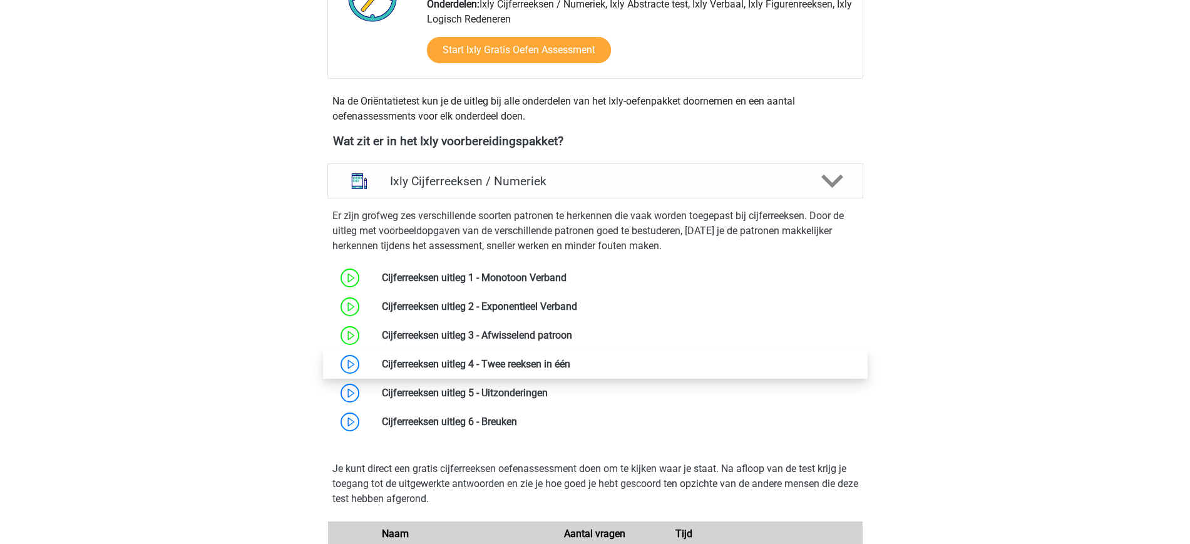
click at [570, 363] on link at bounding box center [570, 364] width 0 height 12
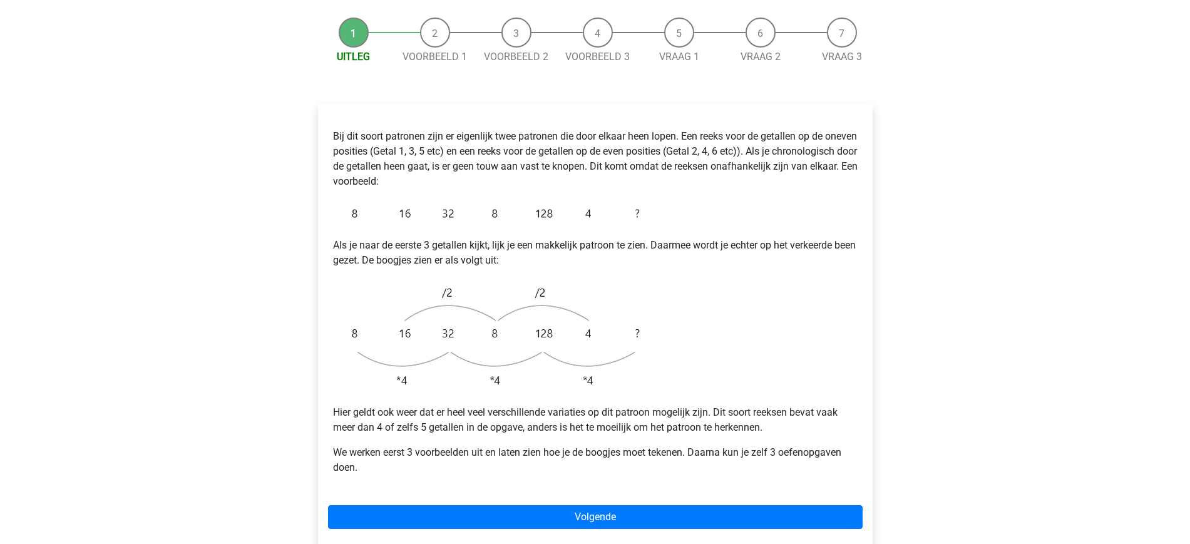
scroll to position [143, 0]
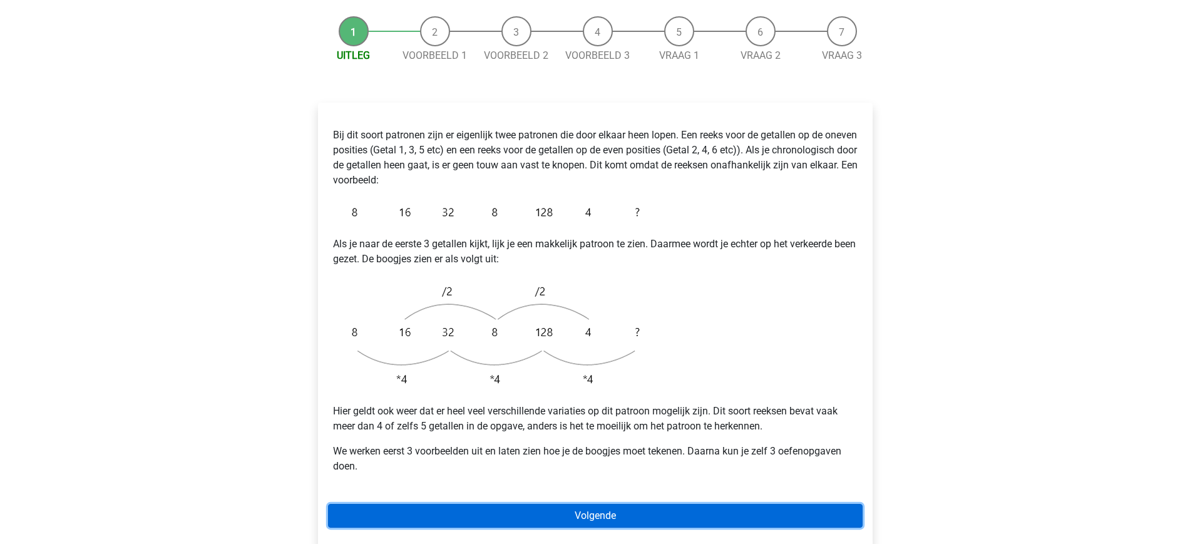
click at [627, 504] on link "Volgende" at bounding box center [595, 516] width 535 height 24
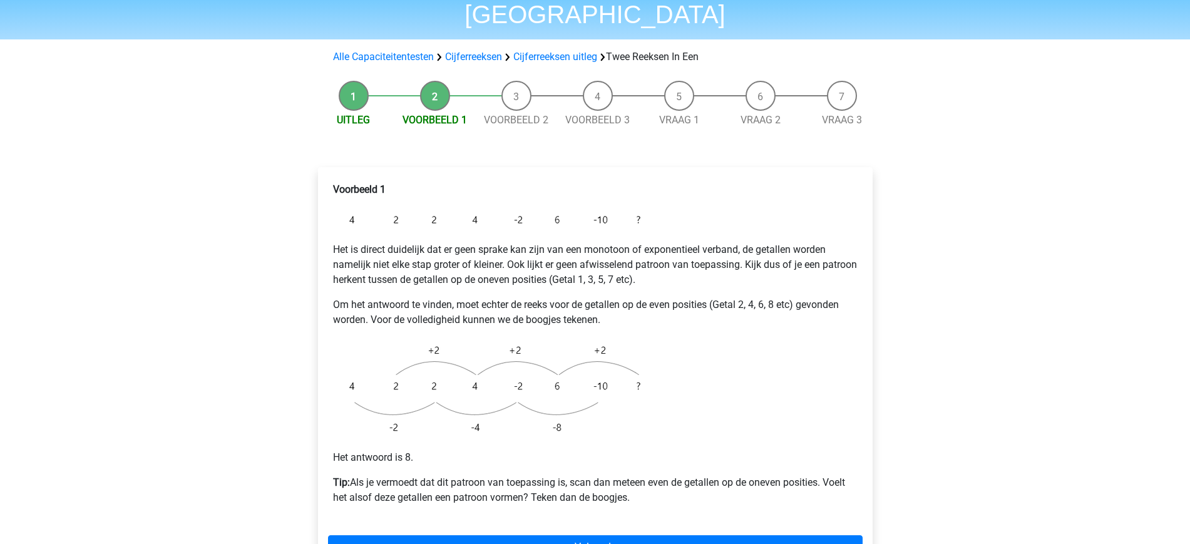
scroll to position [82, 0]
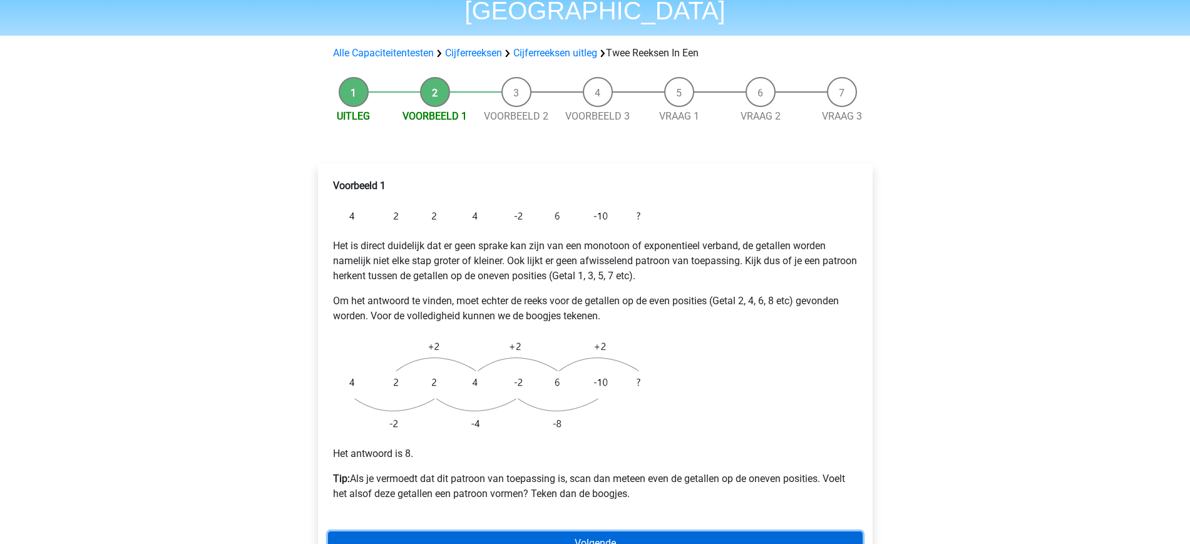
click at [540, 532] on link "Volgende" at bounding box center [595, 544] width 535 height 24
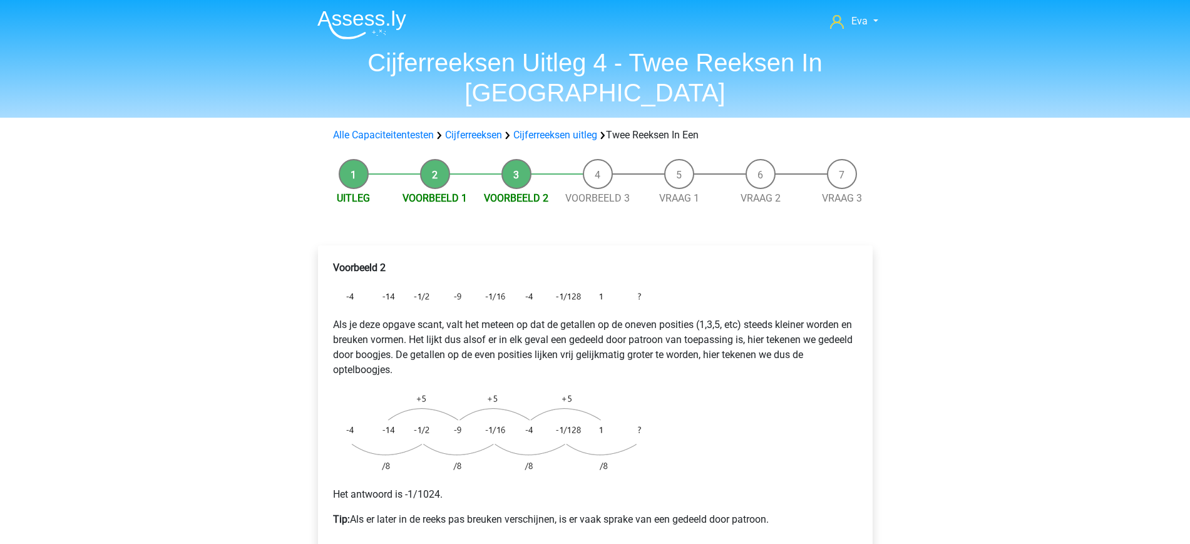
scroll to position [63, 0]
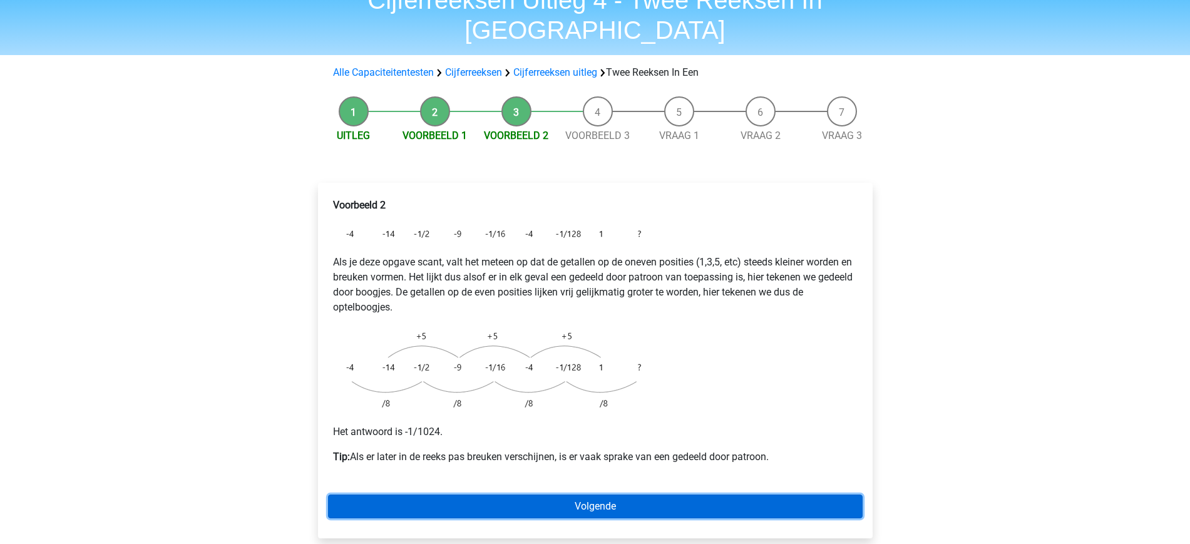
click at [573, 495] on link "Volgende" at bounding box center [595, 507] width 535 height 24
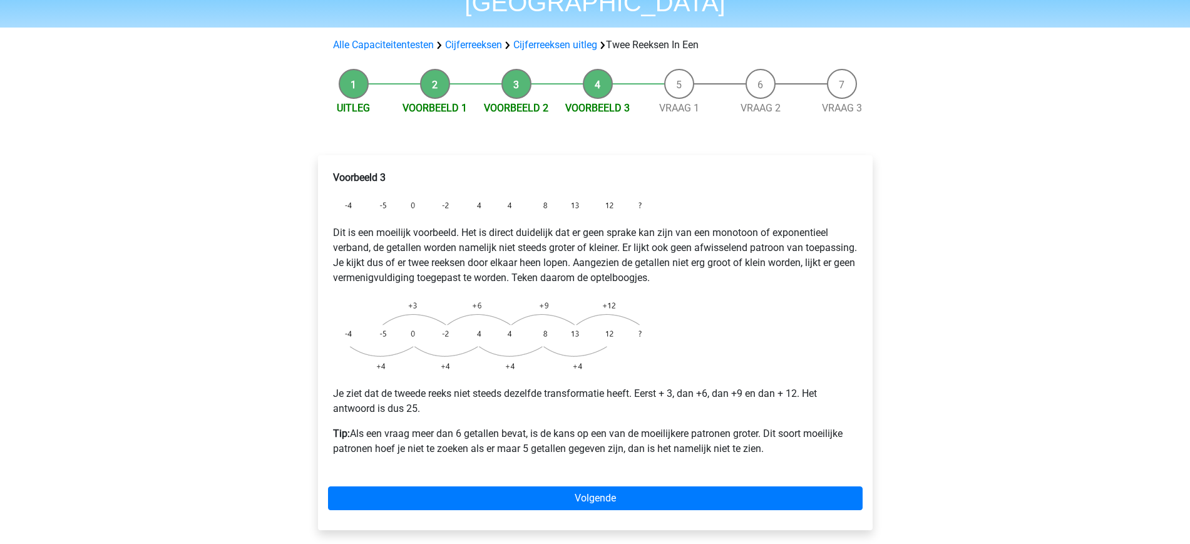
scroll to position [91, 0]
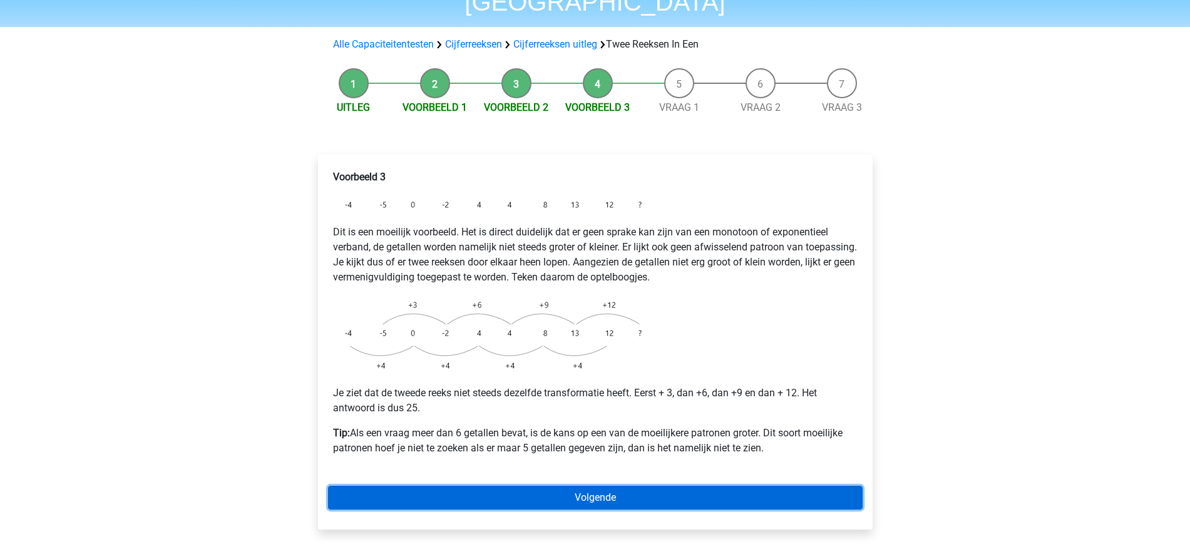
click at [559, 486] on link "Volgende" at bounding box center [595, 498] width 535 height 24
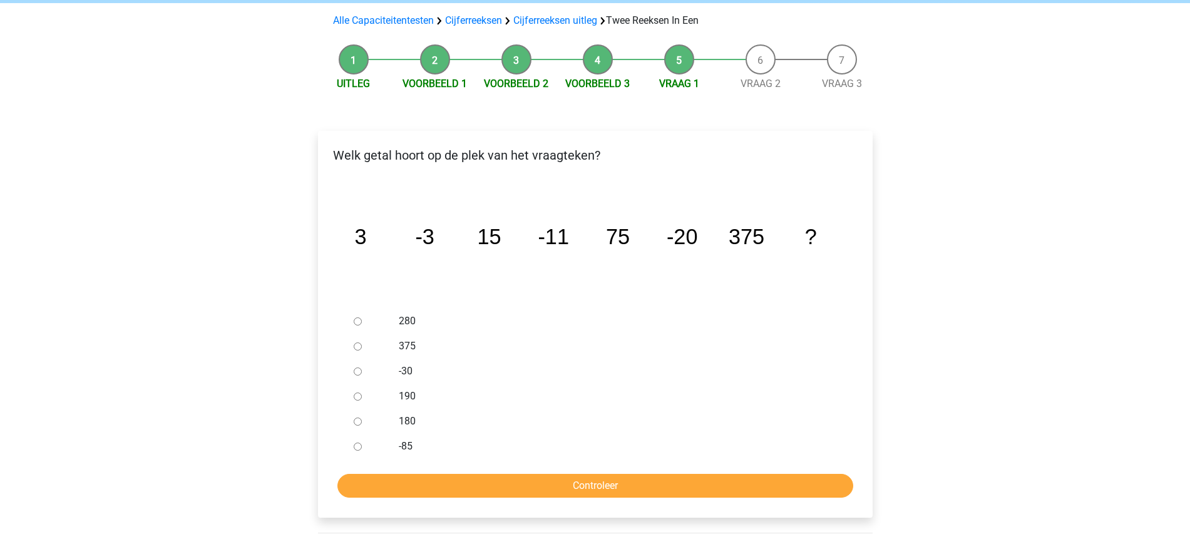
scroll to position [115, 0]
click at [358, 367] on input "-30" at bounding box center [358, 371] width 8 height 8
radio input "true"
click at [587, 473] on input "Controleer" at bounding box center [595, 485] width 516 height 24
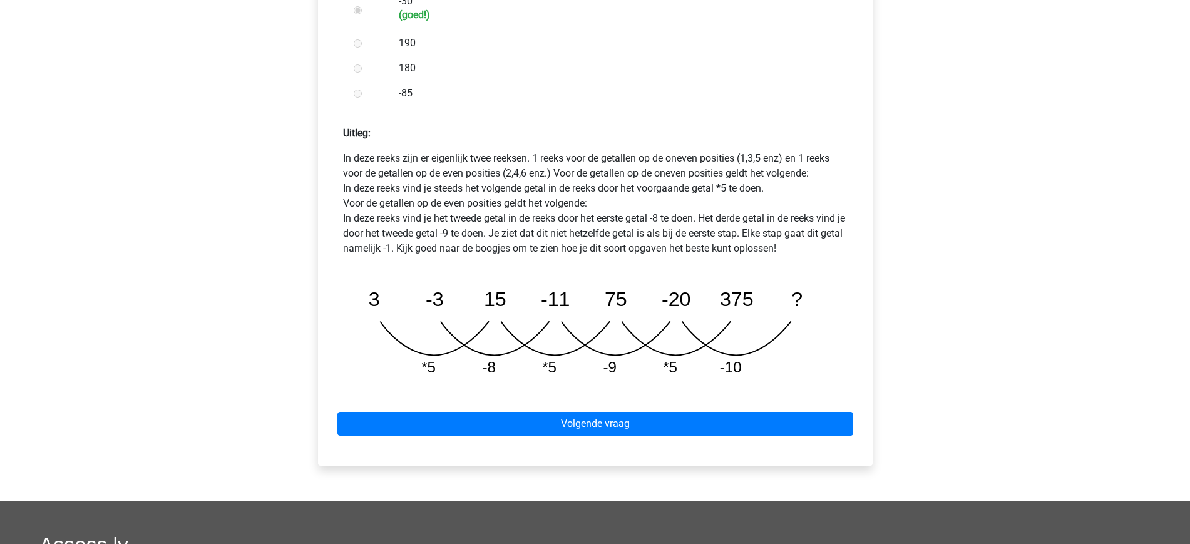
scroll to position [489, 0]
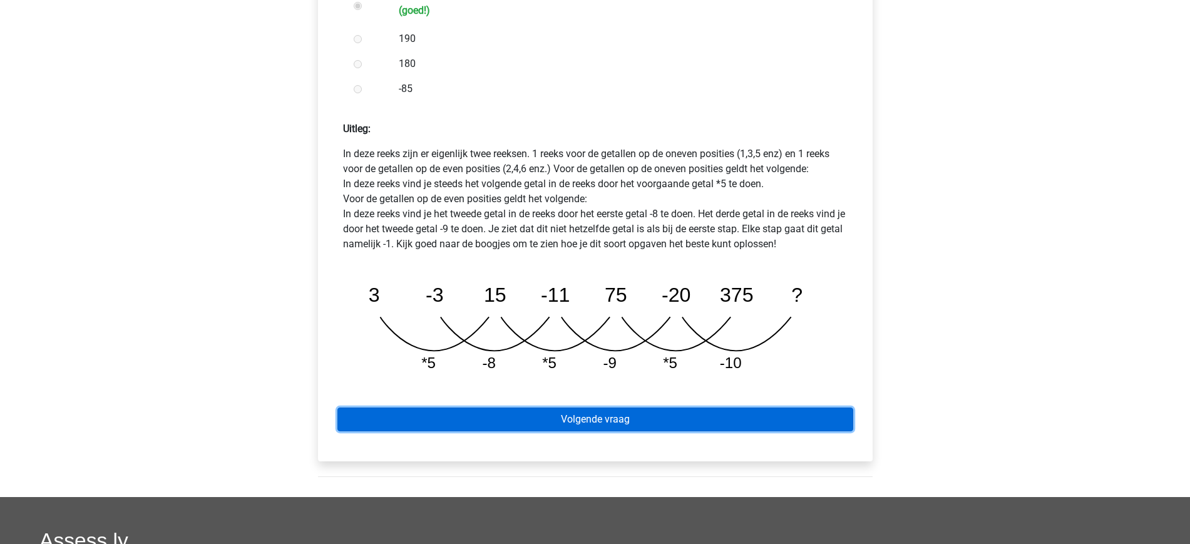
click at [634, 408] on link "Volgende vraag" at bounding box center [595, 420] width 516 height 24
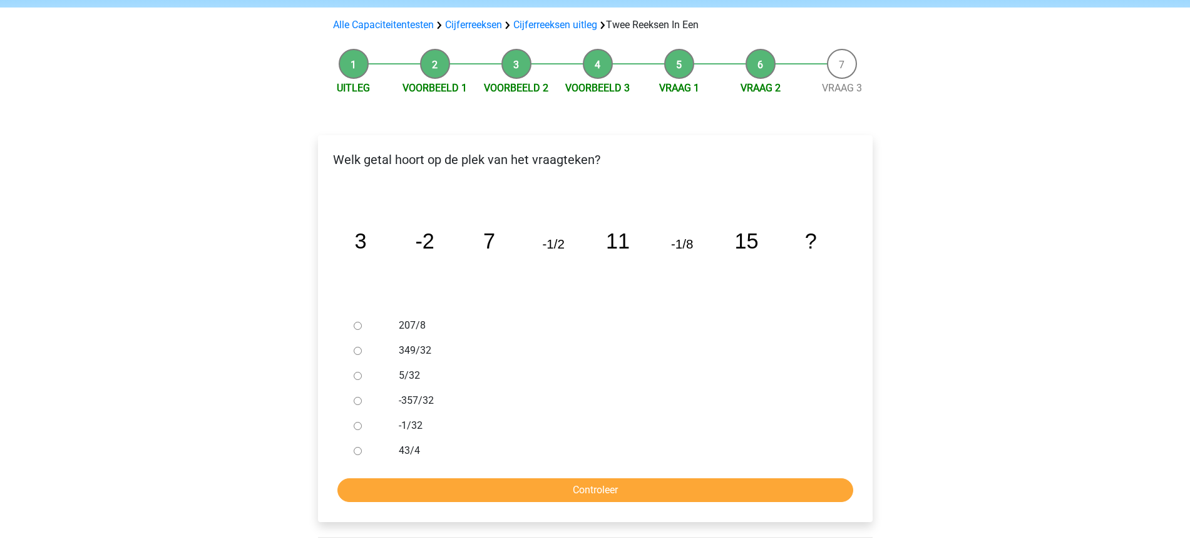
scroll to position [120, 0]
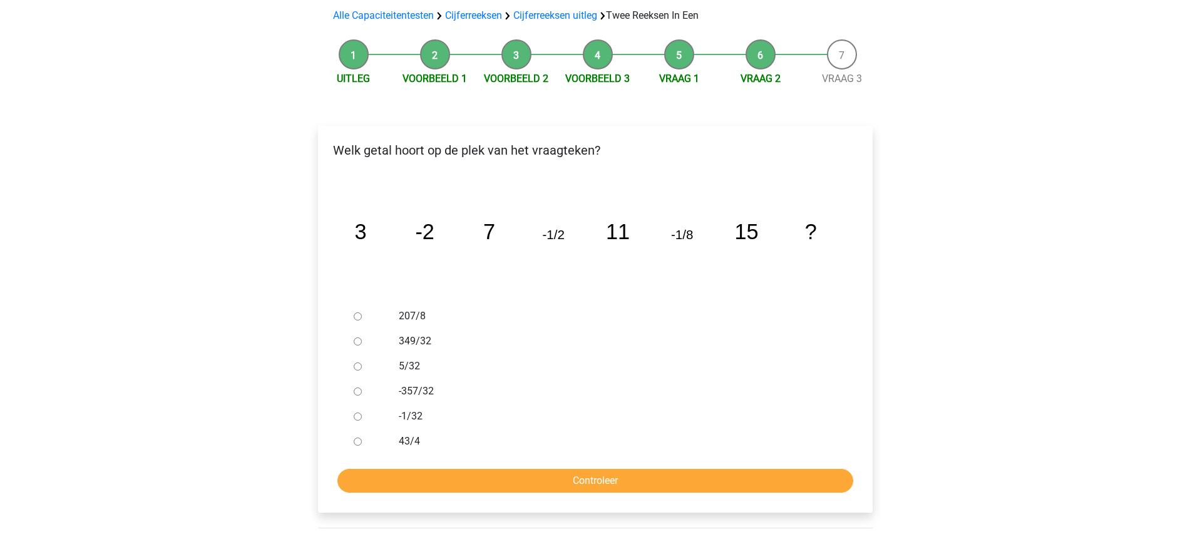
click at [355, 413] on input "-1/32" at bounding box center [358, 417] width 8 height 8
radio input "true"
click at [548, 469] on input "Controleer" at bounding box center [595, 481] width 516 height 24
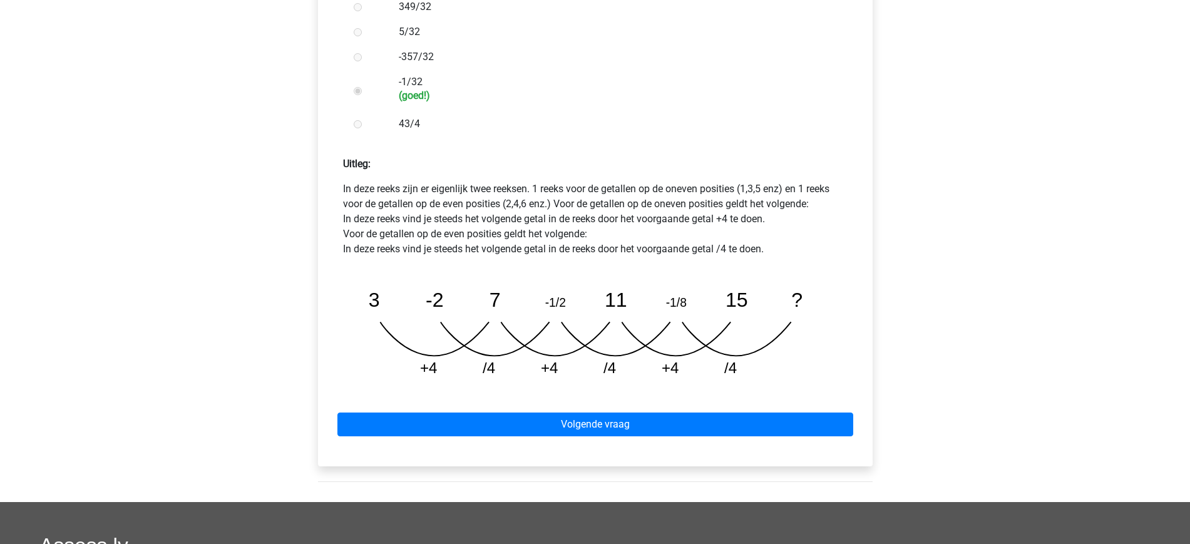
scroll to position [488, 0]
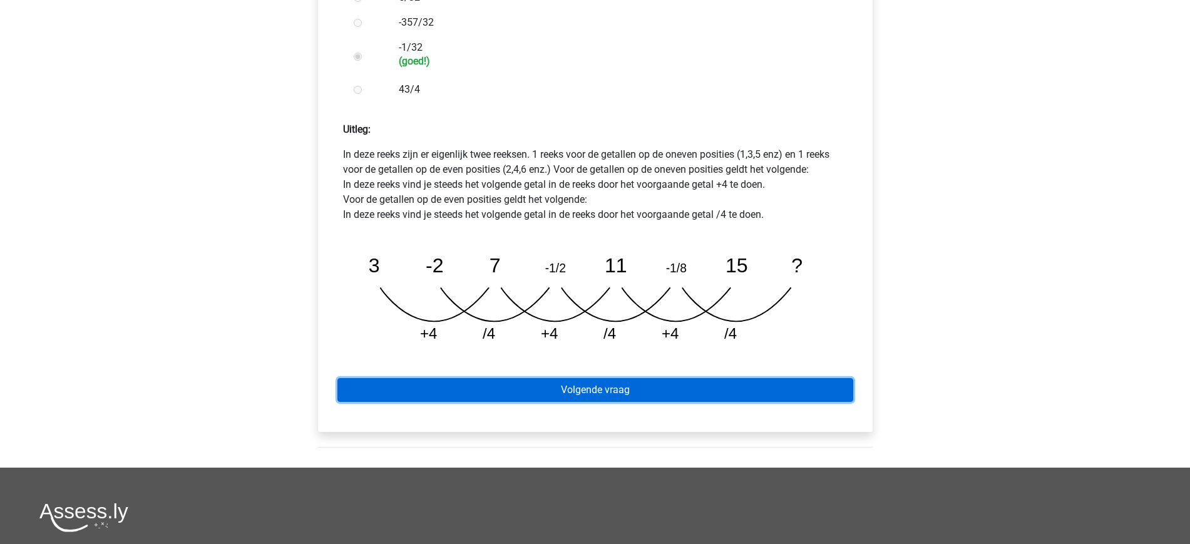
click at [587, 378] on link "Volgende vraag" at bounding box center [595, 390] width 516 height 24
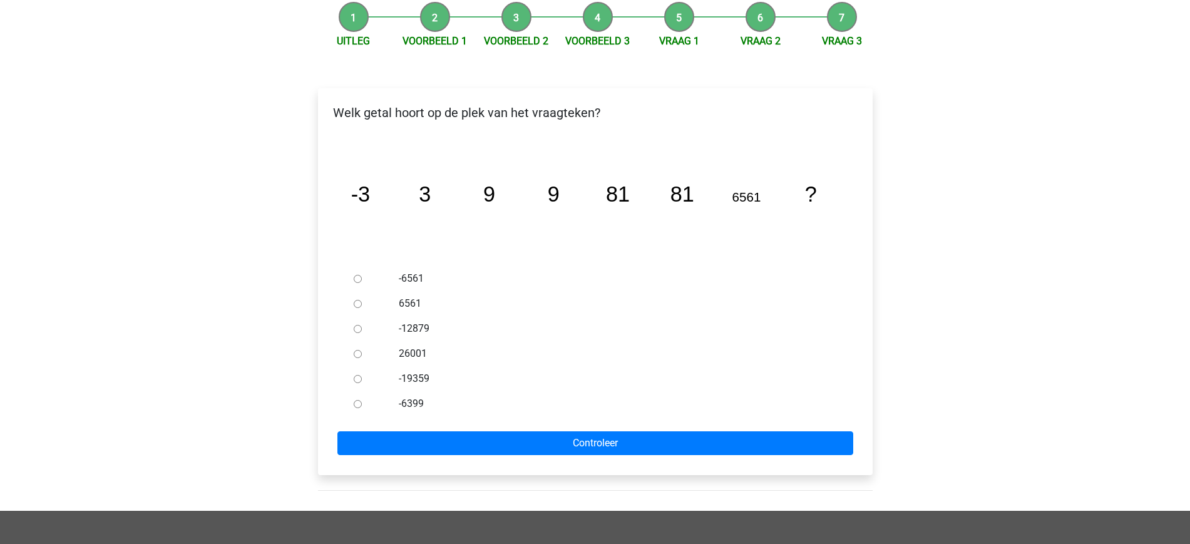
scroll to position [140, 0]
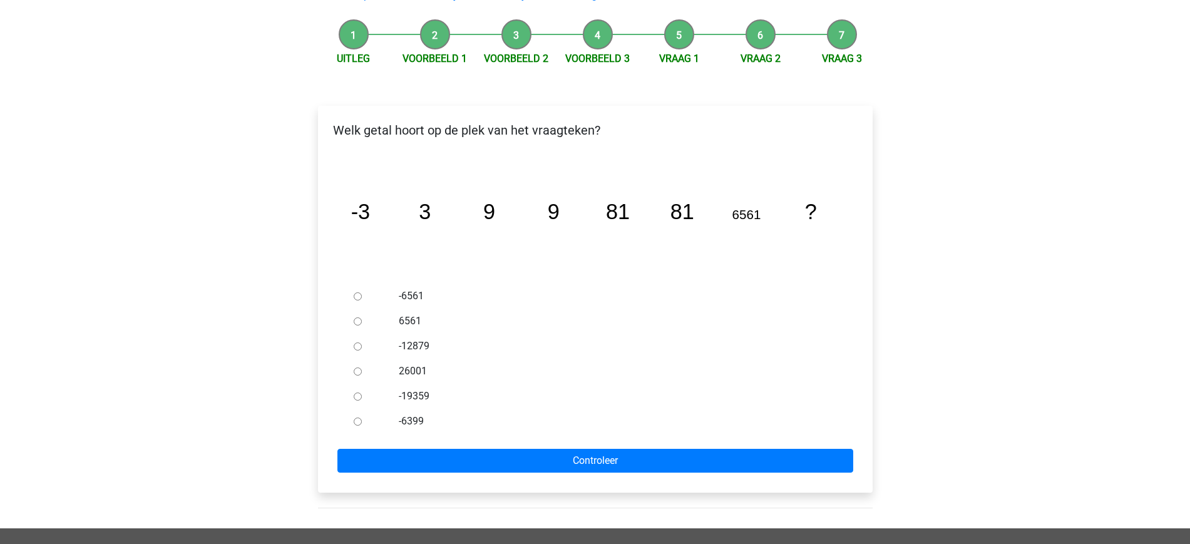
click at [361, 317] on input "6561" at bounding box center [358, 321] width 8 height 8
radio input "true"
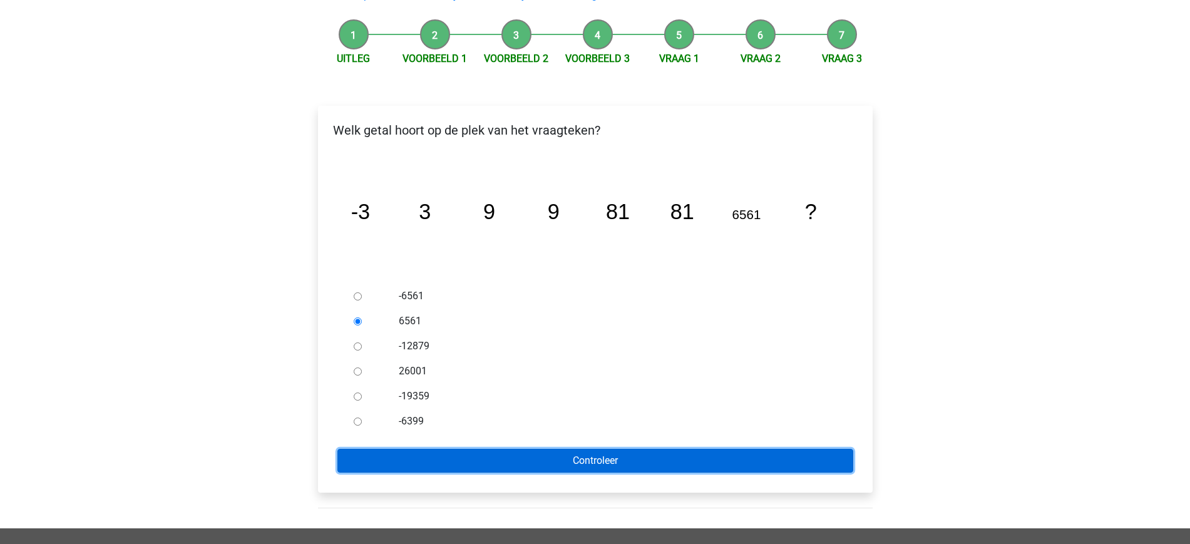
click at [592, 449] on input "Controleer" at bounding box center [595, 461] width 516 height 24
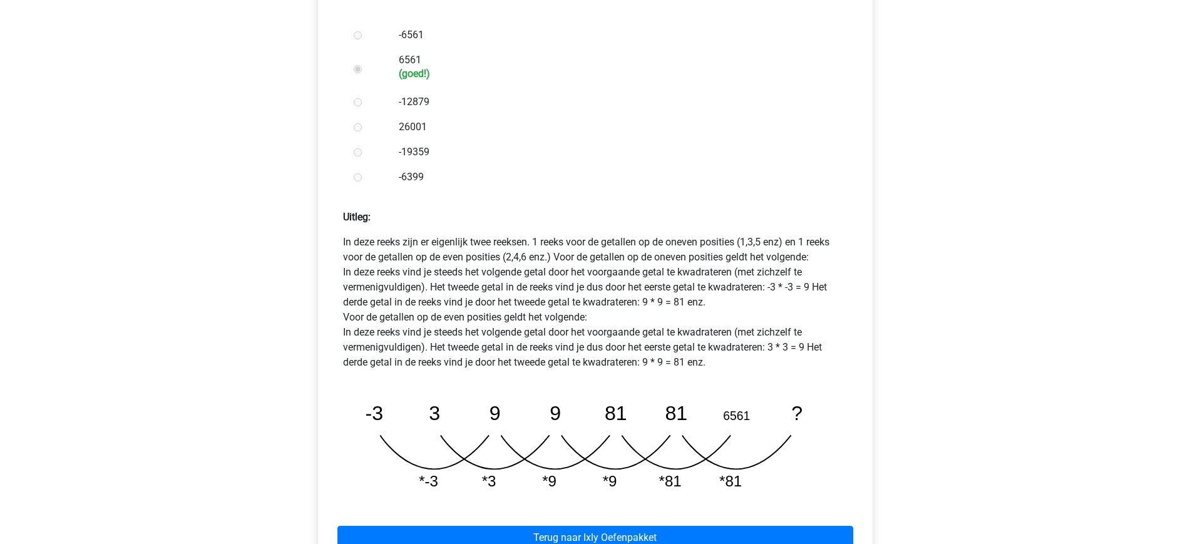
scroll to position [401, 0]
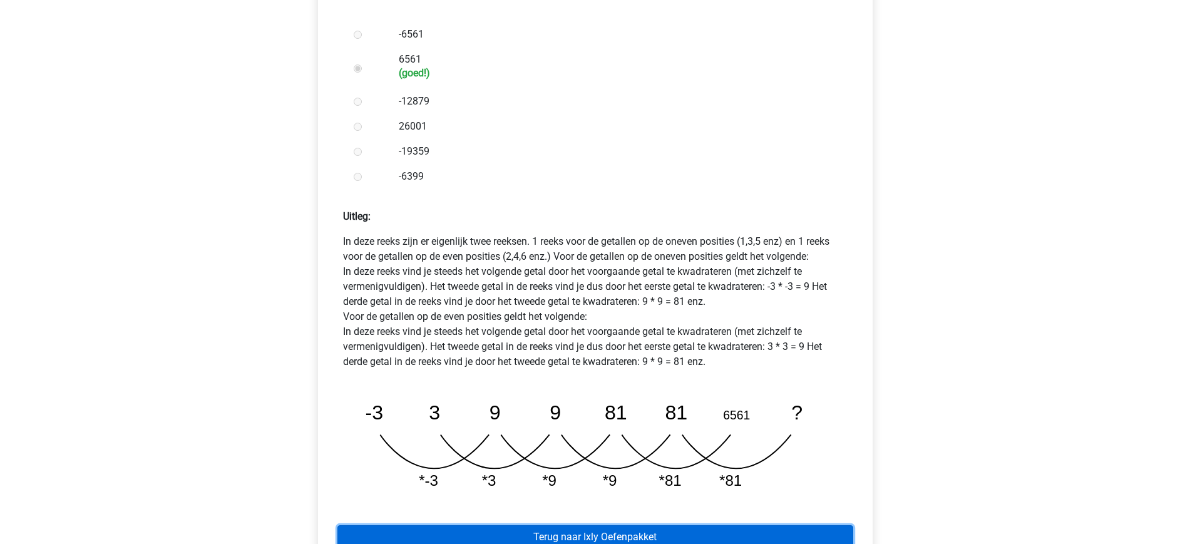
click at [599, 525] on link "Terug naar Ixly Oefenpakket" at bounding box center [595, 537] width 516 height 24
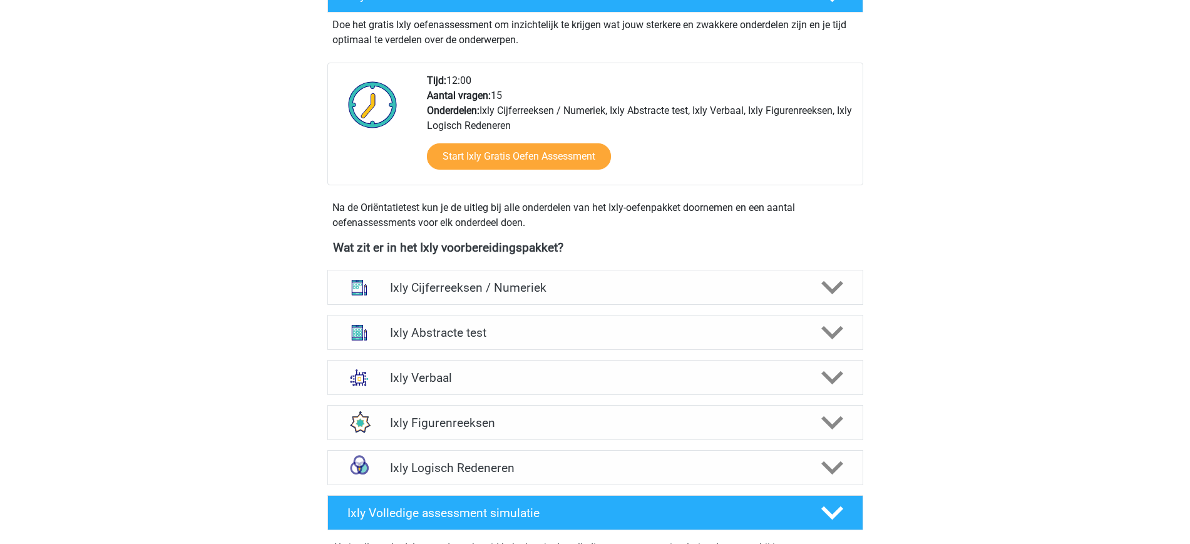
scroll to position [275, 0]
click at [829, 277] on icon at bounding box center [832, 287] width 22 height 22
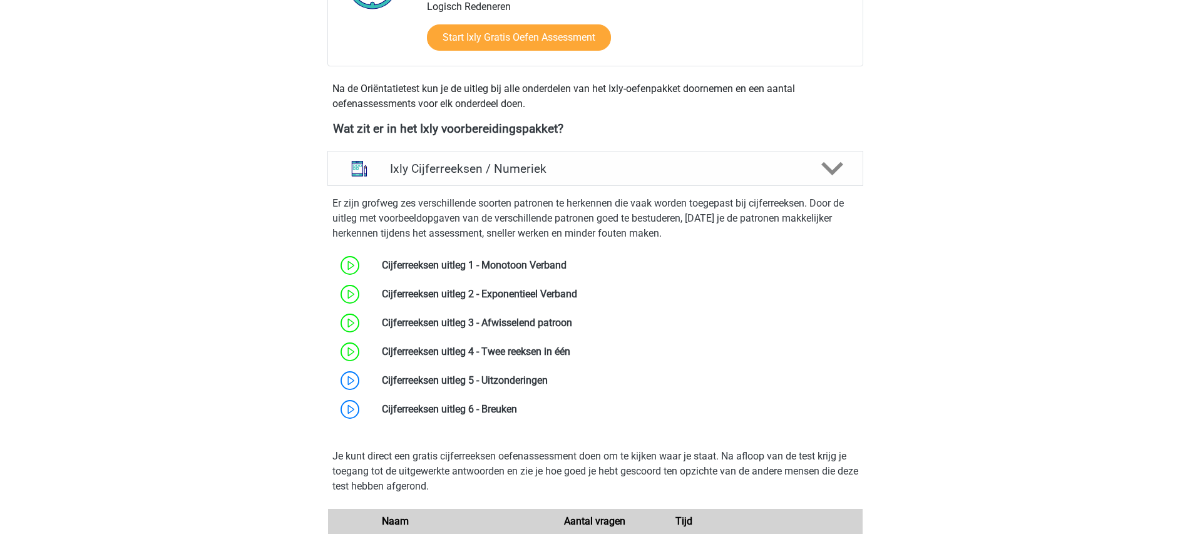
scroll to position [394, 0]
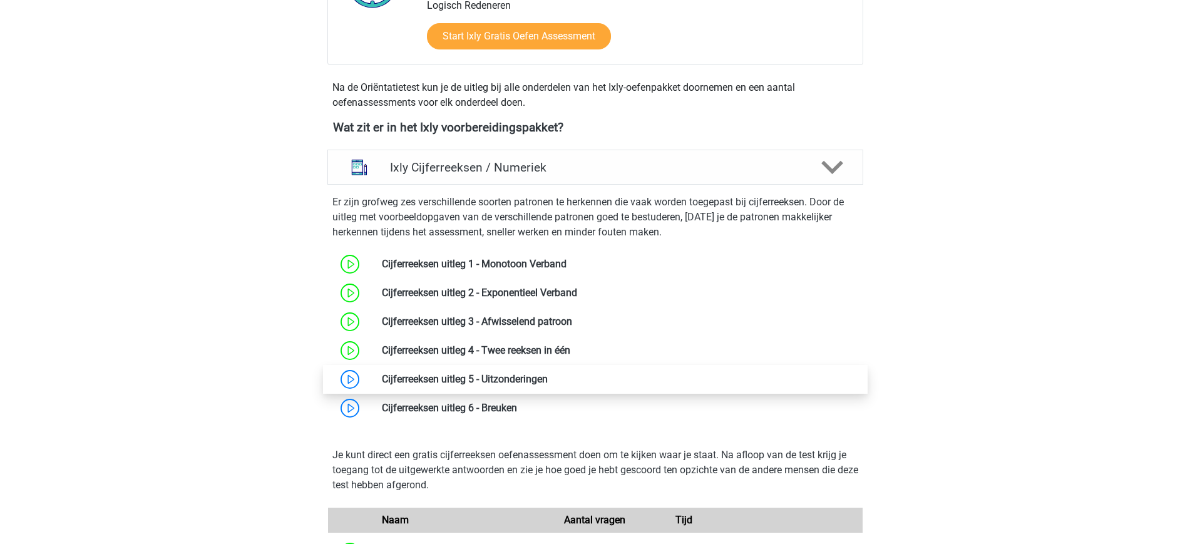
click at [548, 379] on link at bounding box center [548, 379] width 0 height 12
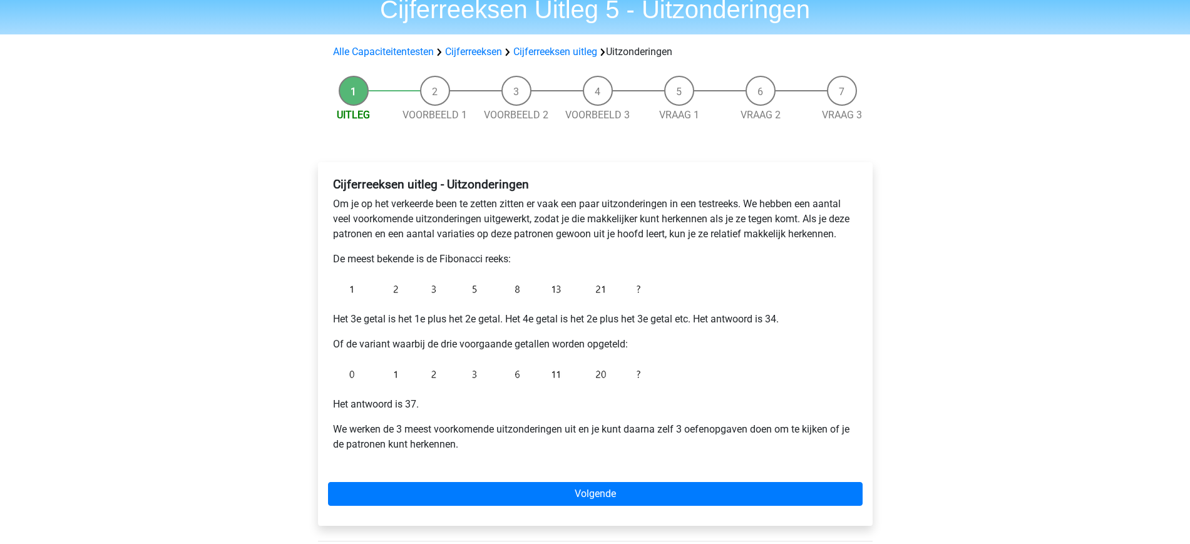
scroll to position [54, 0]
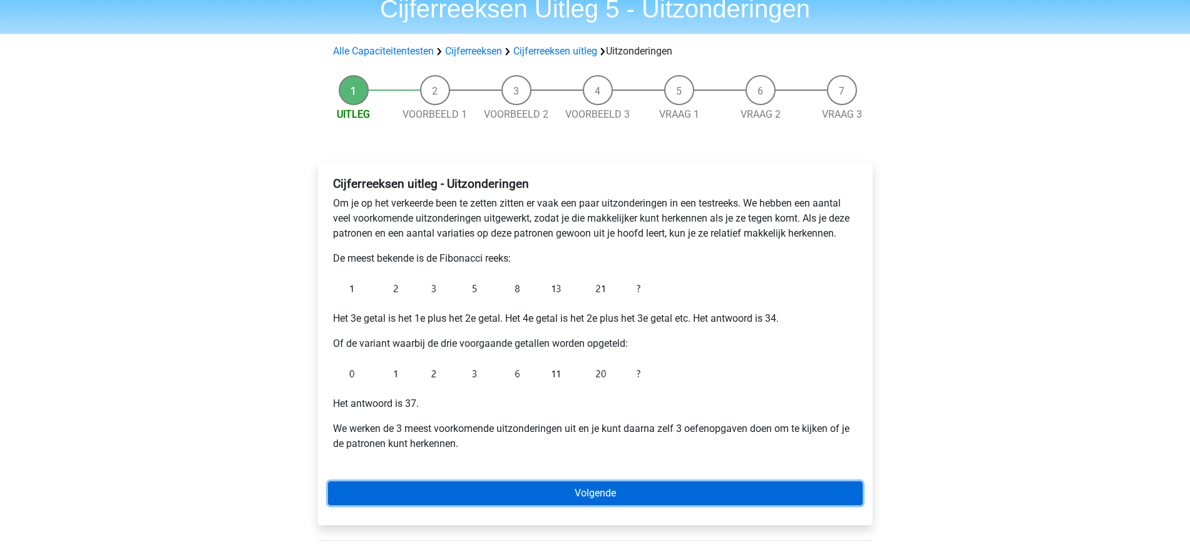
click at [634, 493] on link "Volgende" at bounding box center [595, 493] width 535 height 24
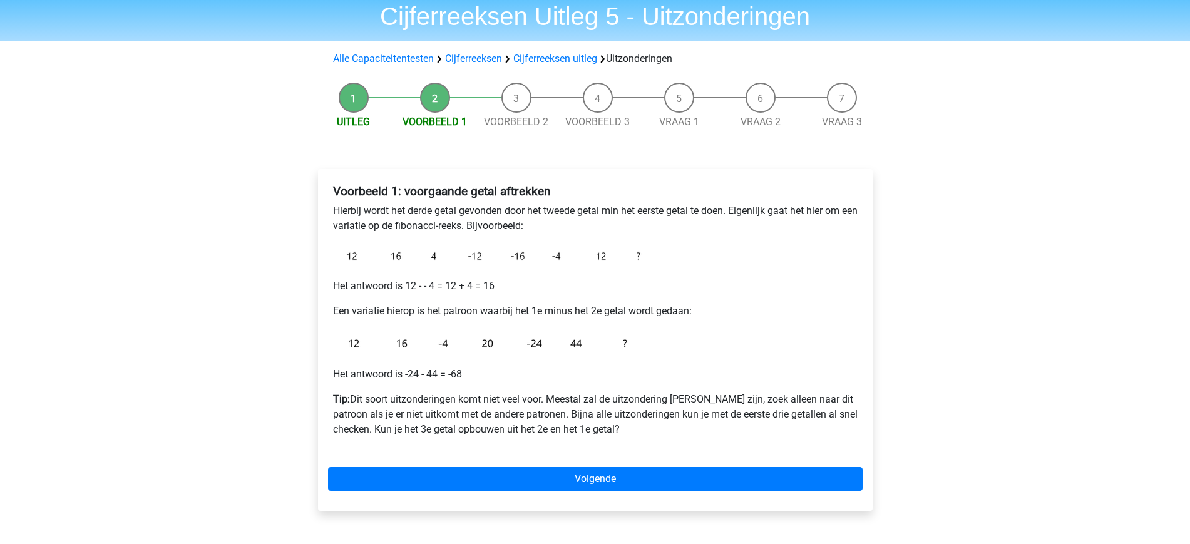
scroll to position [48, 0]
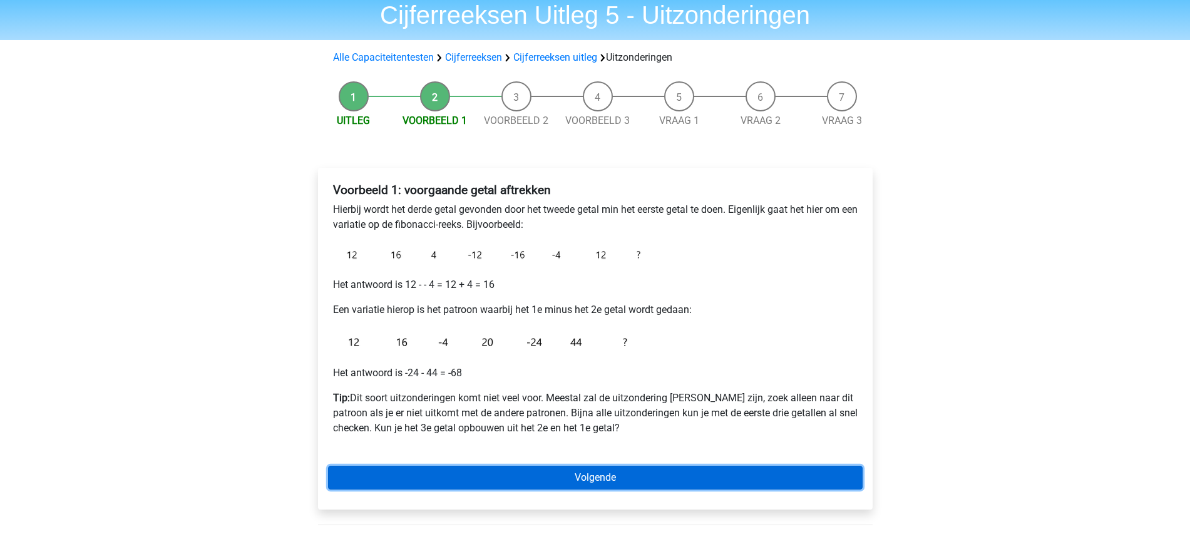
click at [591, 475] on link "Volgende" at bounding box center [595, 478] width 535 height 24
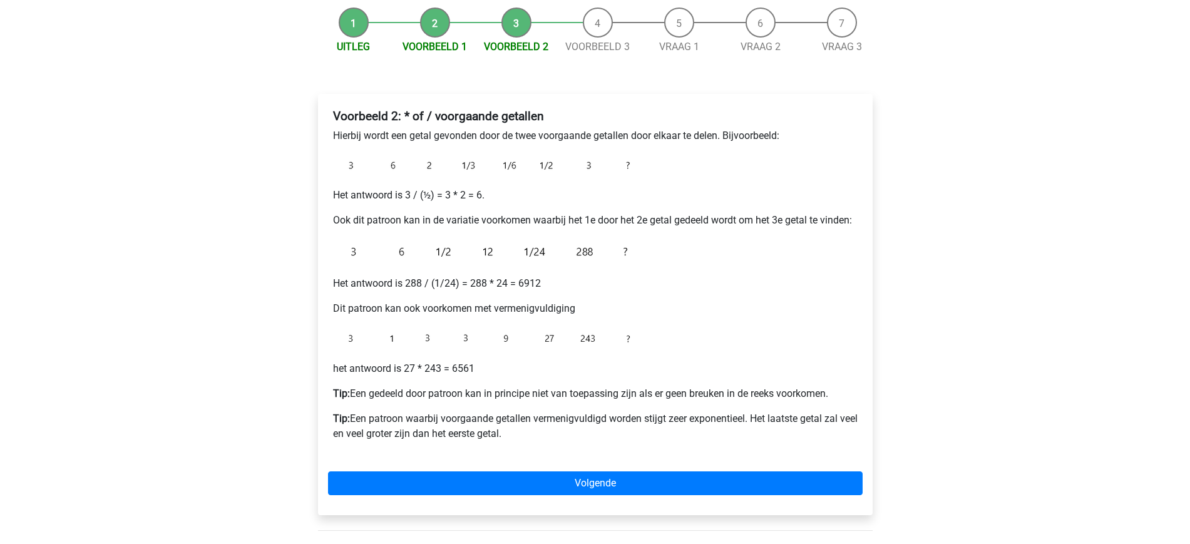
scroll to position [122, 0]
click at [436, 29] on li "Voorbeeld 1" at bounding box center [434, 30] width 81 height 47
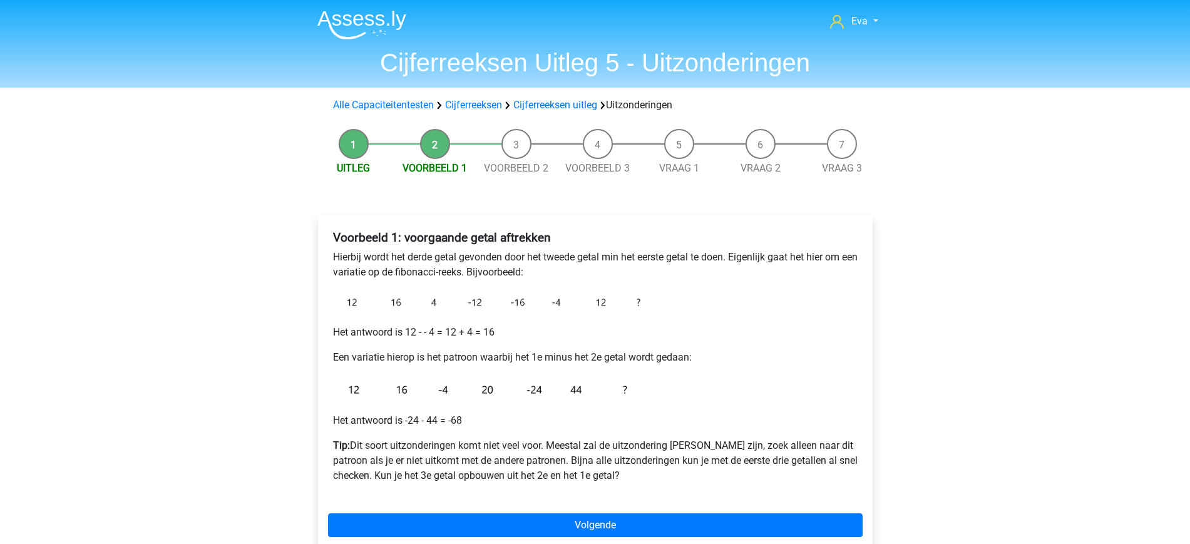
scroll to position [48, 0]
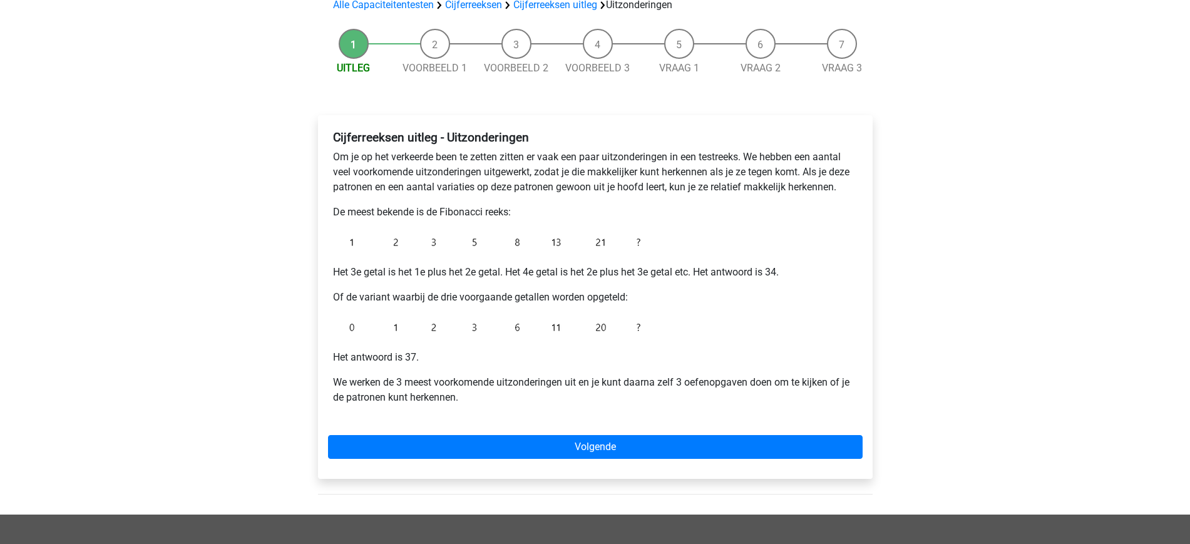
scroll to position [116, 0]
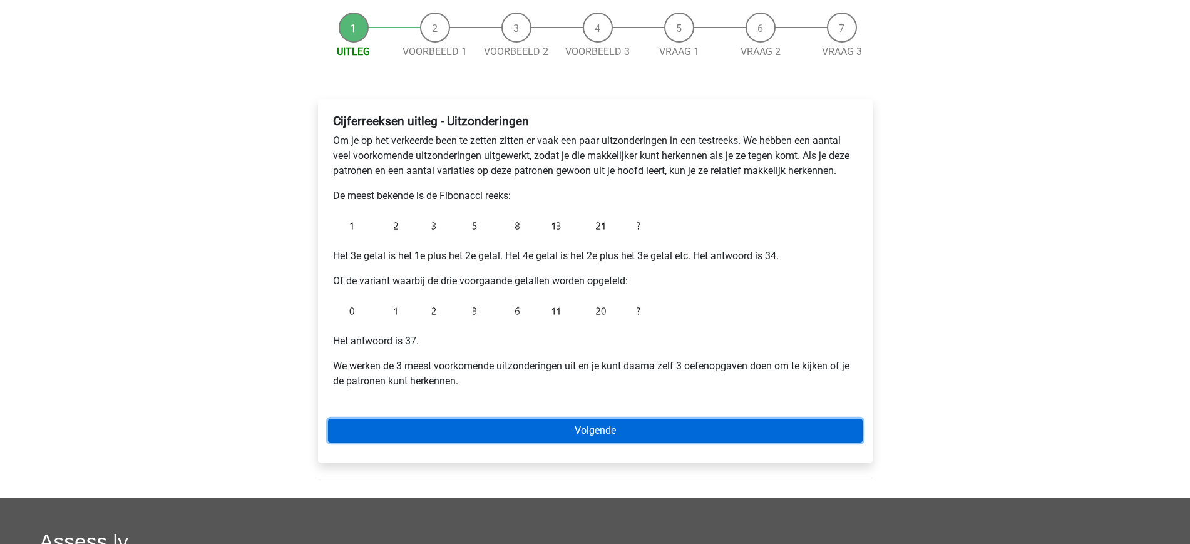
click at [602, 432] on link "Volgende" at bounding box center [595, 431] width 535 height 24
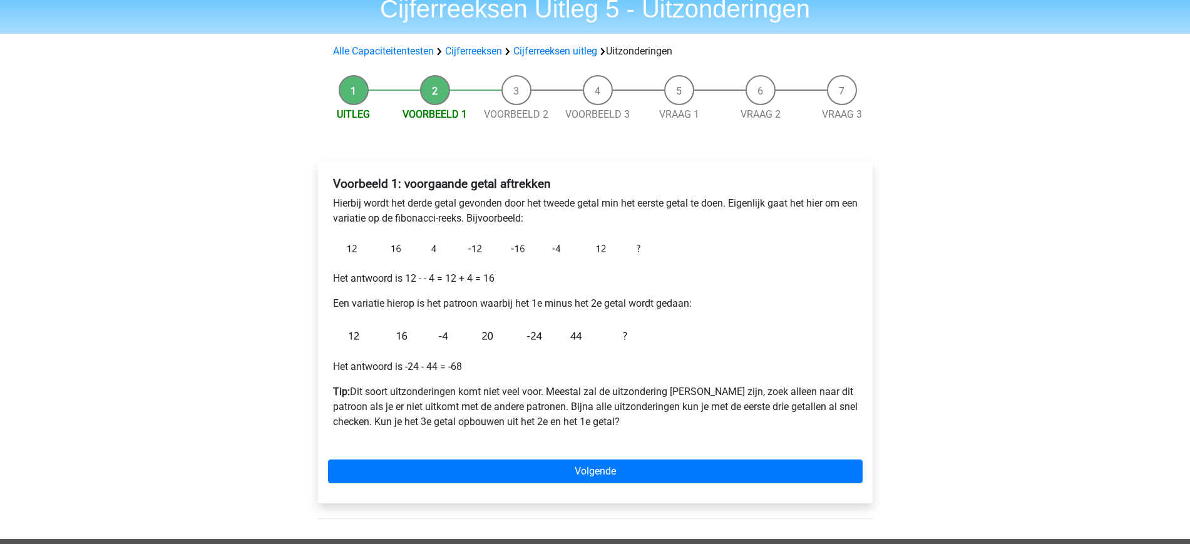
scroll to position [56, 0]
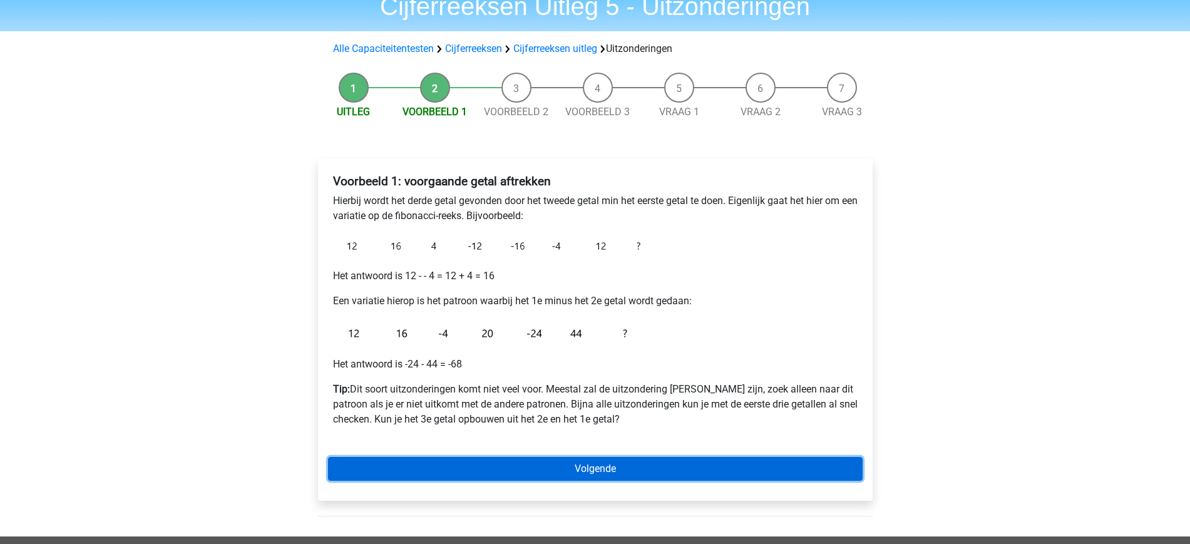
click at [550, 463] on link "Volgende" at bounding box center [595, 469] width 535 height 24
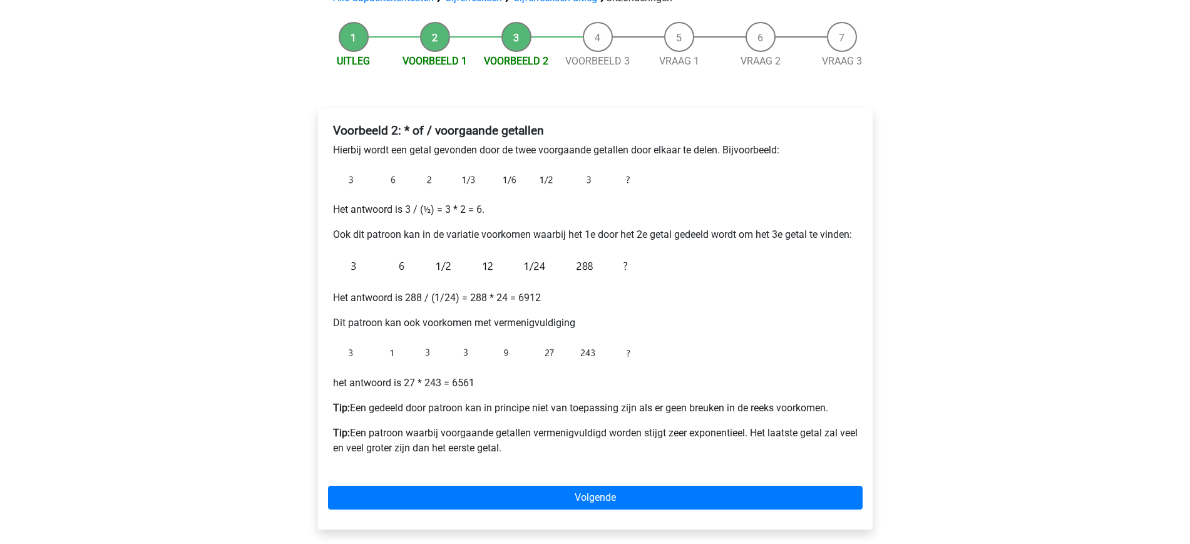
scroll to position [108, 0]
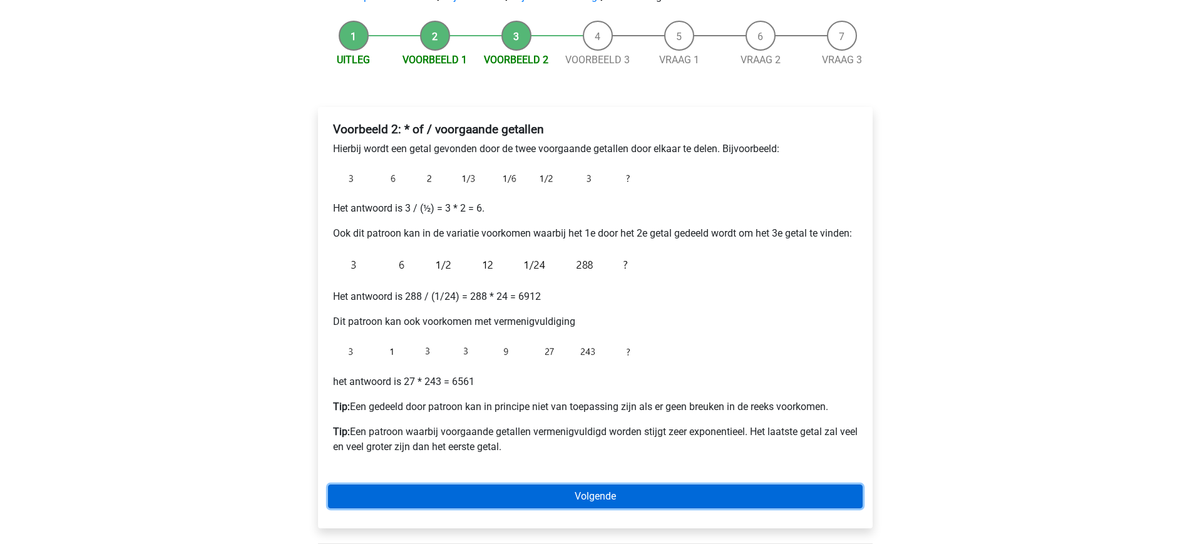
click at [567, 494] on link "Volgende" at bounding box center [595, 497] width 535 height 24
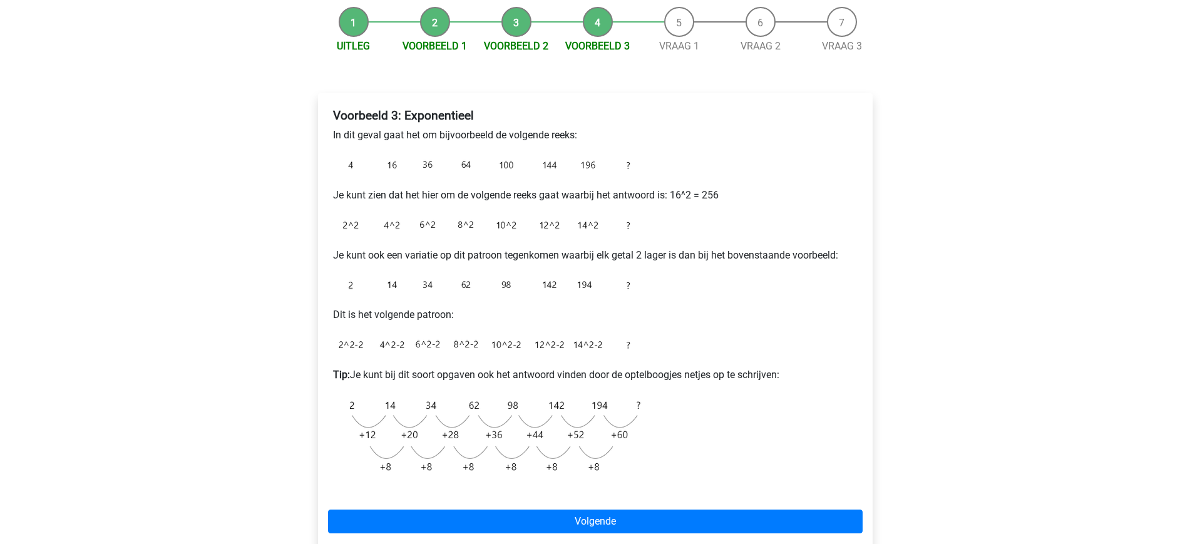
scroll to position [123, 0]
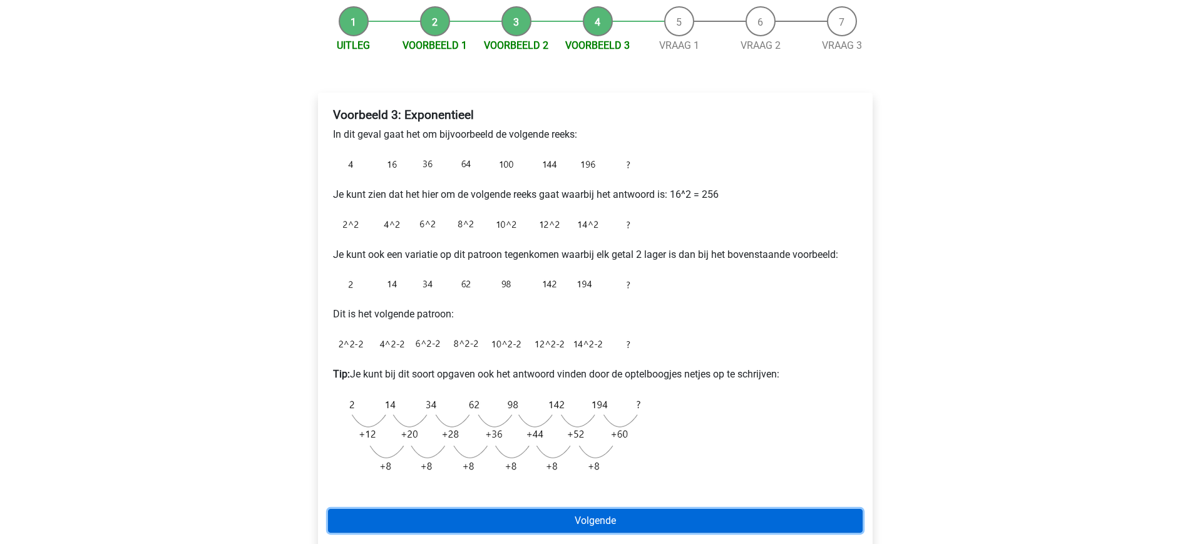
click at [520, 517] on link "Volgende" at bounding box center [595, 521] width 535 height 24
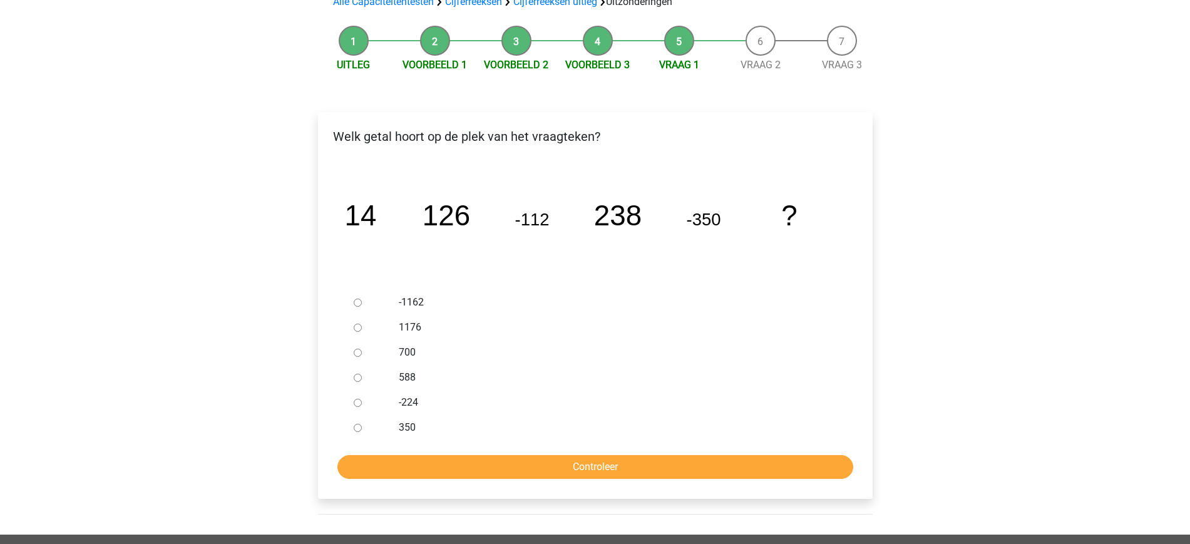
scroll to position [110, 0]
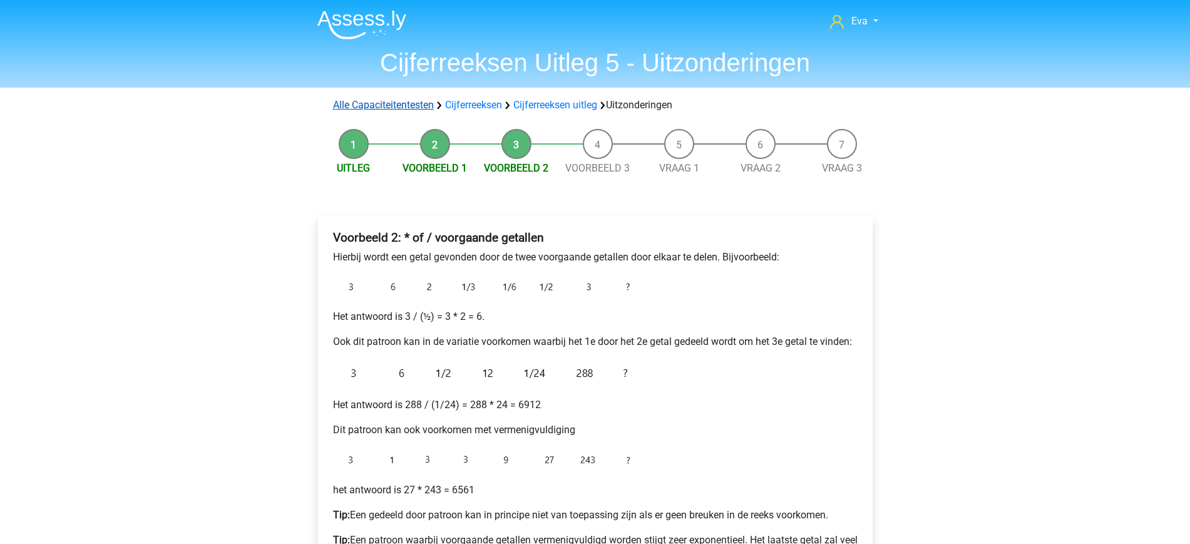
click at [414, 101] on link "Alle Capaciteitentesten" at bounding box center [383, 105] width 101 height 12
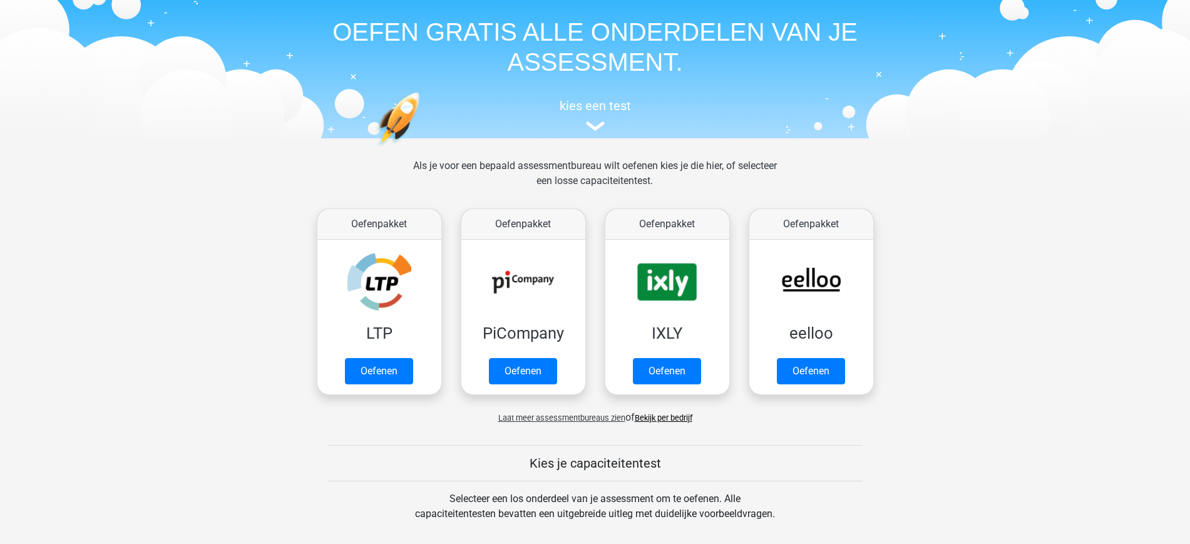
scroll to position [40, 0]
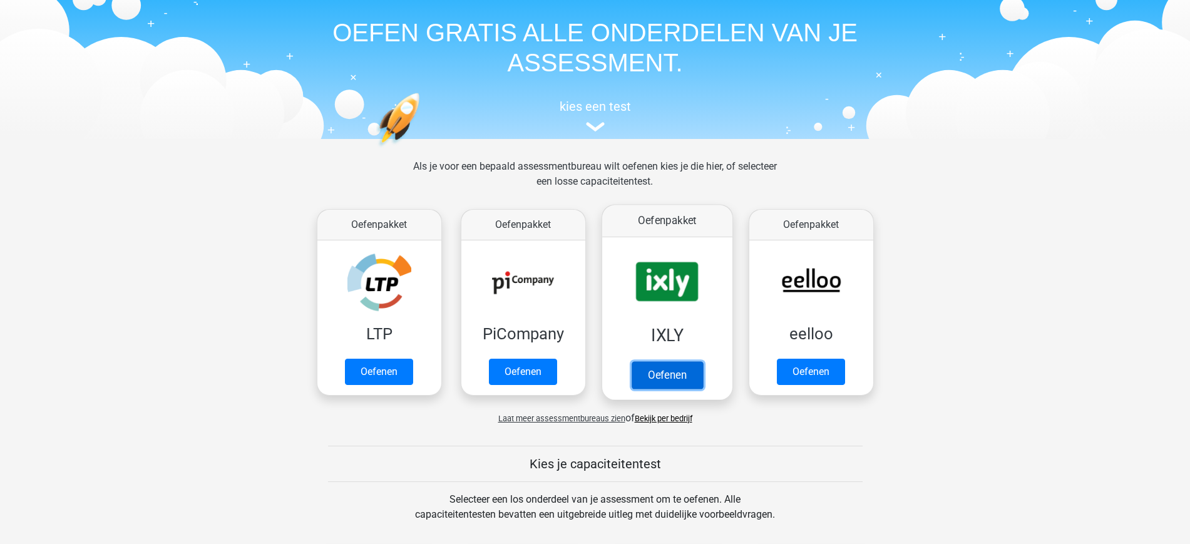
click at [661, 371] on link "Oefenen" at bounding box center [666, 375] width 71 height 28
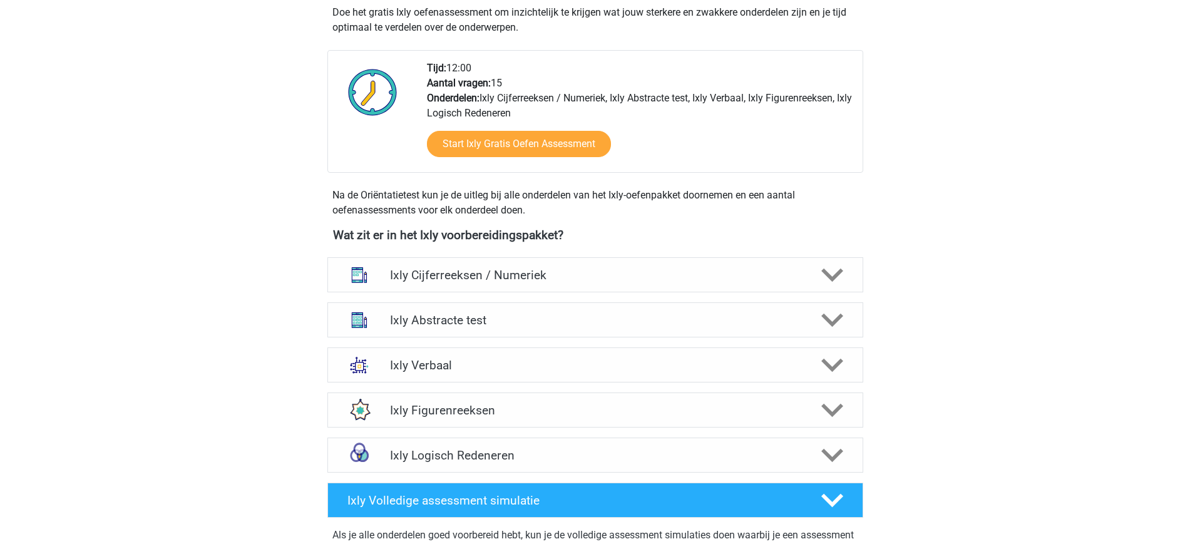
scroll to position [291, 0]
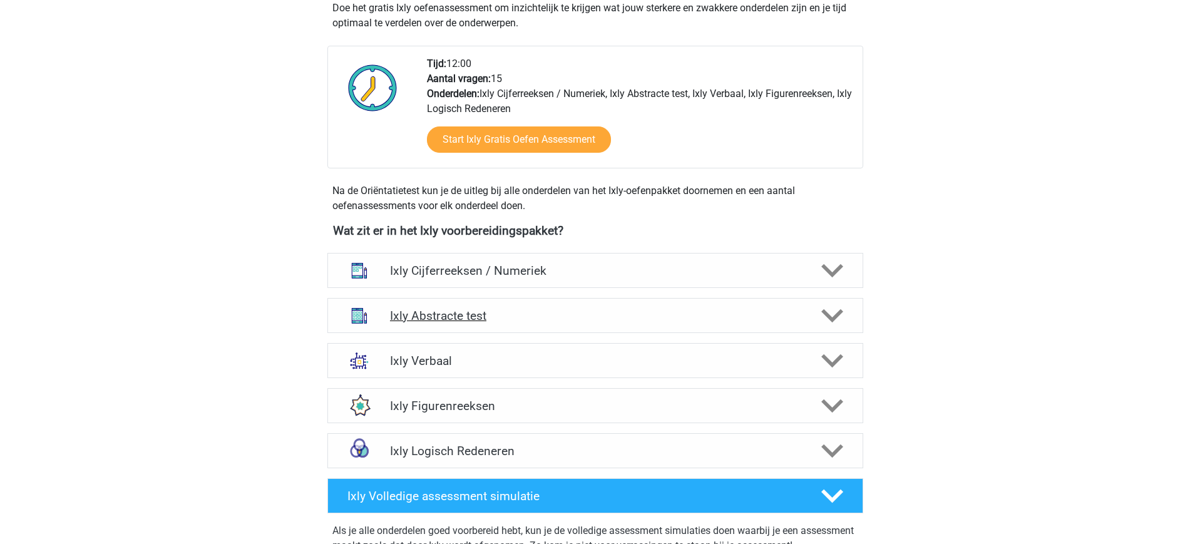
click at [618, 313] on h4 "Ixly Abstracte test" at bounding box center [595, 316] width 410 height 14
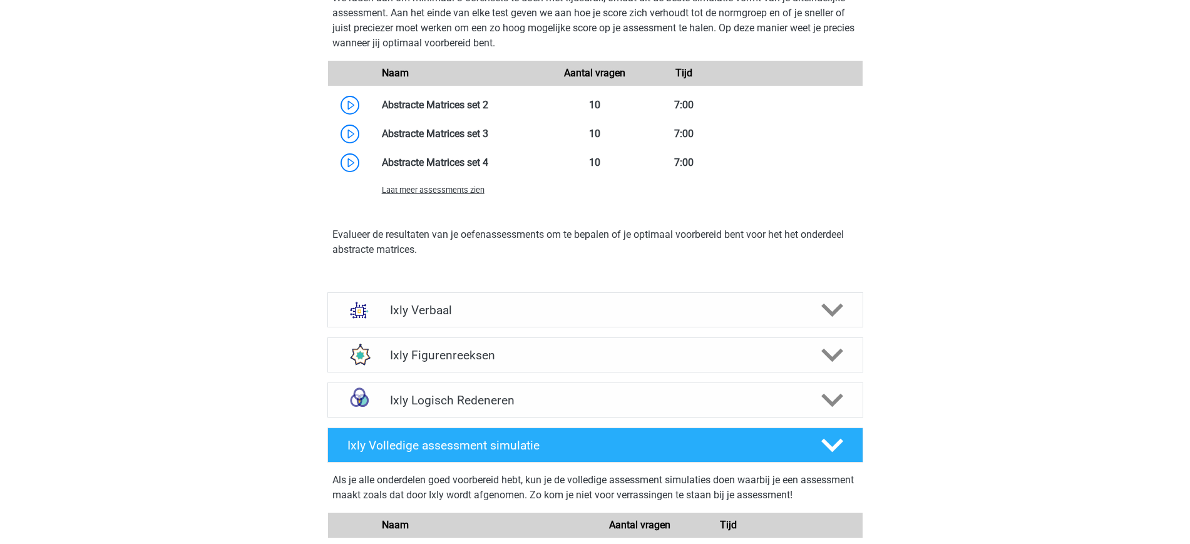
scroll to position [1024, 0]
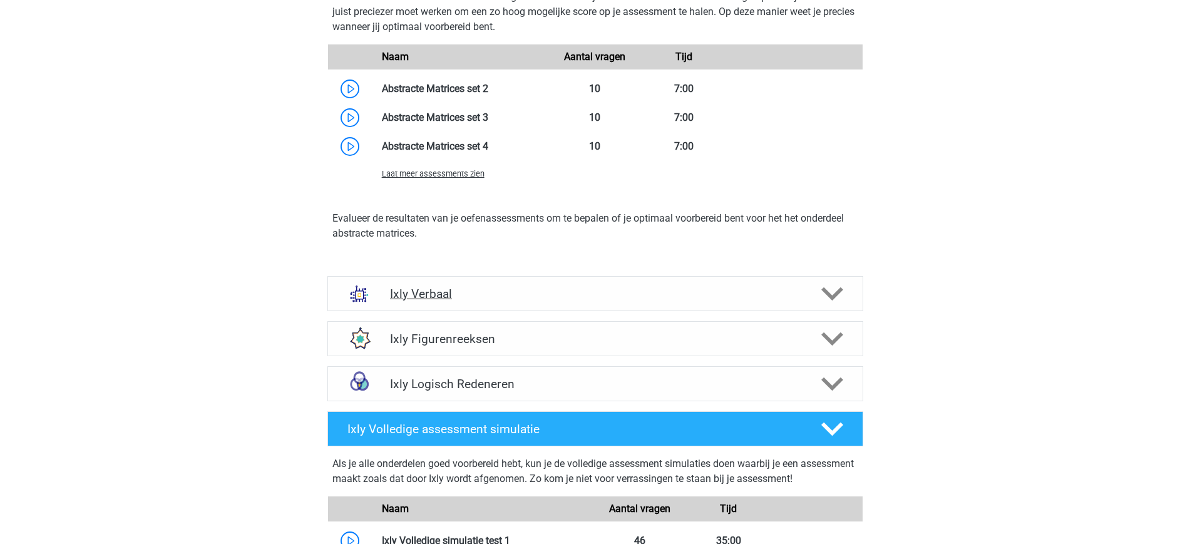
click at [618, 280] on div "Ixly Verbaal" at bounding box center [595, 293] width 536 height 35
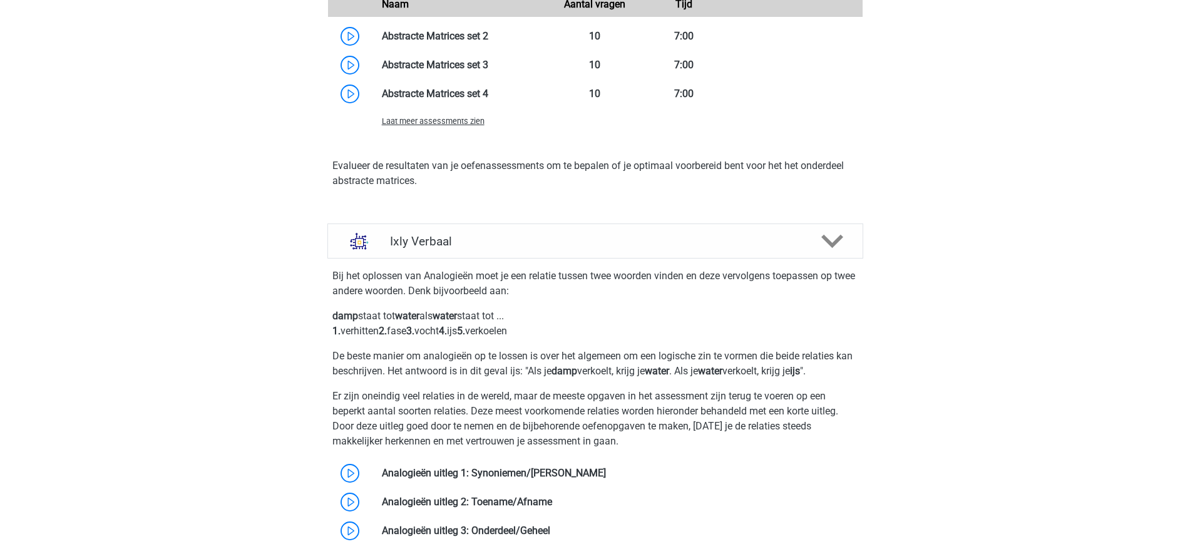
scroll to position [1149, 0]
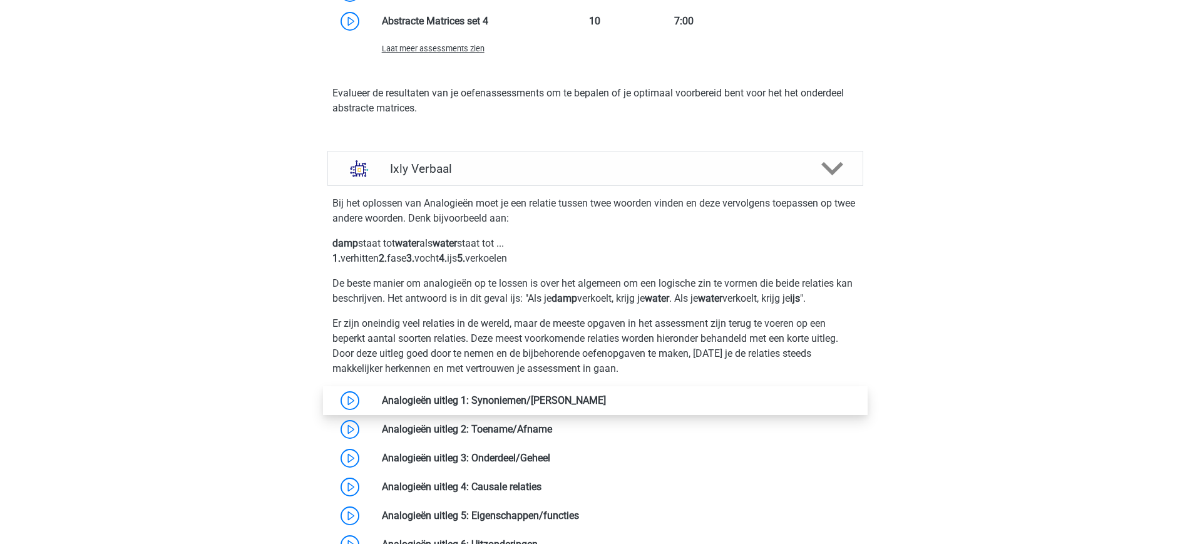
click at [606, 397] on link at bounding box center [606, 400] width 0 height 12
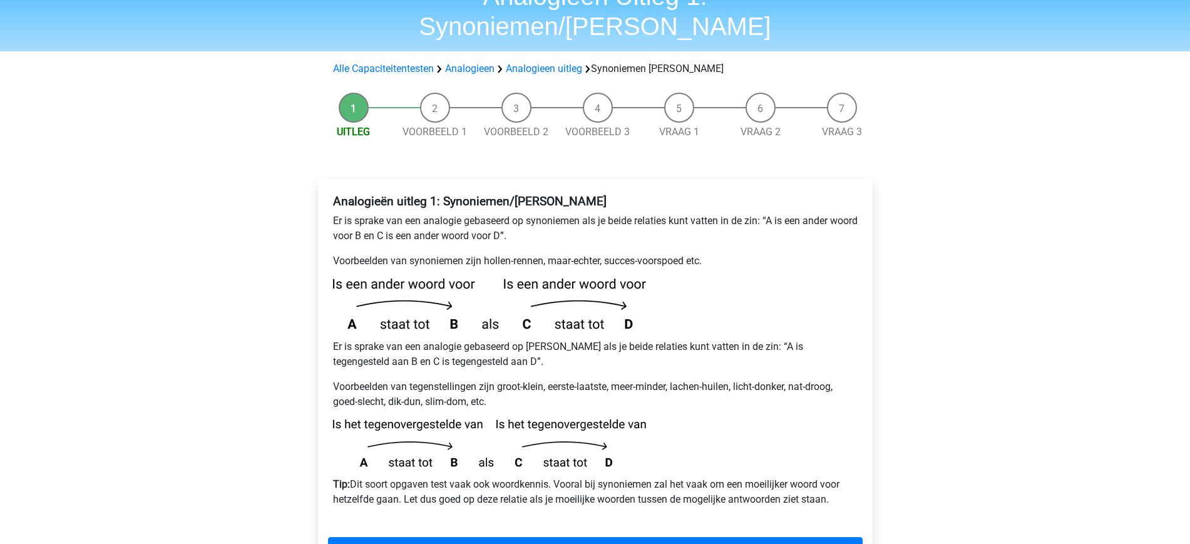
scroll to position [78, 0]
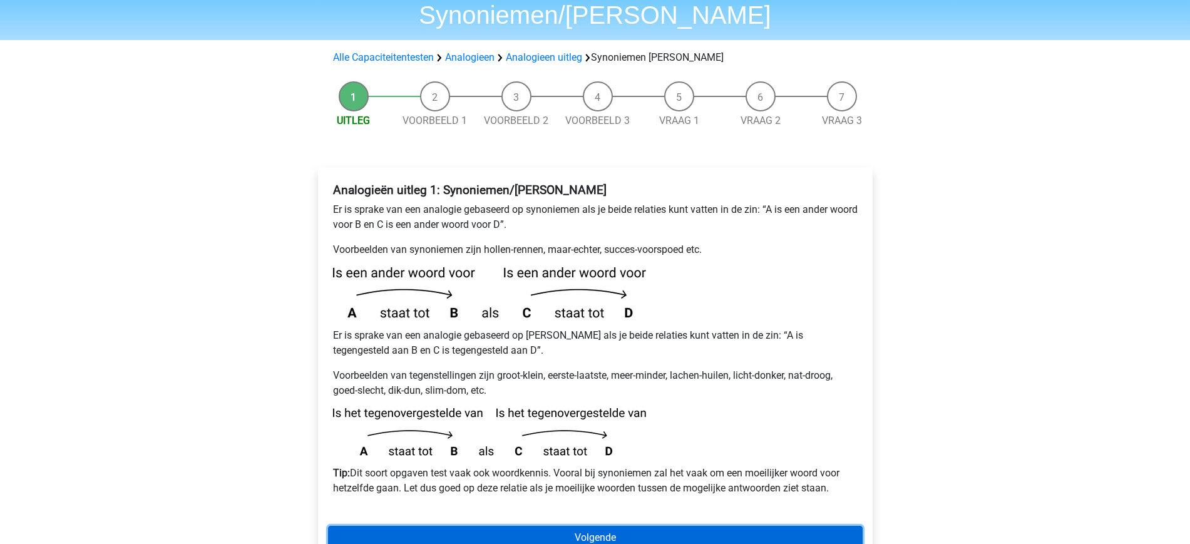
click at [624, 526] on link "Volgende" at bounding box center [595, 538] width 535 height 24
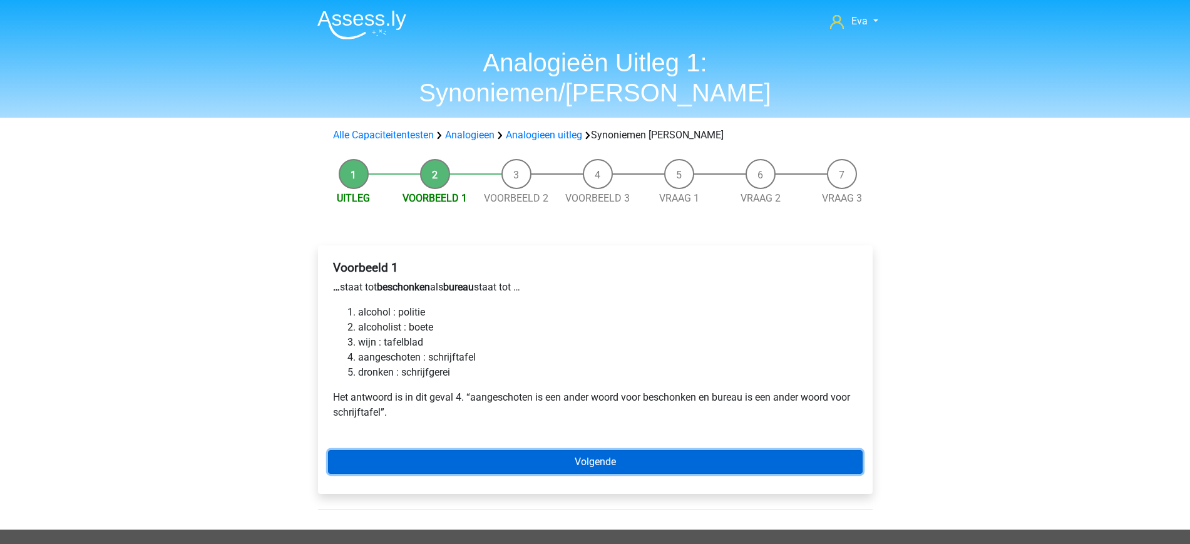
click at [563, 450] on link "Volgende" at bounding box center [595, 462] width 535 height 24
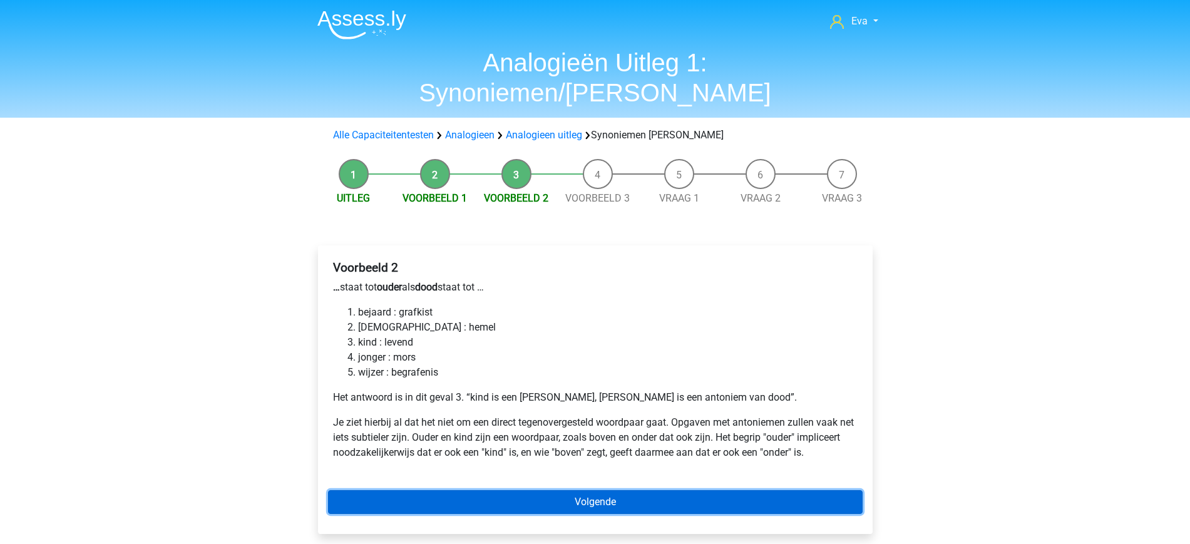
click at [590, 490] on link "Volgende" at bounding box center [595, 502] width 535 height 24
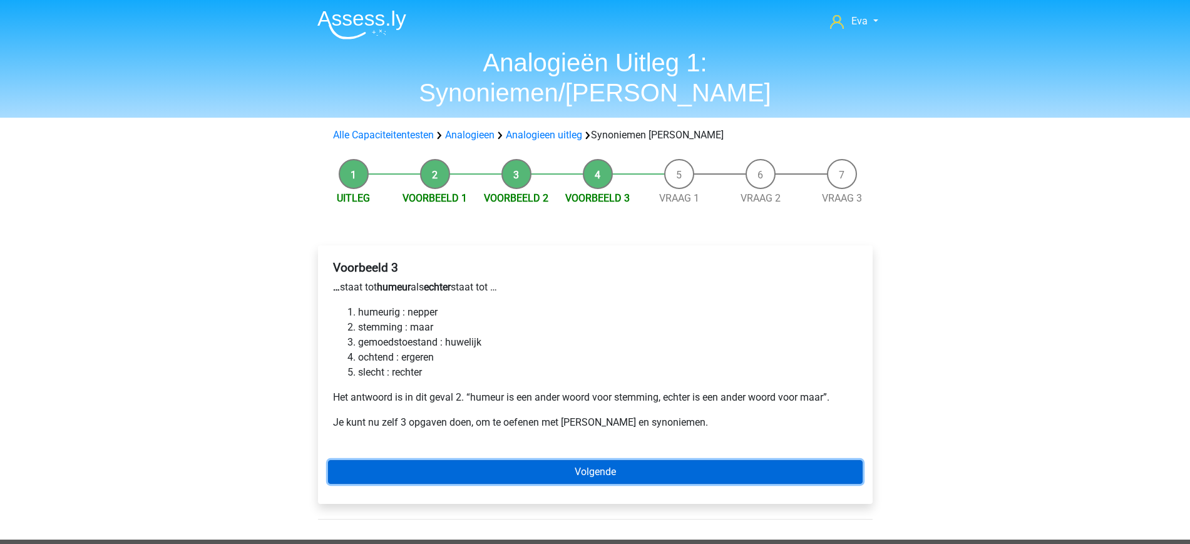
click at [599, 460] on link "Volgende" at bounding box center [595, 472] width 535 height 24
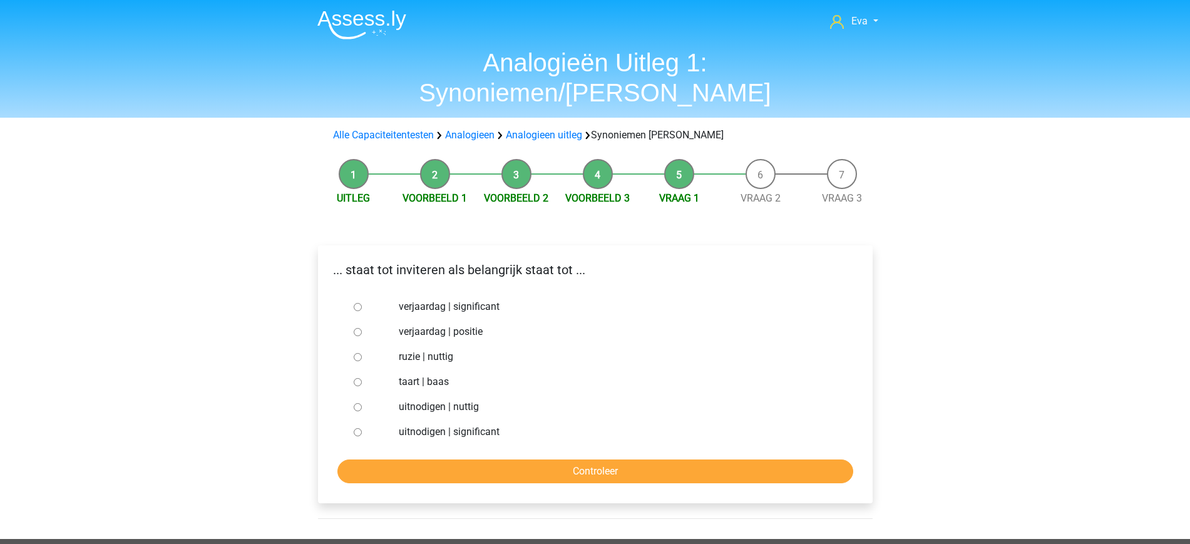
click at [356, 403] on input "uitnodigen | nuttig" at bounding box center [358, 407] width 8 height 8
radio input "true"
click at [362, 419] on div at bounding box center [369, 431] width 41 height 25
click at [359, 428] on input "uitnodigen | significant" at bounding box center [358, 432] width 8 height 8
radio input "true"
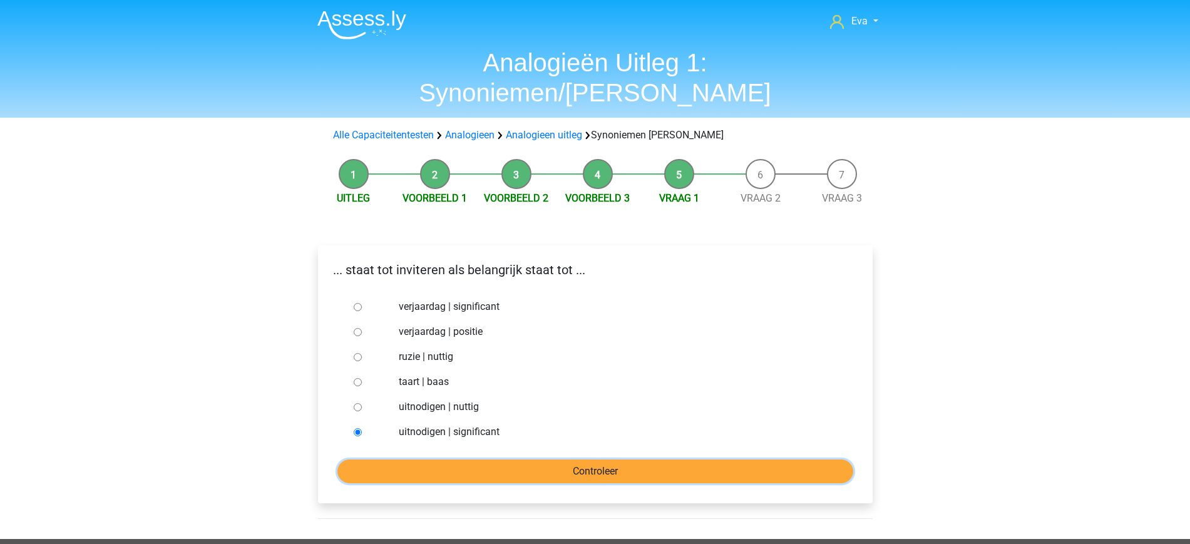
click at [578, 460] on input "Controleer" at bounding box center [595, 472] width 516 height 24
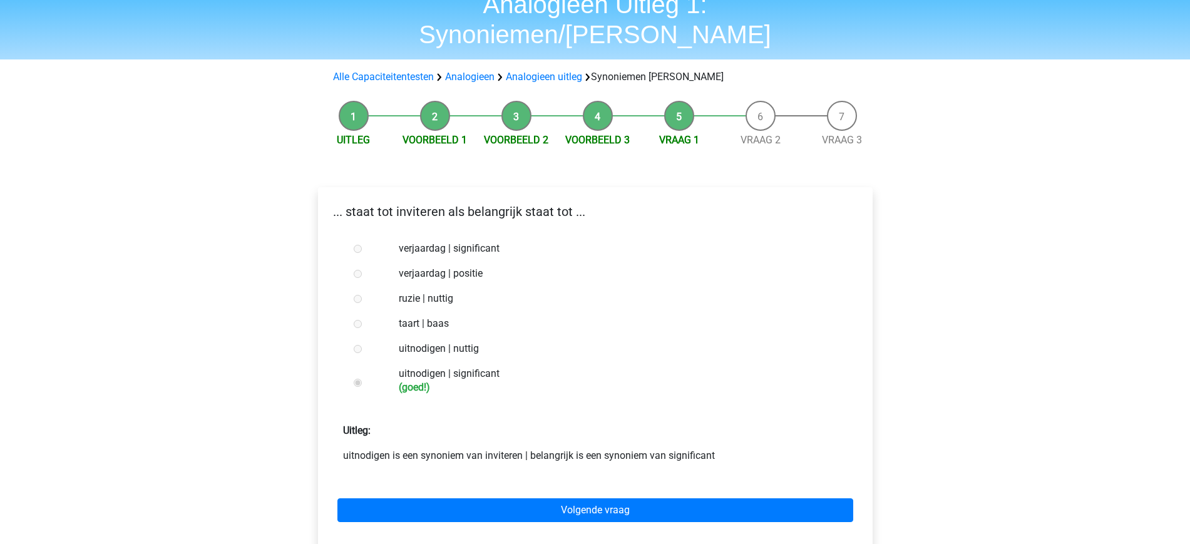
scroll to position [59, 0]
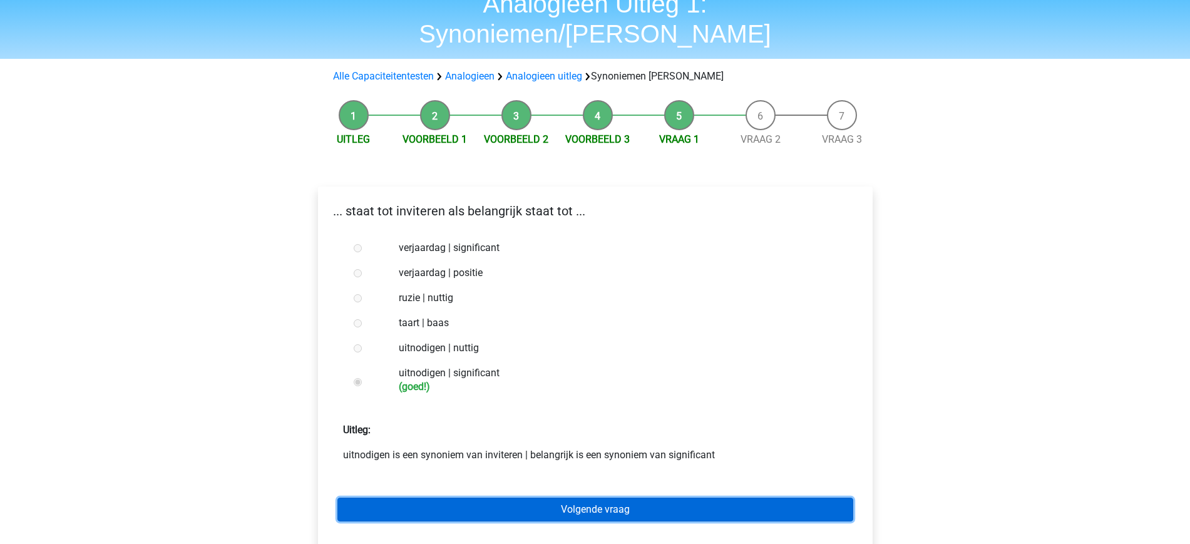
click at [580, 498] on link "Volgende vraag" at bounding box center [595, 510] width 516 height 24
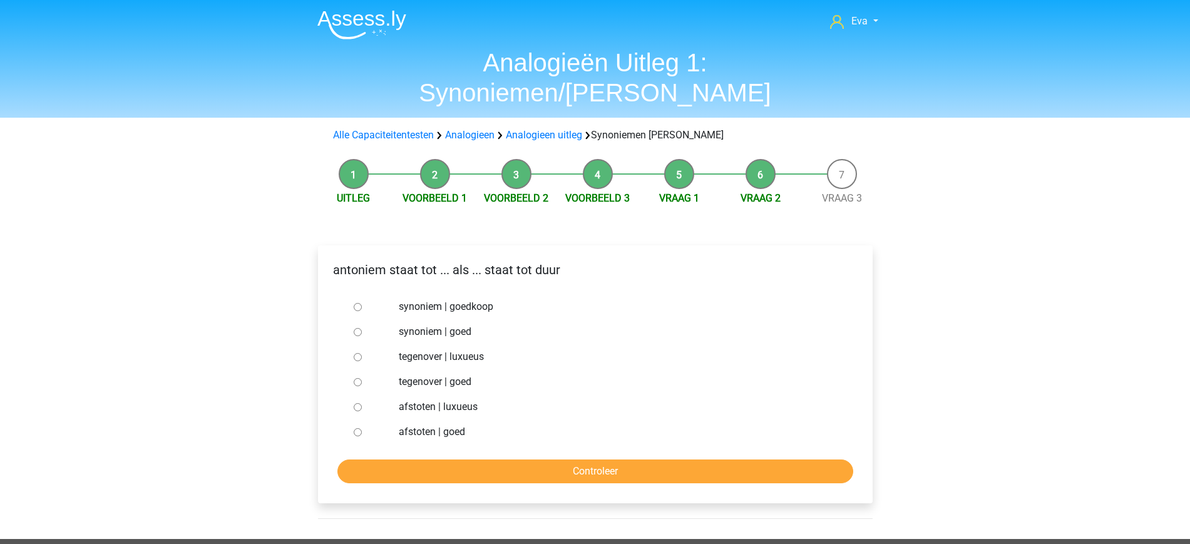
click at [356, 353] on input "tegenover | luxueus" at bounding box center [358, 357] width 8 height 8
radio input "true"
click at [570, 460] on input "Controleer" at bounding box center [595, 472] width 516 height 24
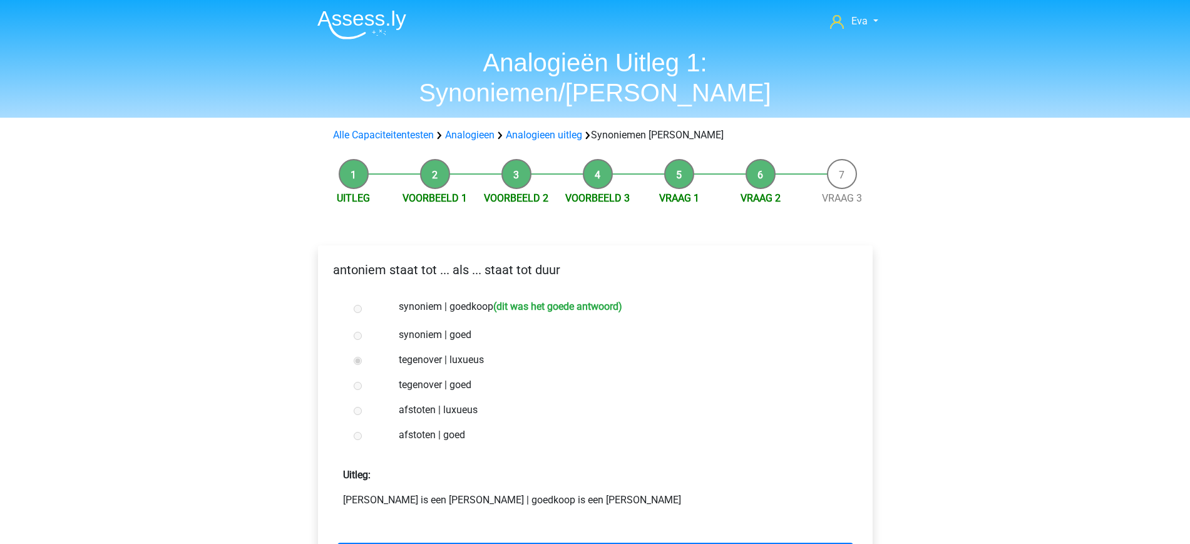
scroll to position [38, 0]
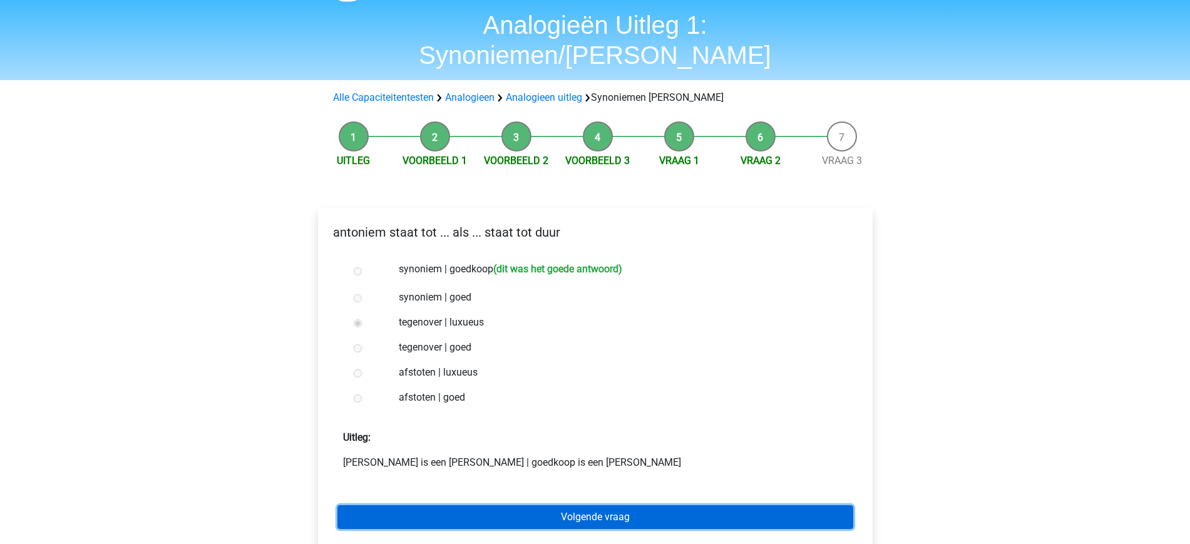
click at [659, 505] on link "Volgende vraag" at bounding box center [595, 517] width 516 height 24
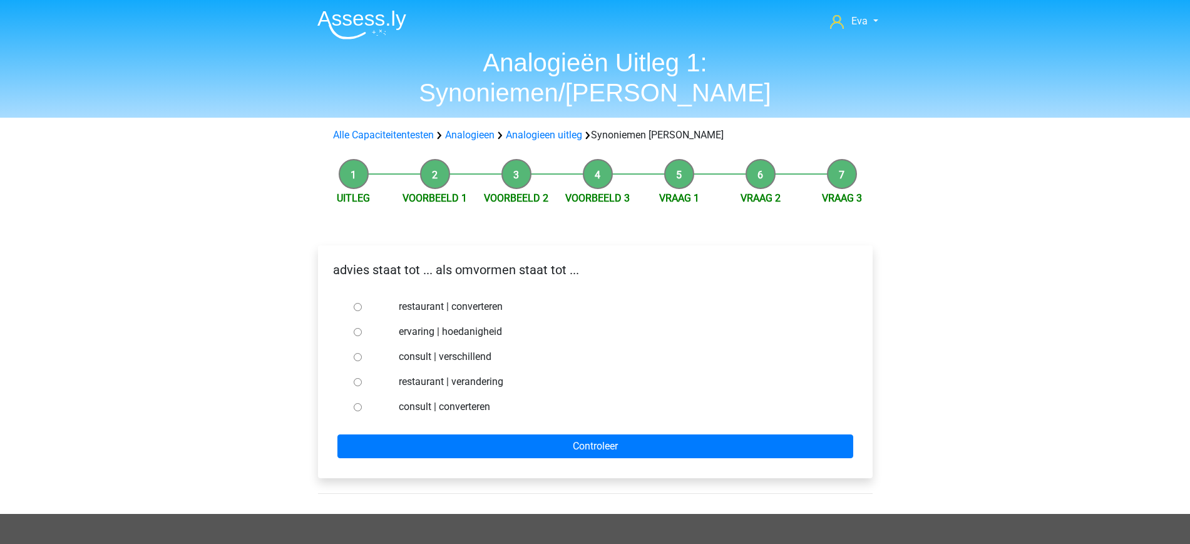
click at [480, 399] on label "consult | converteren" at bounding box center [615, 406] width 433 height 15
click at [362, 403] on input "consult | converteren" at bounding box center [358, 407] width 8 height 8
radio input "true"
click at [545, 429] on div "advies staat tot ... als omvormen staat tot ... restaurant | converteren ervari…" at bounding box center [595, 361] width 555 height 233
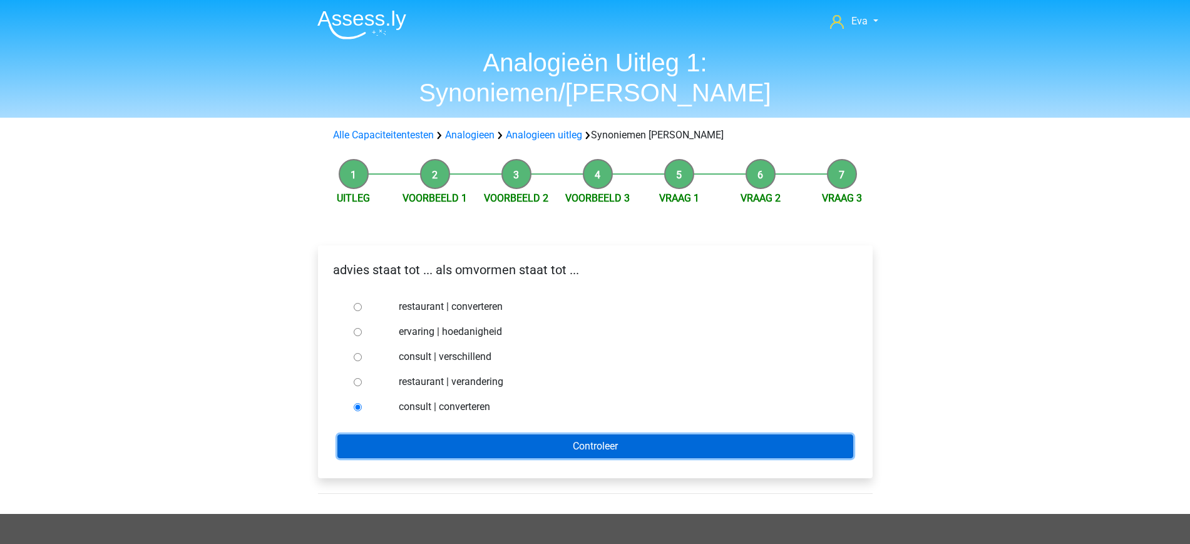
click at [533, 434] on input "Controleer" at bounding box center [595, 446] width 516 height 24
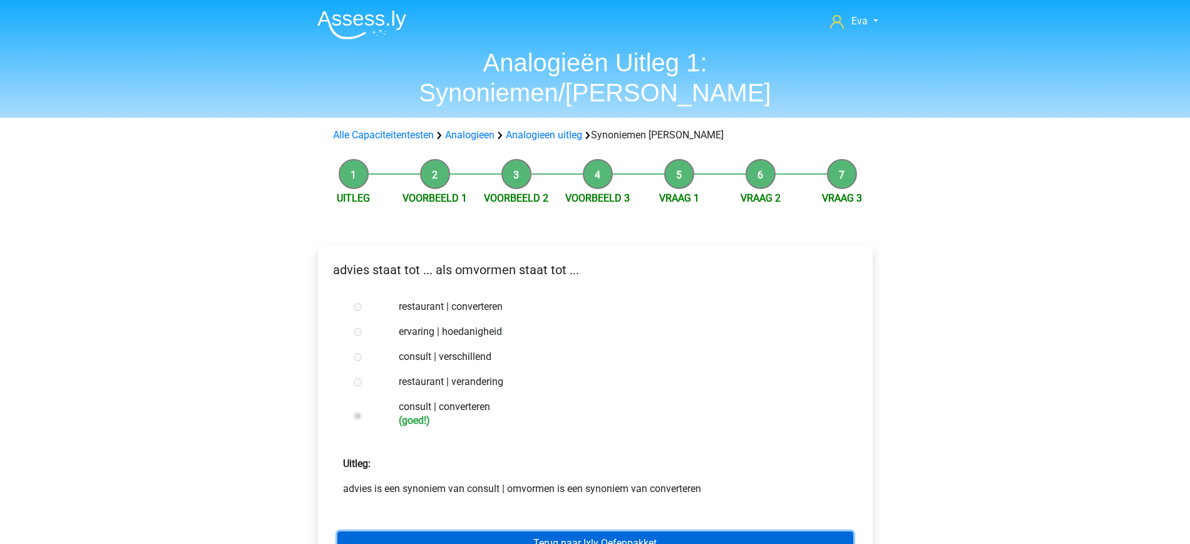
click at [610, 532] on link "Terug naar Ixly Oefenpakket" at bounding box center [595, 544] width 516 height 24
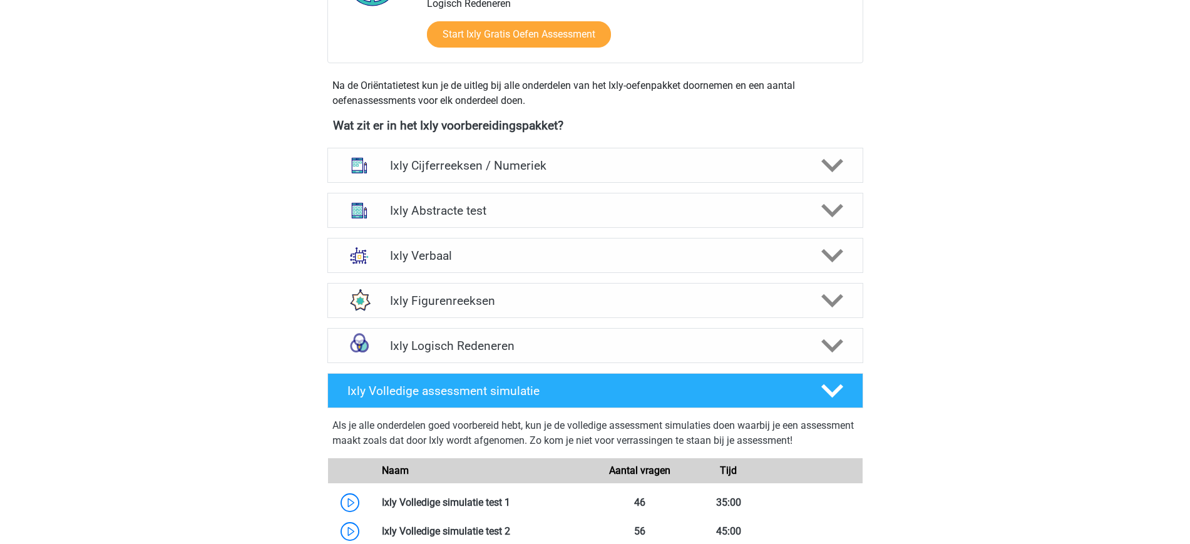
scroll to position [394, 0]
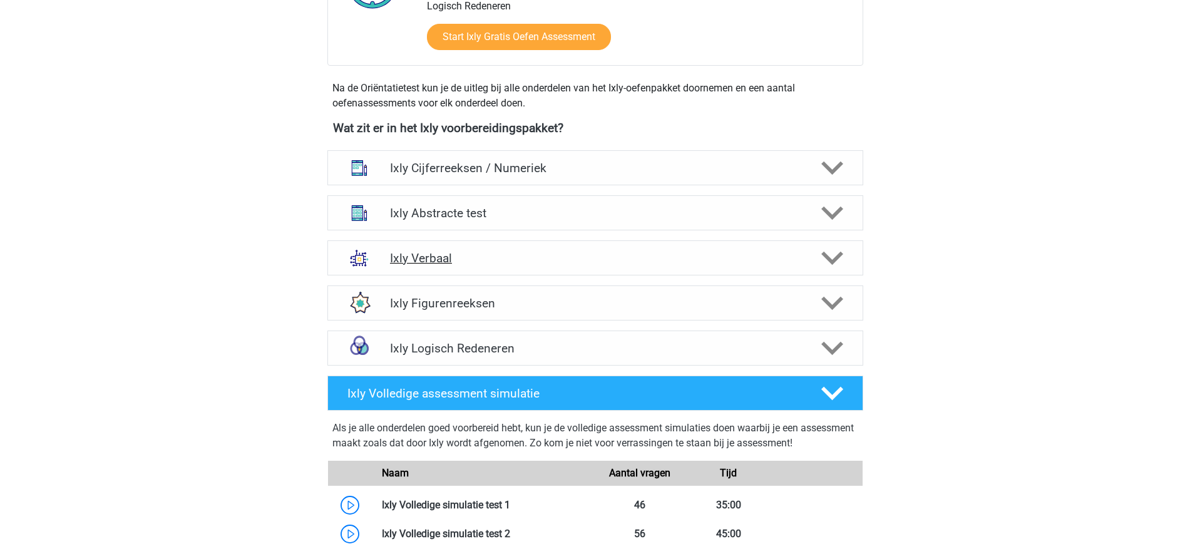
click at [634, 261] on h4 "Ixly Verbaal" at bounding box center [595, 258] width 410 height 14
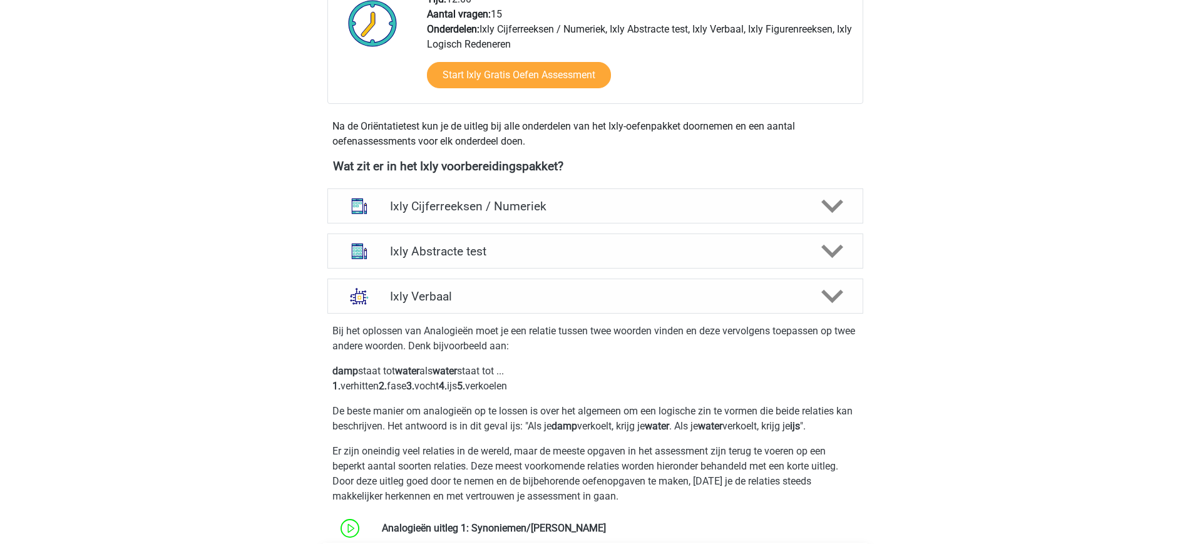
scroll to position [349, 0]
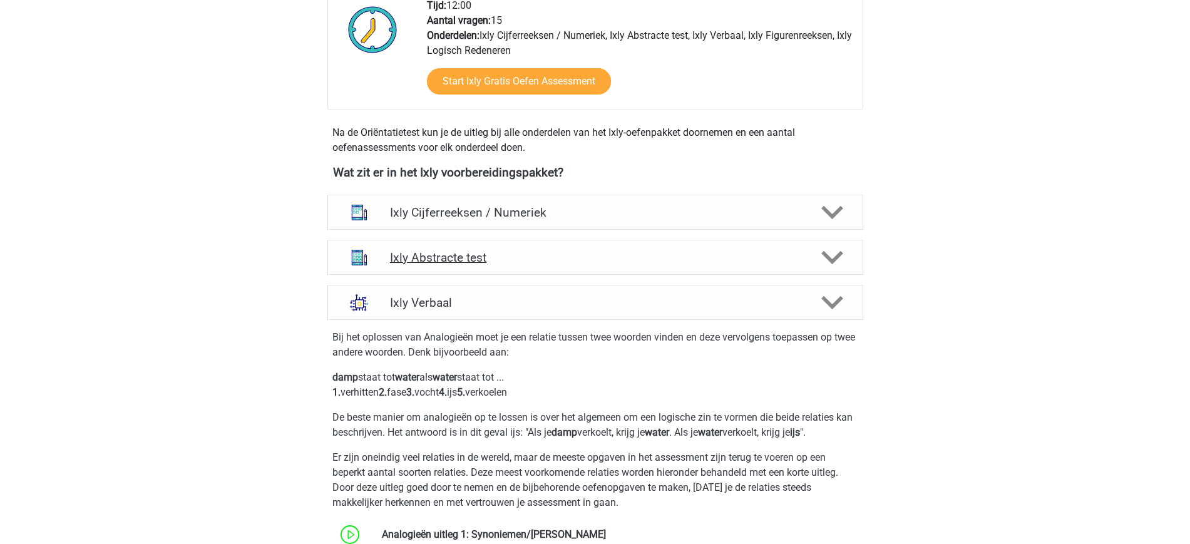
click at [589, 247] on div "Ixly Abstracte test" at bounding box center [595, 257] width 536 height 35
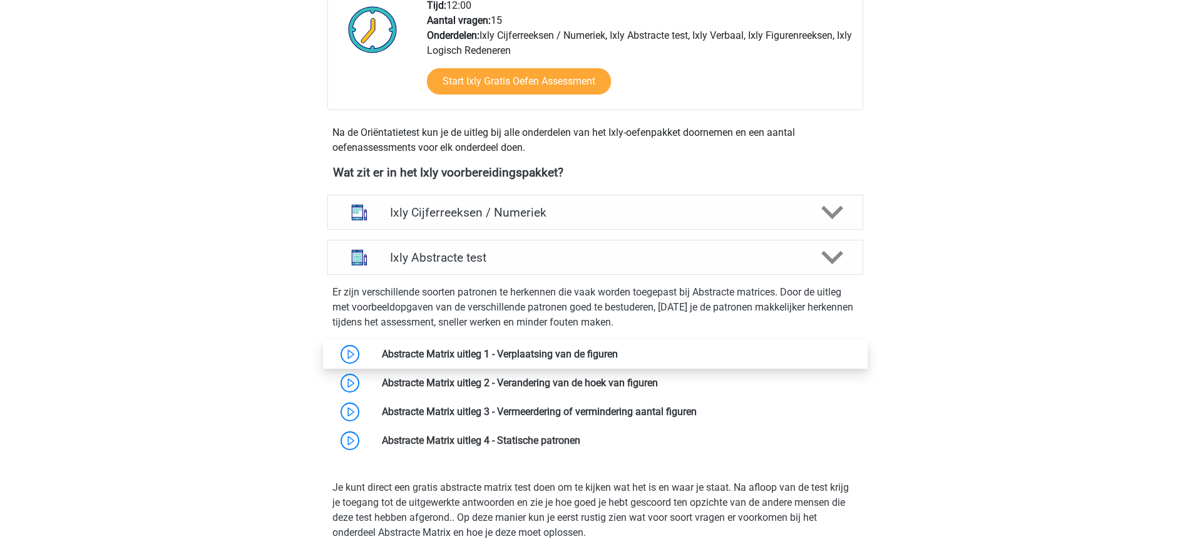
click at [618, 348] on link at bounding box center [618, 354] width 0 height 12
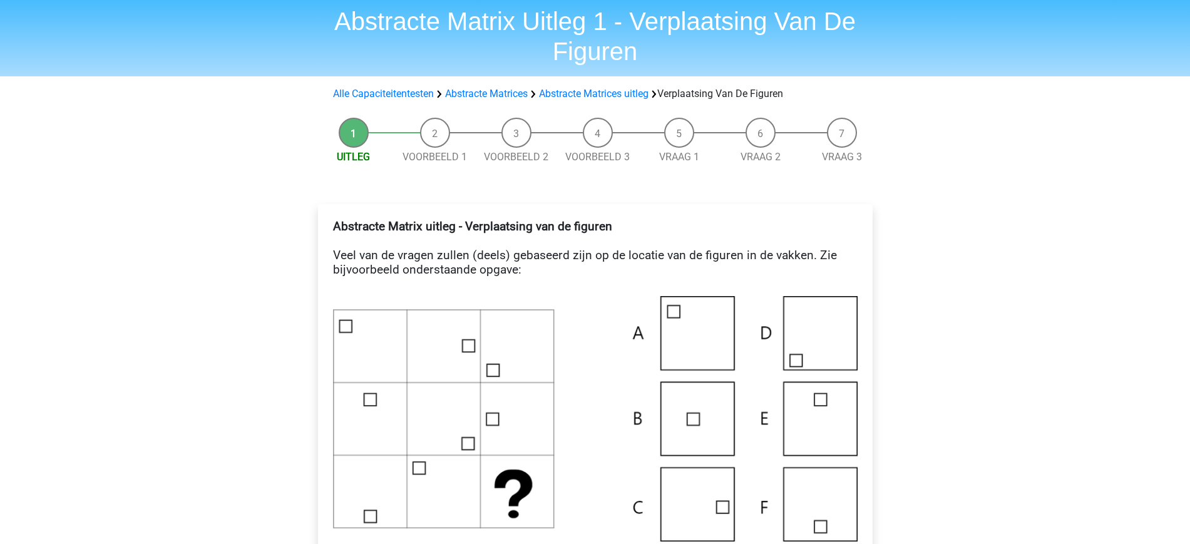
scroll to position [40, 0]
click at [406, 86] on div "Alle Capaciteitentesten Abstracte Matrices Abstracte Matrices uitleg Verplaatsi…" at bounding box center [595, 95] width 595 height 25
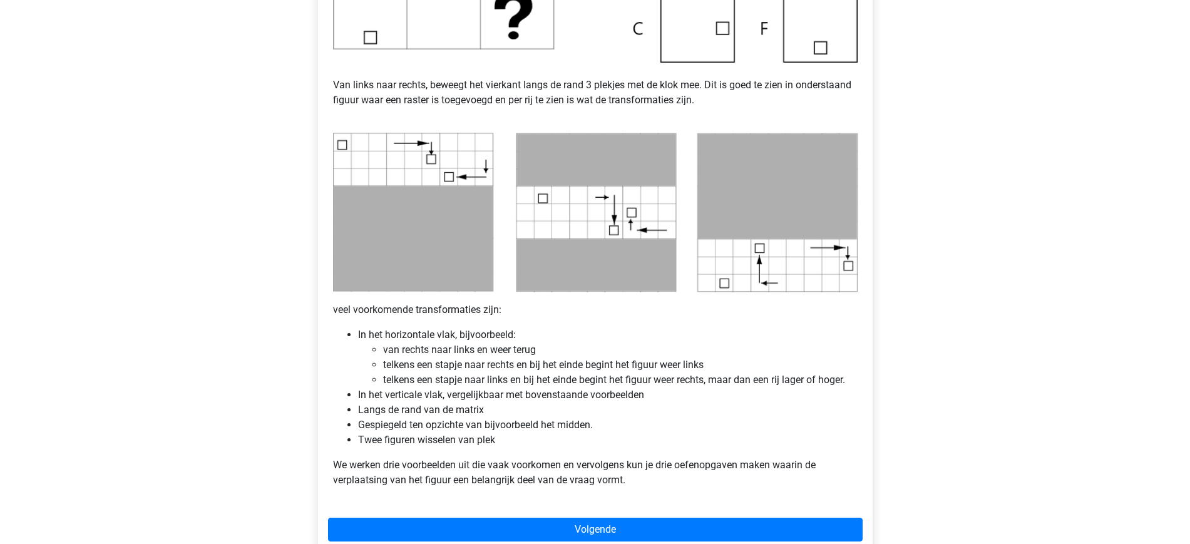
scroll to position [522, 0]
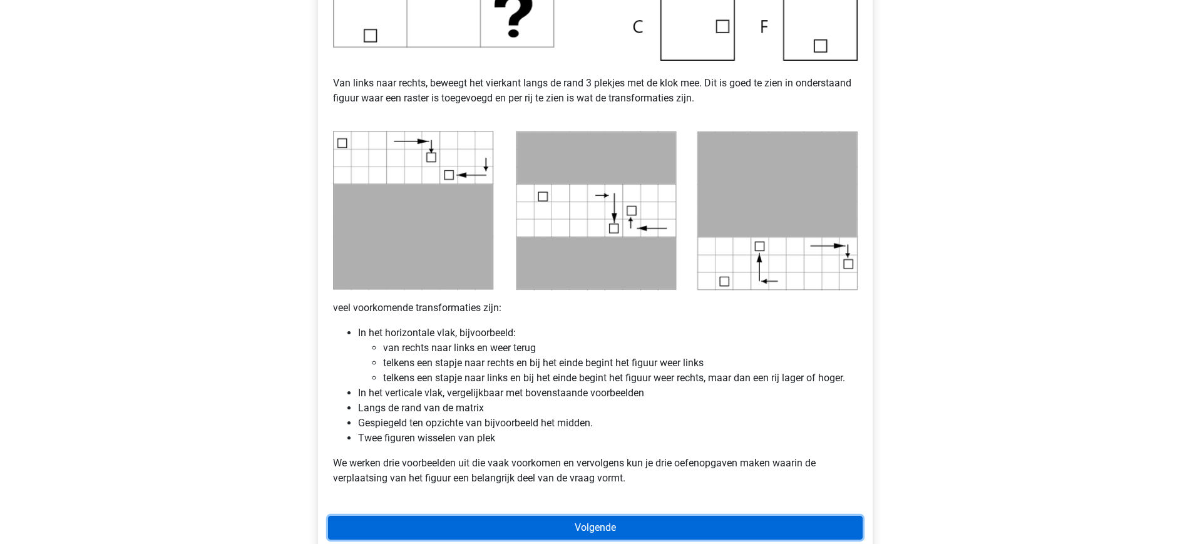
click at [708, 523] on link "Volgende" at bounding box center [595, 528] width 535 height 24
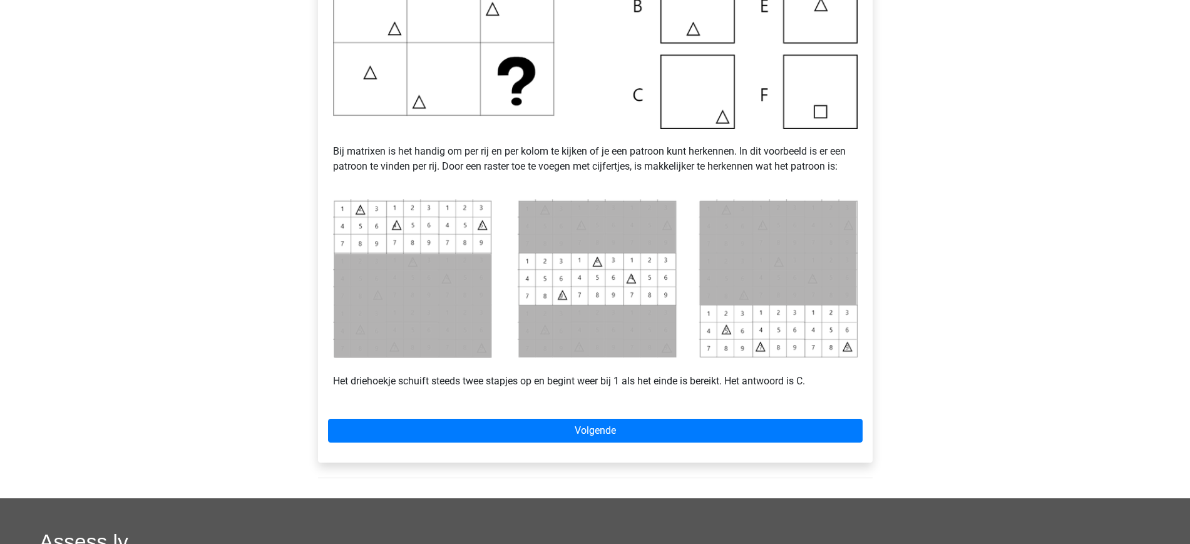
scroll to position [412, 0]
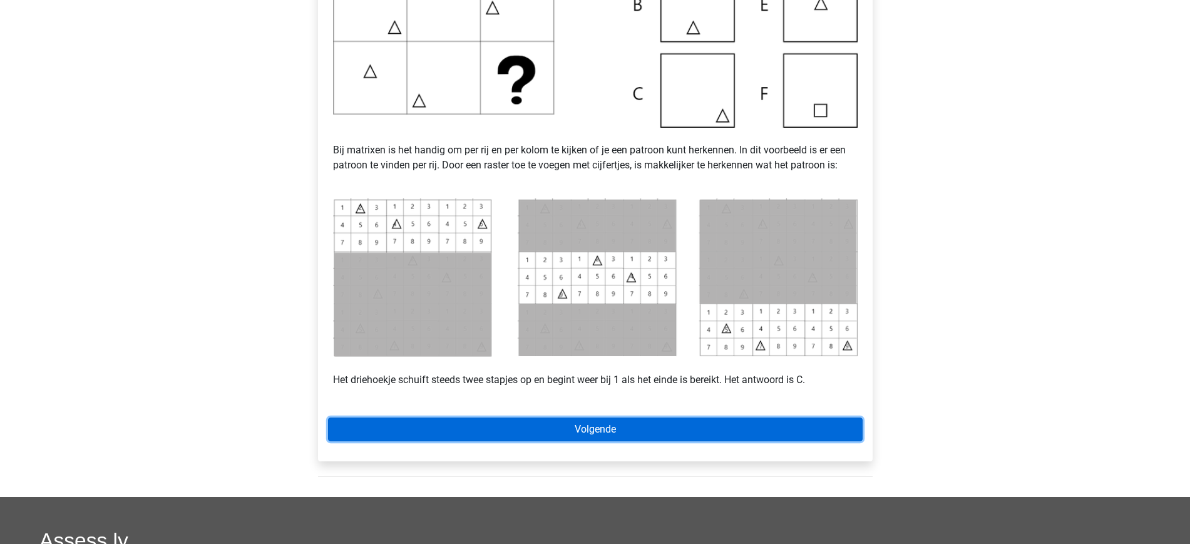
click at [697, 429] on link "Volgende" at bounding box center [595, 430] width 535 height 24
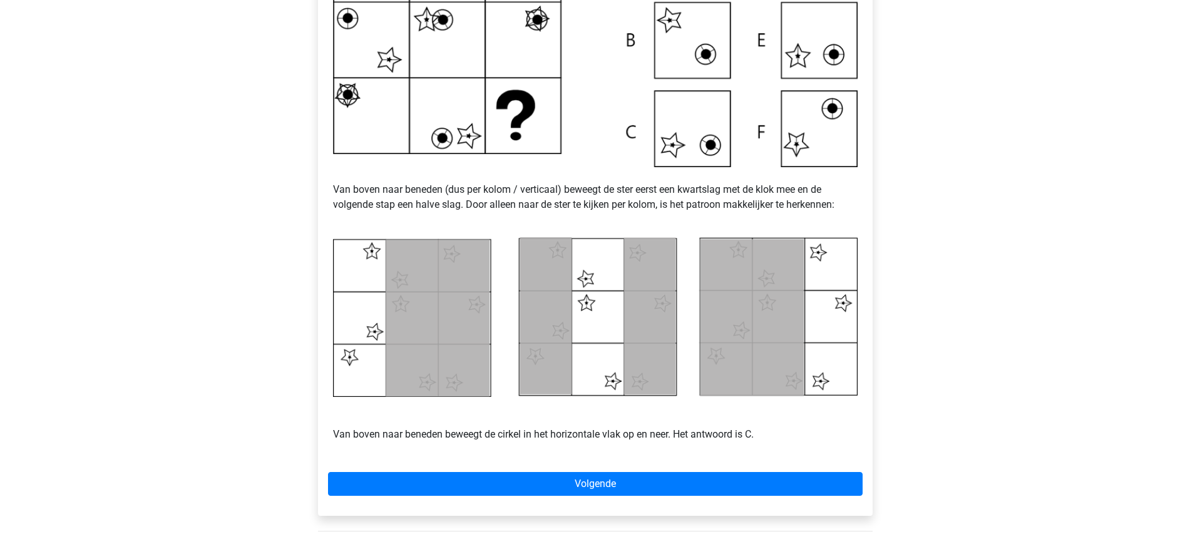
scroll to position [384, 0]
